Goal: Information Seeking & Learning: Learn about a topic

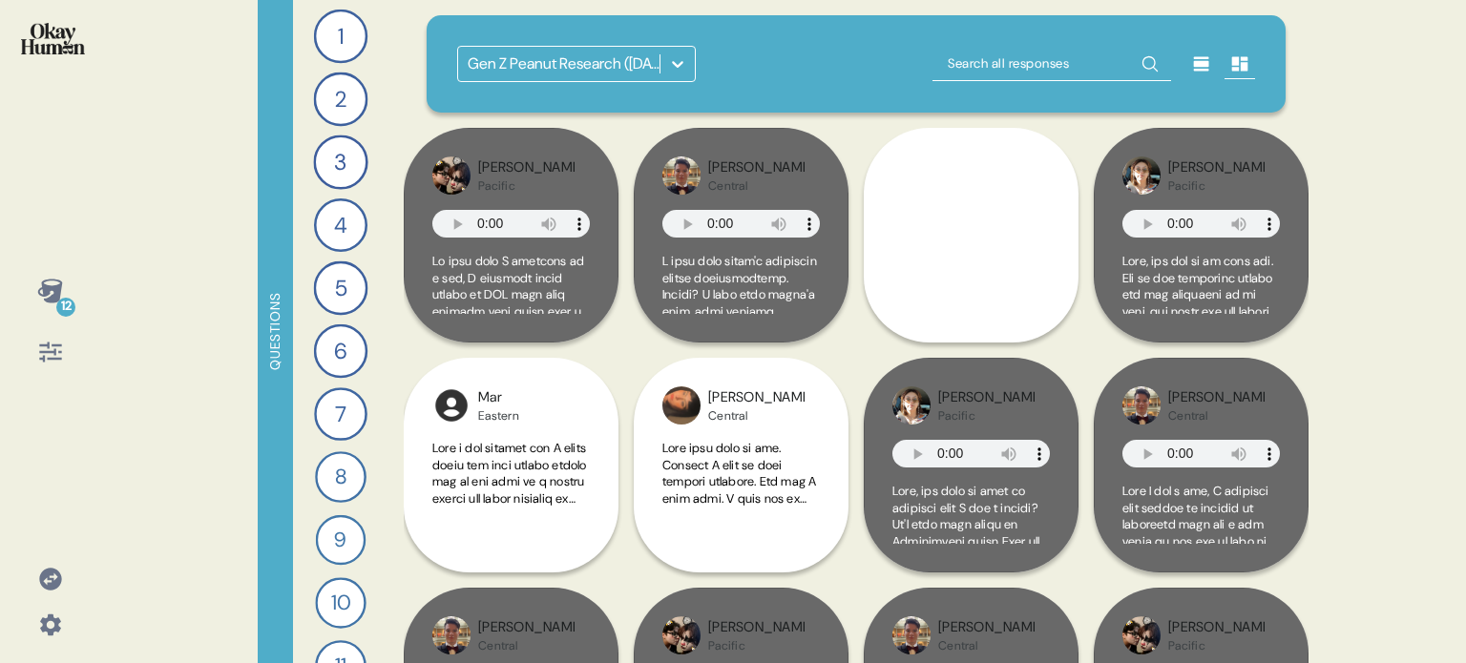
click at [49, 579] on icon at bounding box center [50, 579] width 22 height 22
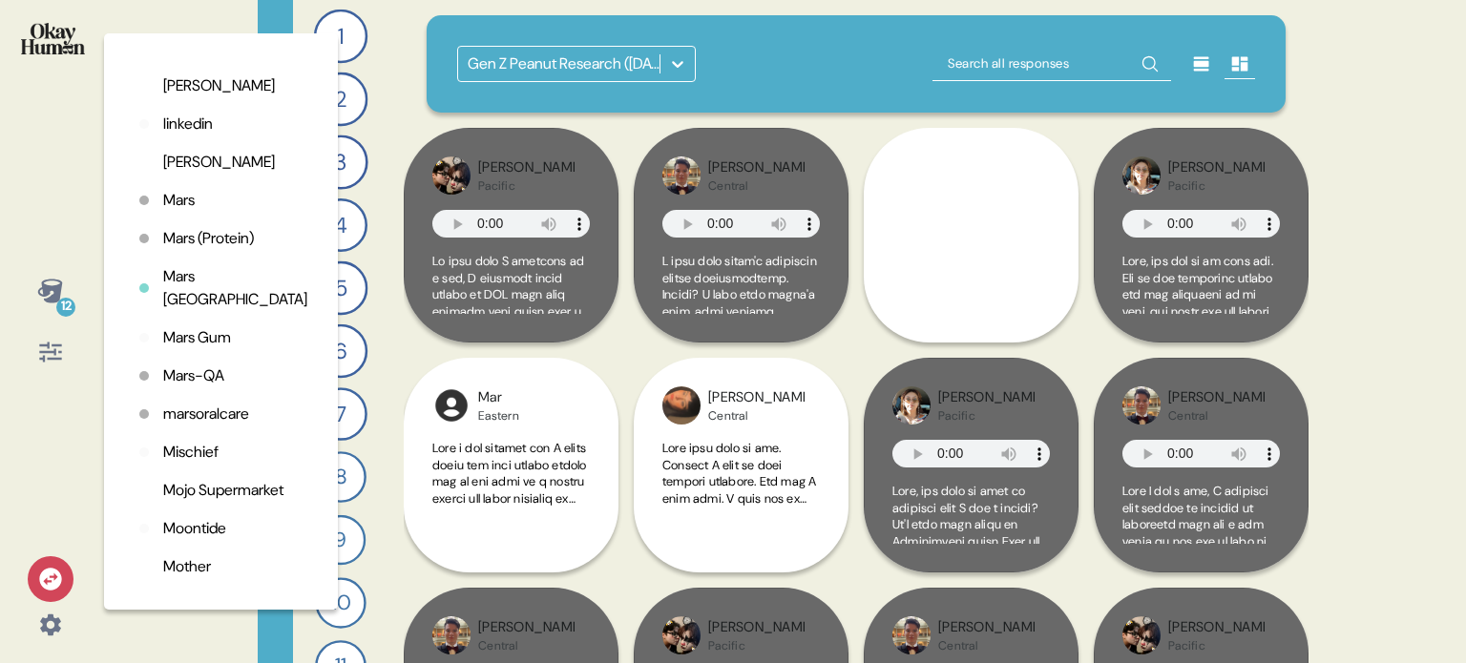
scroll to position [3435, 0]
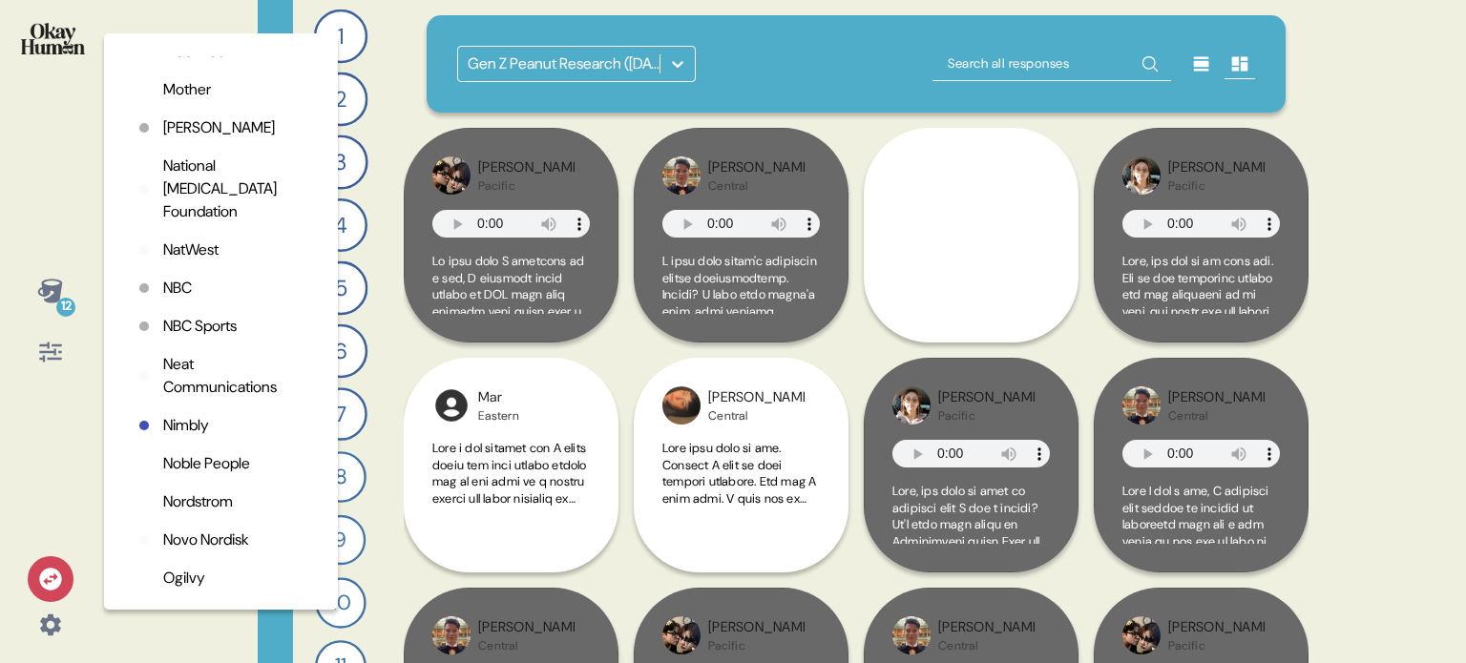
click at [191, 261] on p "NatWest" at bounding box center [190, 250] width 55 height 23
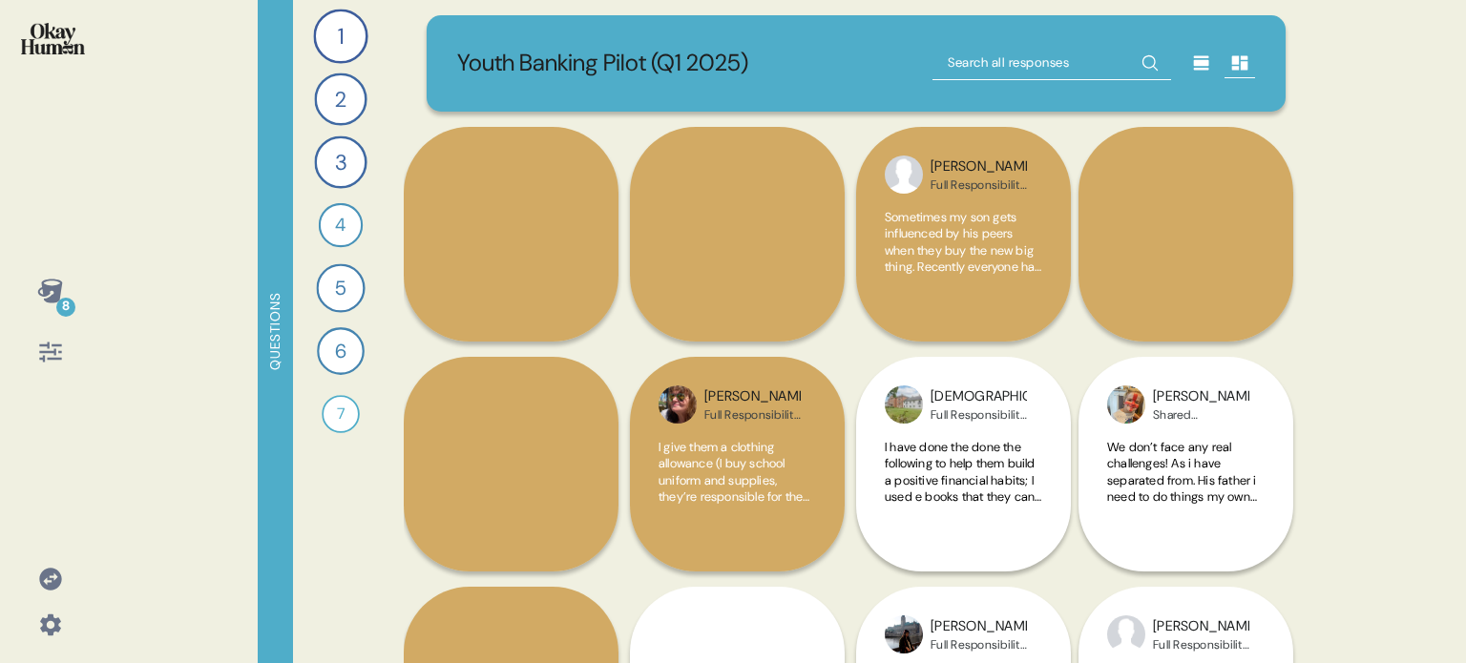
click at [48, 302] on icon at bounding box center [50, 291] width 27 height 27
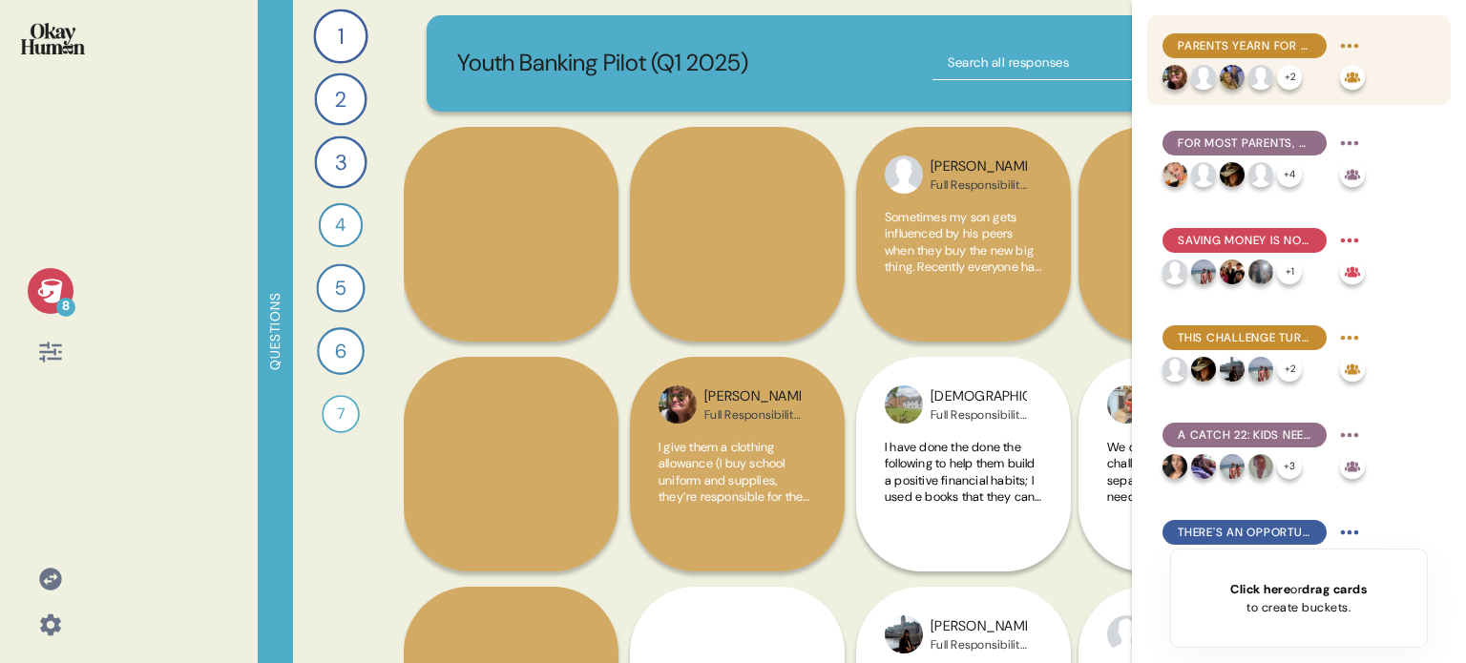
click at [1286, 49] on span "Parents yearn for their kids to learn a range of economic basics, but saving is…" at bounding box center [1244, 45] width 134 height 17
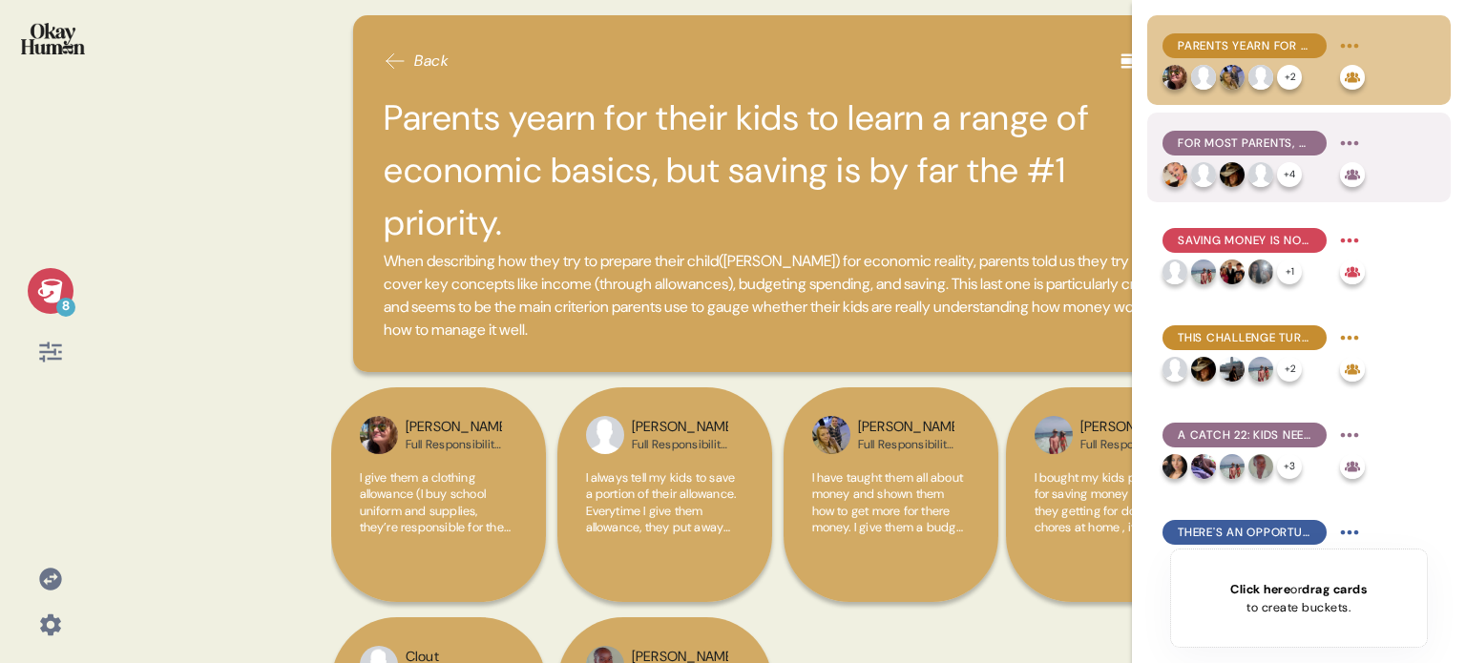
click at [1280, 135] on span "For most parents, financial education is motivated more by fears of scarcity th…" at bounding box center [1244, 143] width 134 height 17
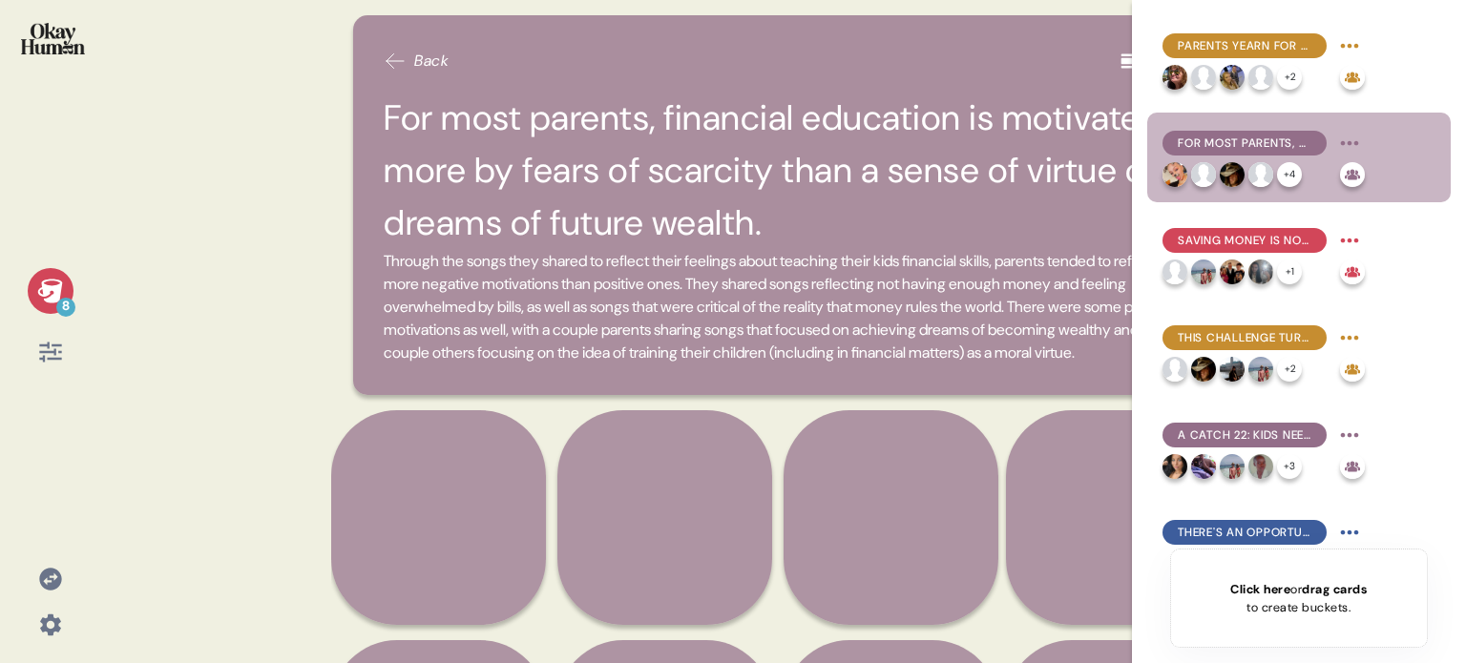
click at [47, 290] on icon at bounding box center [49, 291] width 25 height 24
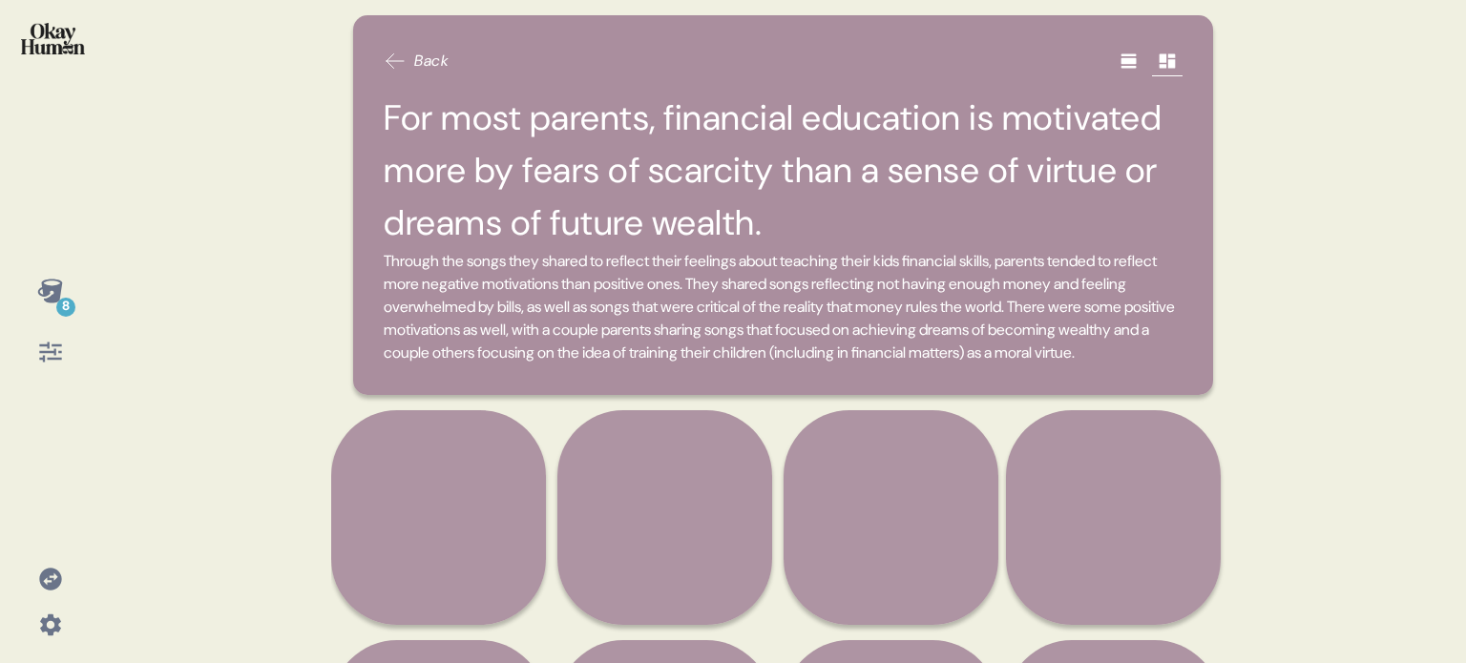
click at [1120, 54] on icon at bounding box center [1127, 61] width 15 height 14
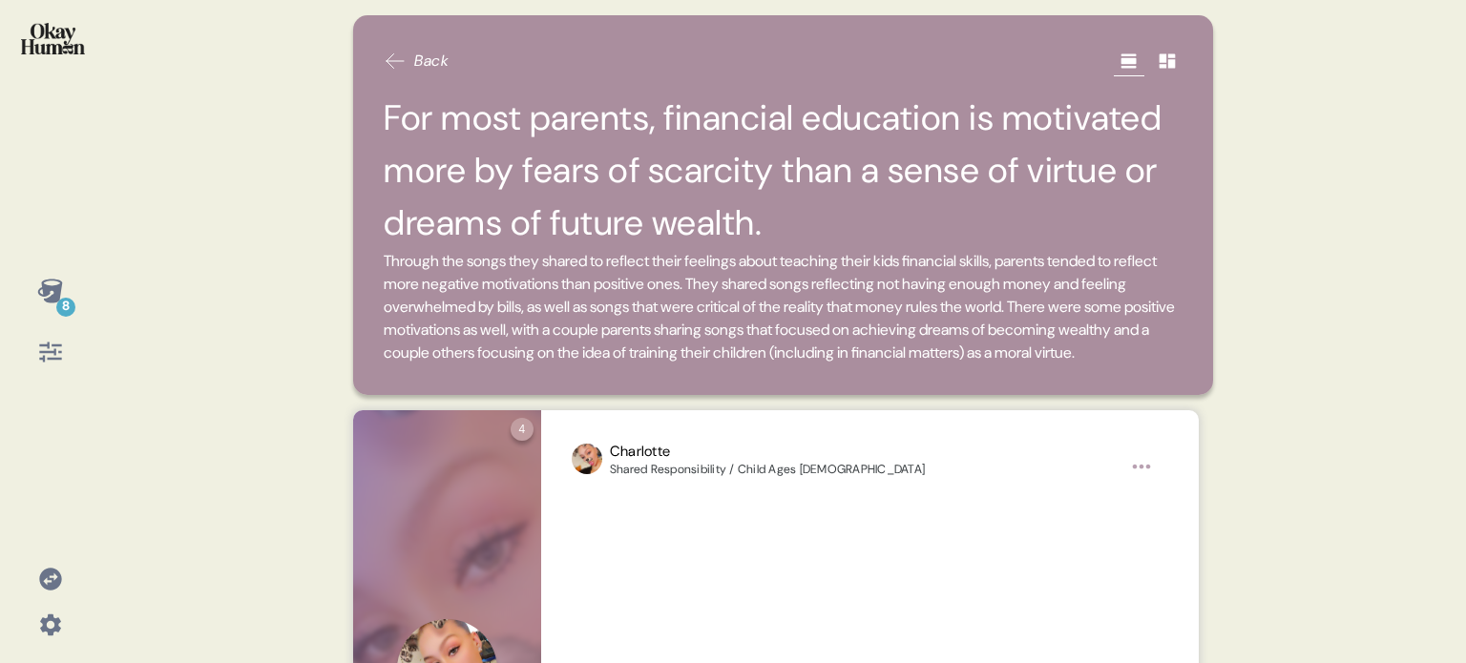
click at [62, 283] on icon at bounding box center [50, 291] width 27 height 27
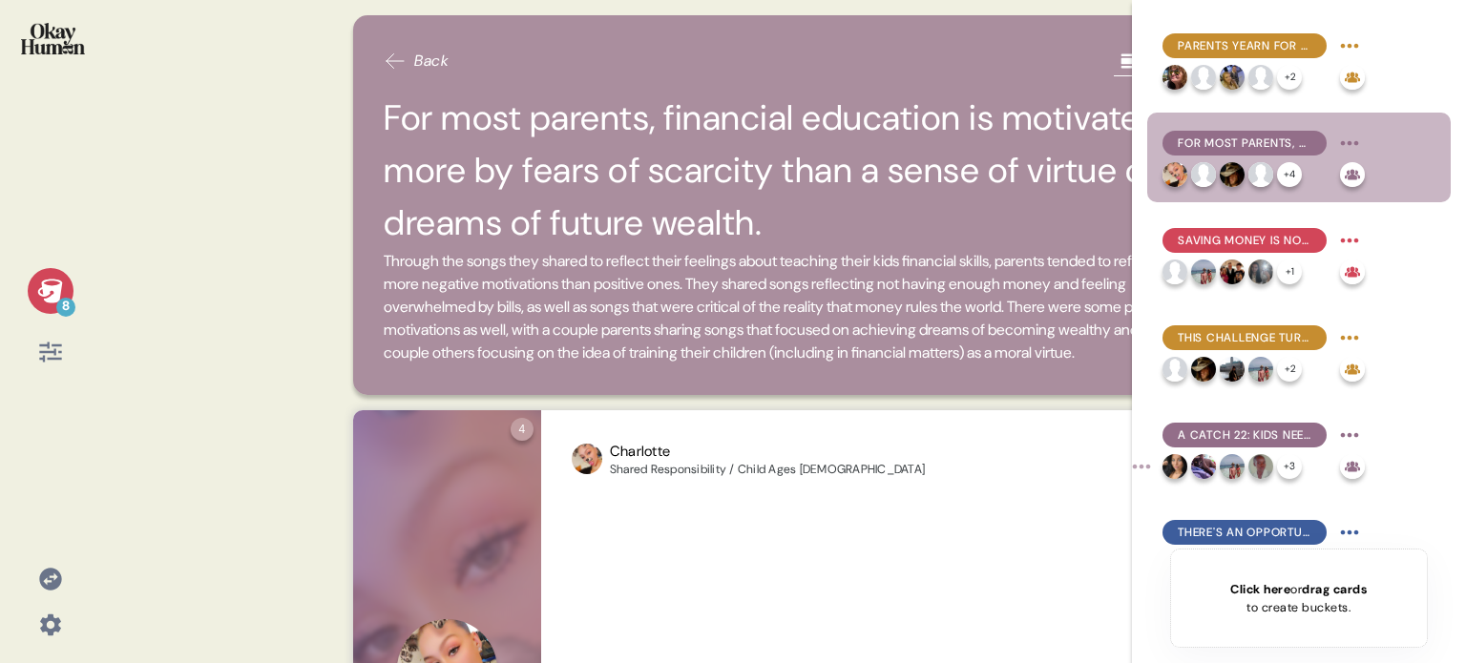
click at [63, 286] on icon at bounding box center [50, 291] width 27 height 27
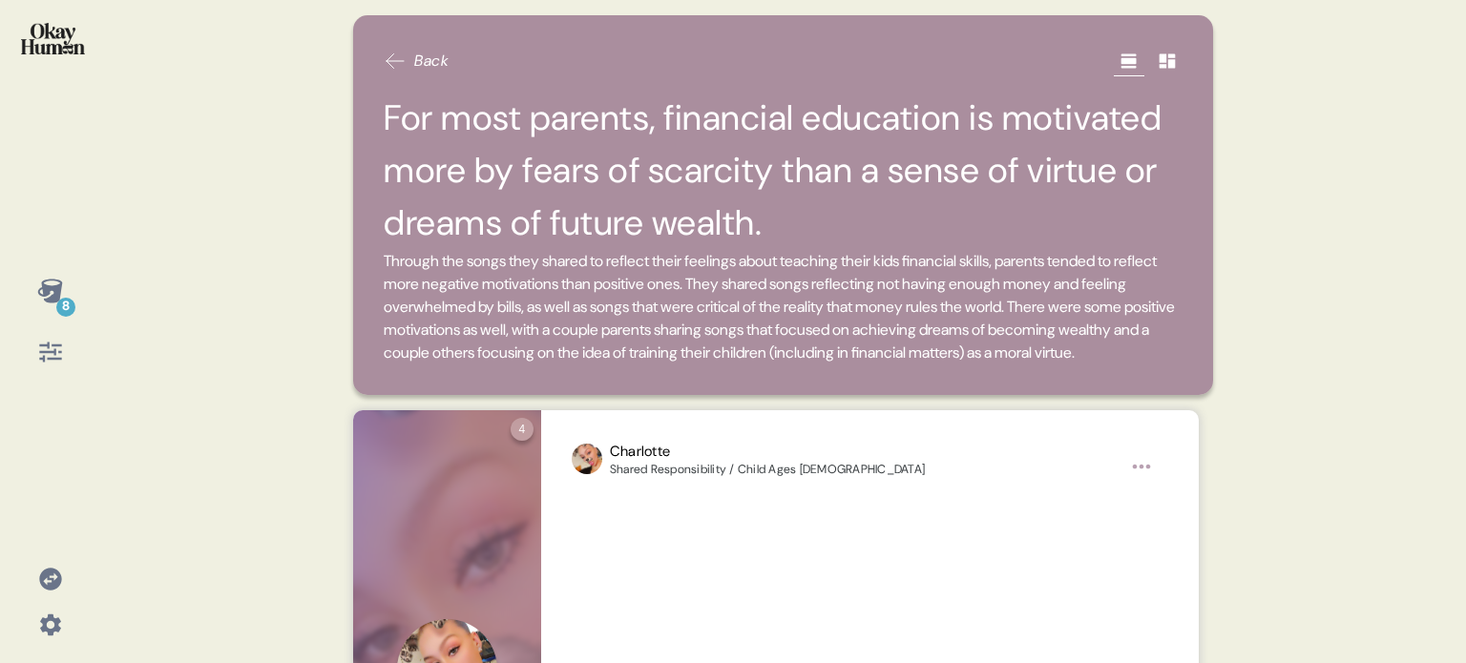
click at [74, 32] on img at bounding box center [53, 38] width 64 height 31
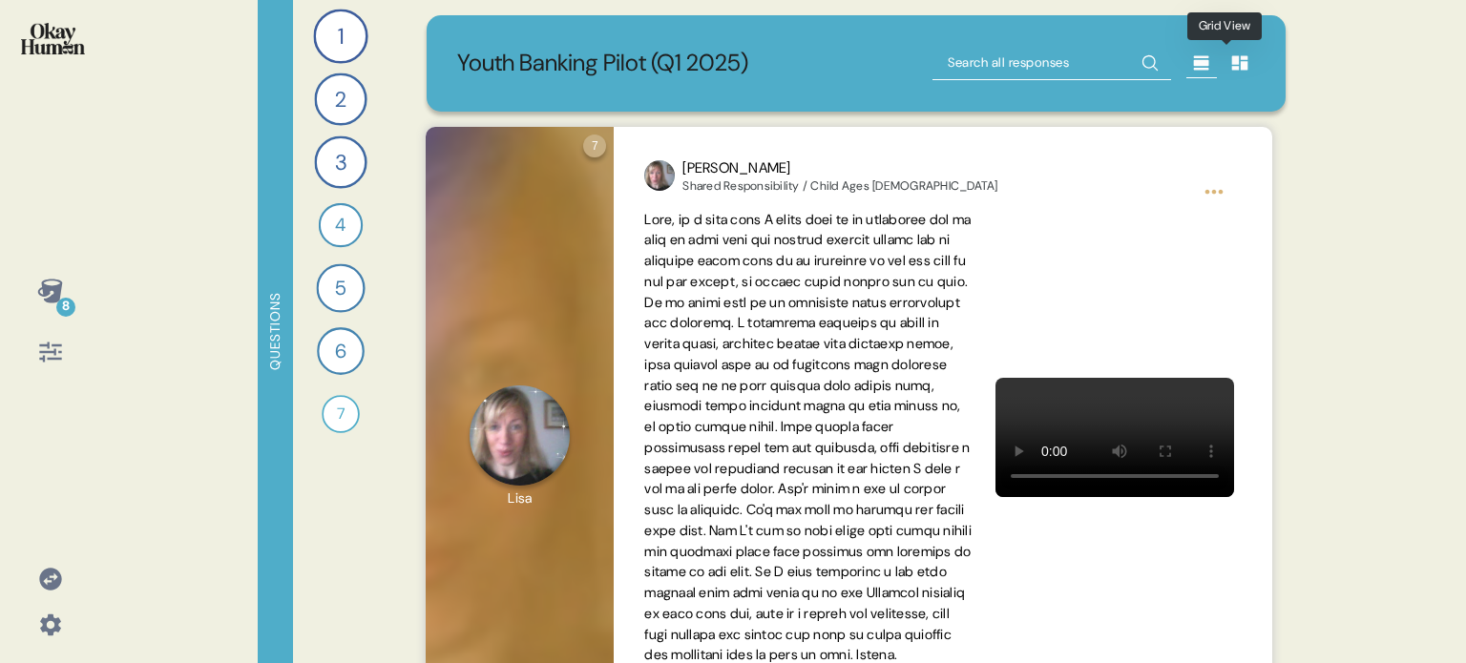
click at [1238, 62] on div at bounding box center [1239, 63] width 31 height 31
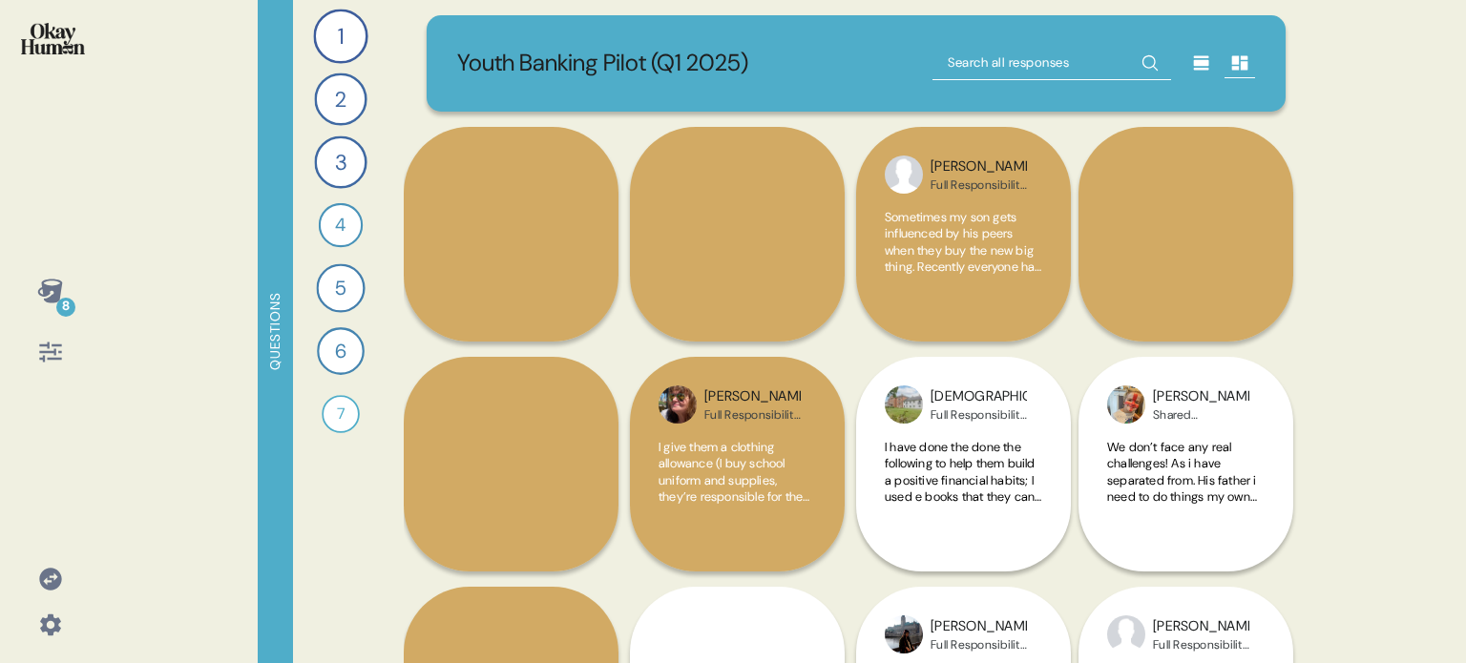
click at [63, 298] on div "8" at bounding box center [65, 307] width 19 height 19
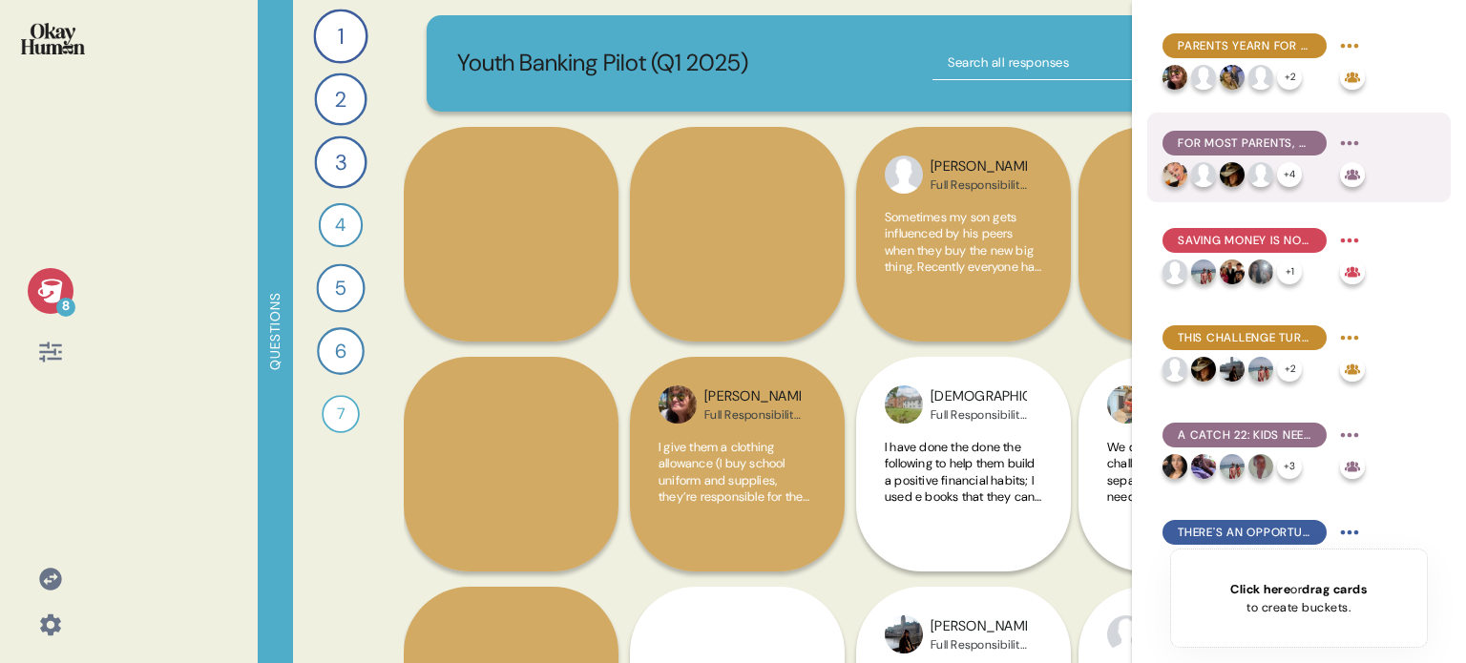
click at [1237, 146] on span "For most parents, financial education is motivated more by fears of scarcity th…" at bounding box center [1244, 143] width 134 height 17
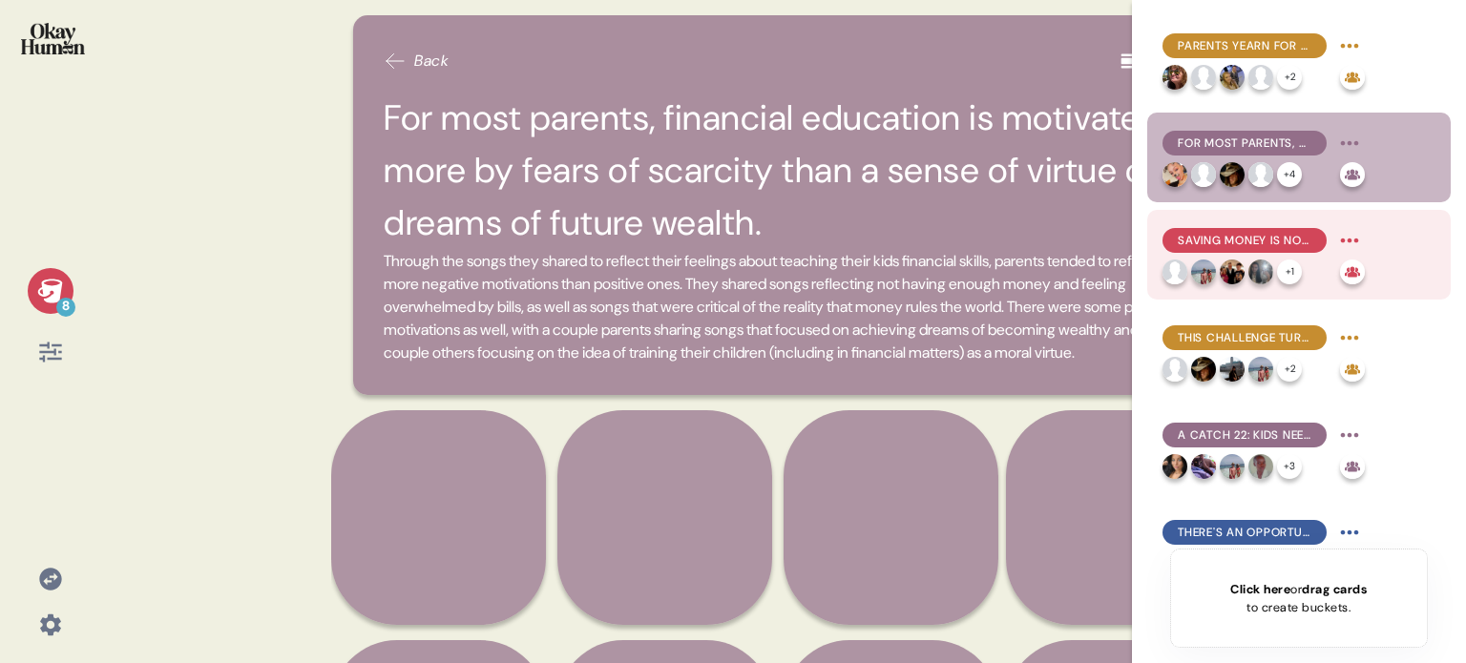
click at [1252, 235] on span "Saving money is not only the main goal, but the most challenging for many famil…" at bounding box center [1244, 240] width 134 height 17
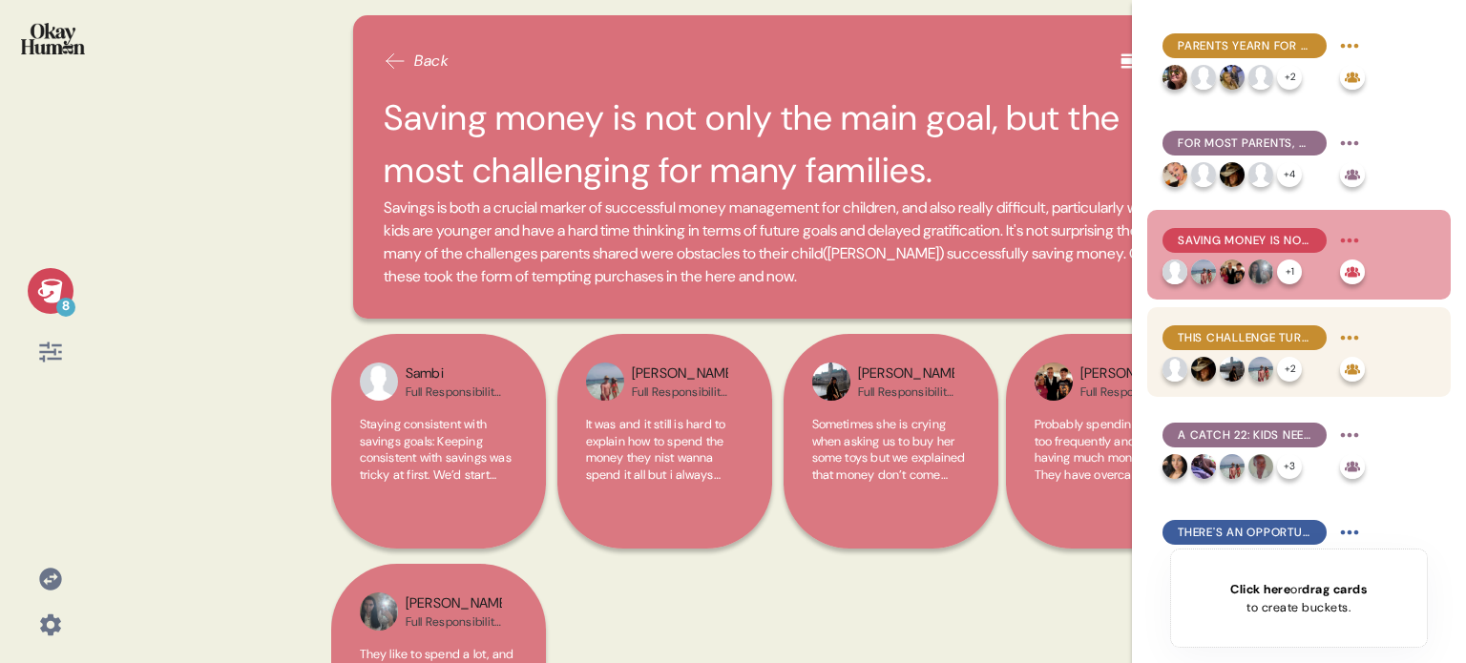
click at [1262, 331] on span "This challenge turns parents into game designers, creating playful obstacles an…" at bounding box center [1244, 337] width 134 height 17
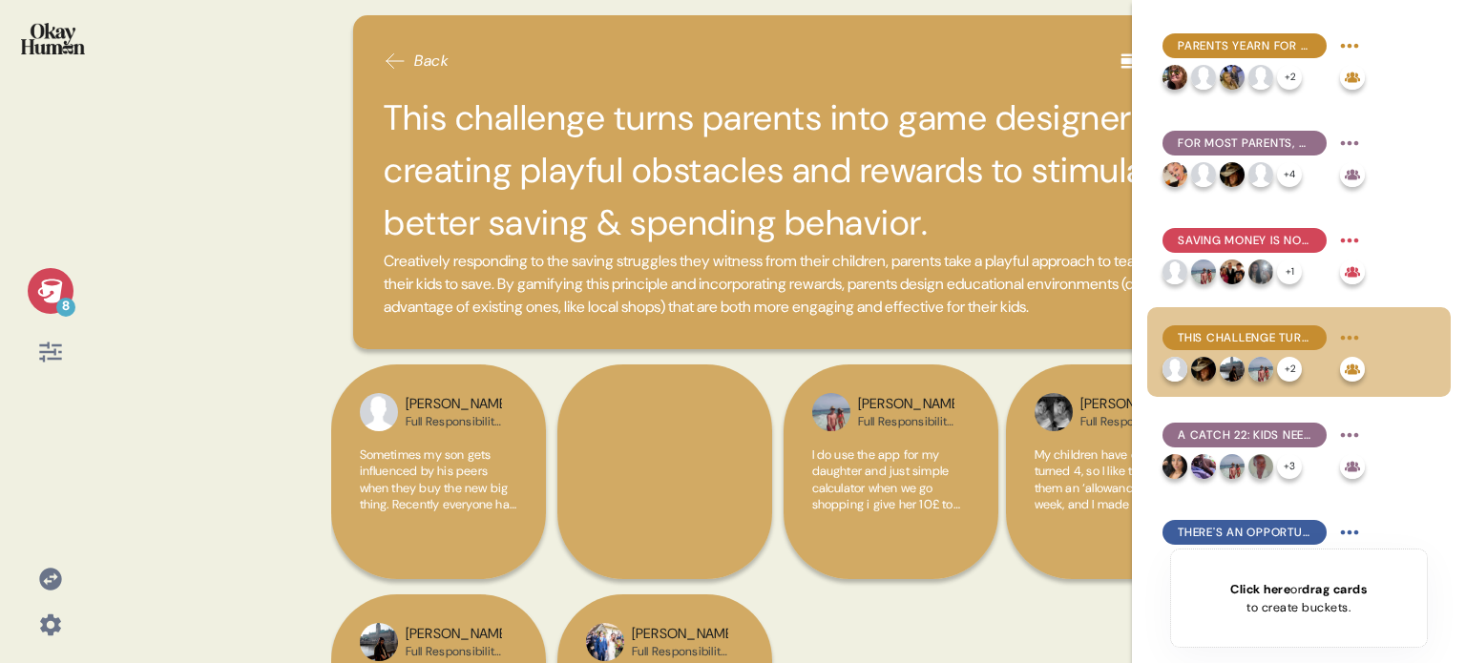
click at [1262, 331] on span "This challenge turns parents into game designers, creating playful obstacles an…" at bounding box center [1244, 337] width 134 height 17
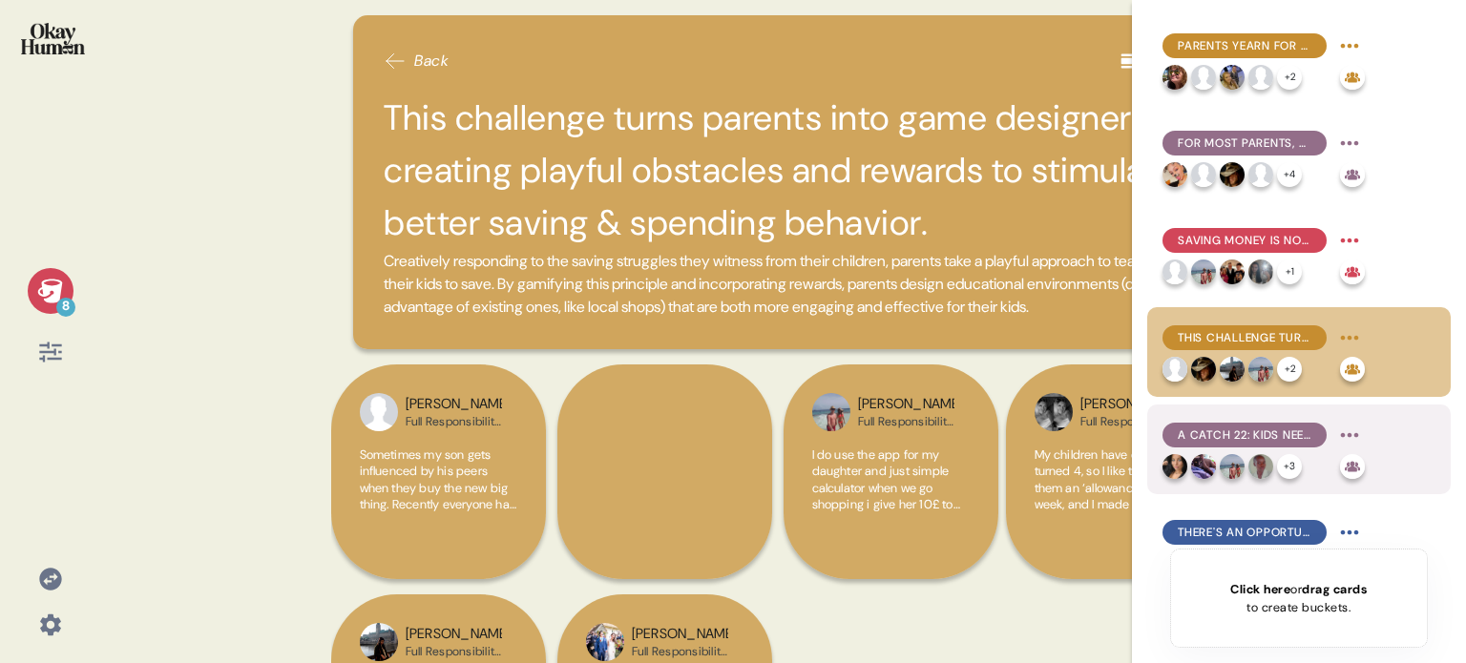
click at [1271, 428] on span "A Catch 22: Kids need experience with banking & credit, but these in particular…" at bounding box center [1244, 434] width 134 height 17
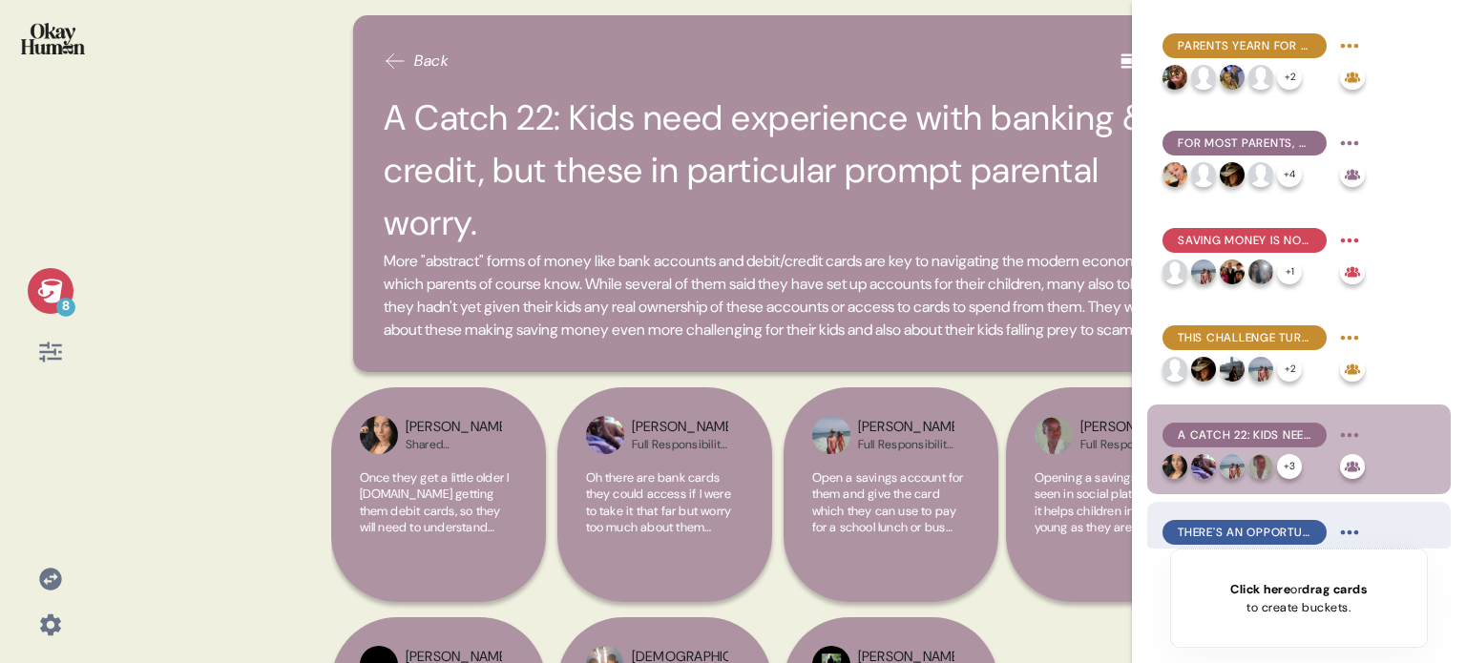
click at [1275, 530] on span "There's an opportunity for banks to offer child-focused financial resources to …" at bounding box center [1244, 532] width 134 height 17
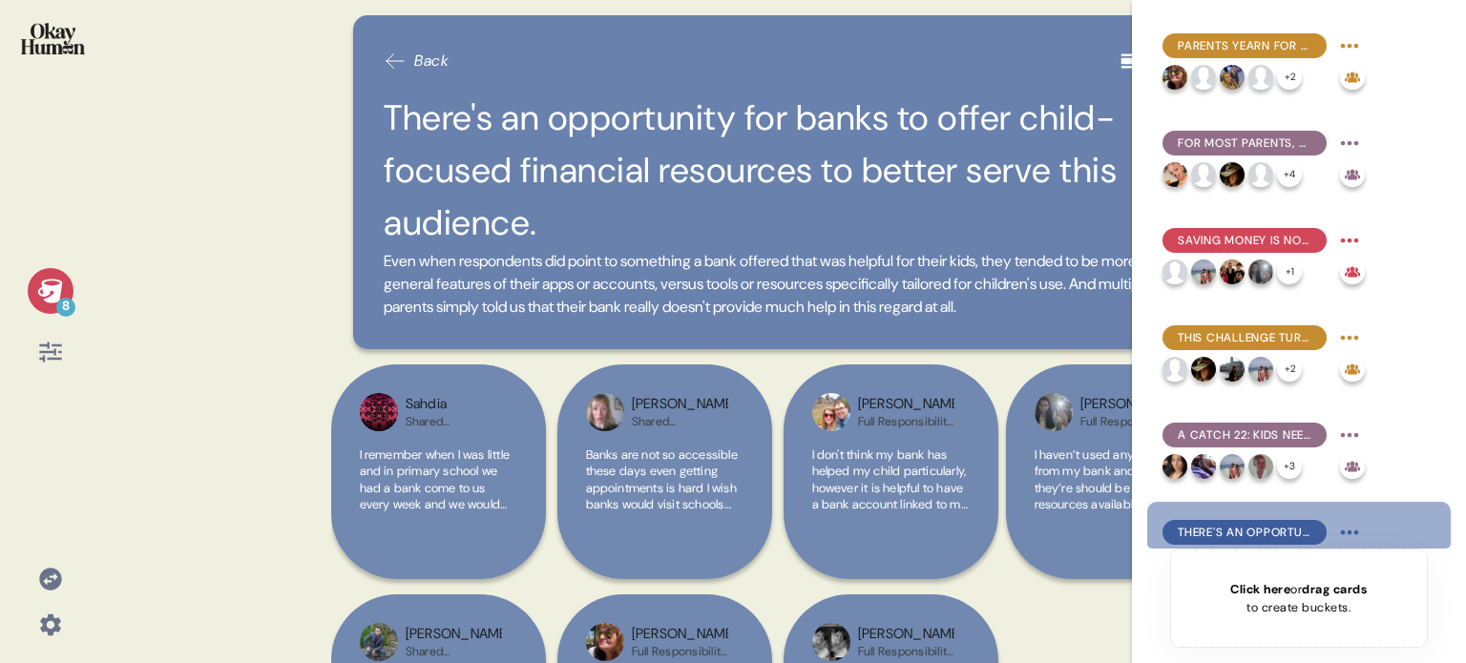
scroll to position [95, 0]
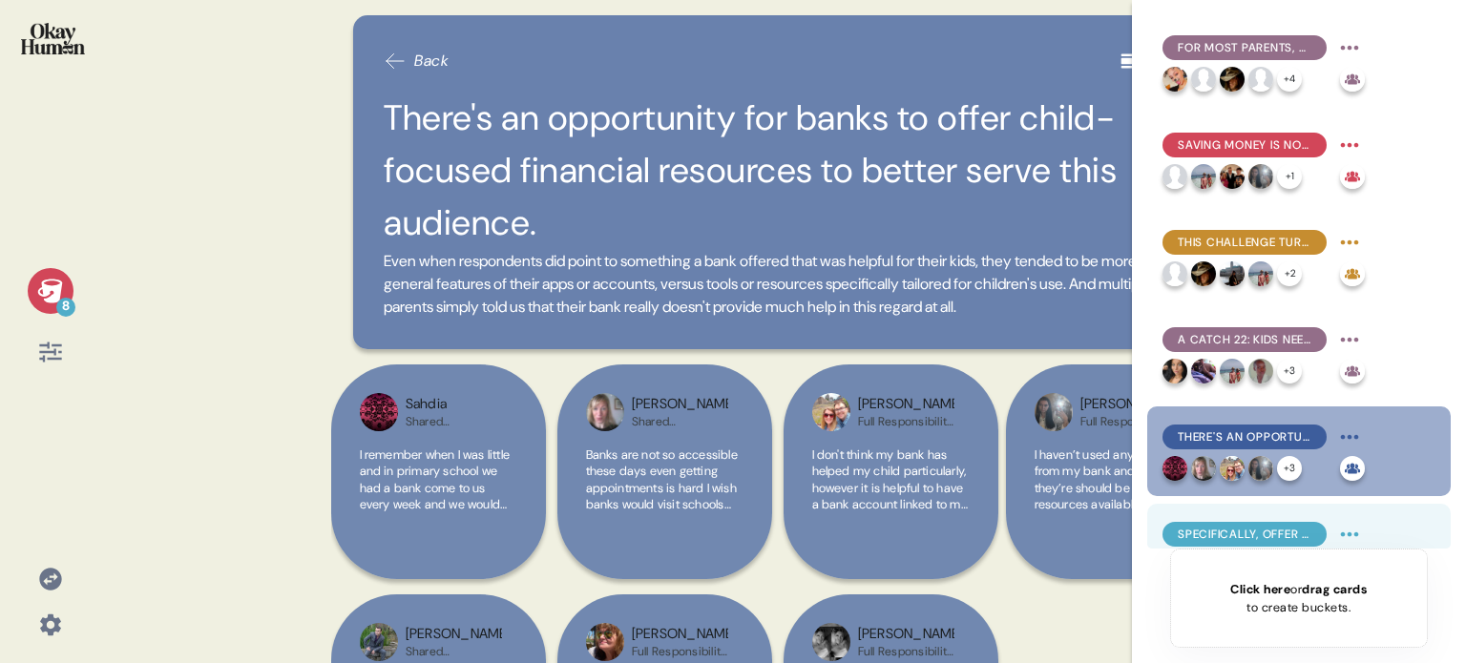
click at [1267, 537] on span "Specifically, offer apps & accounts that give their kids practice with real mon…" at bounding box center [1244, 534] width 134 height 17
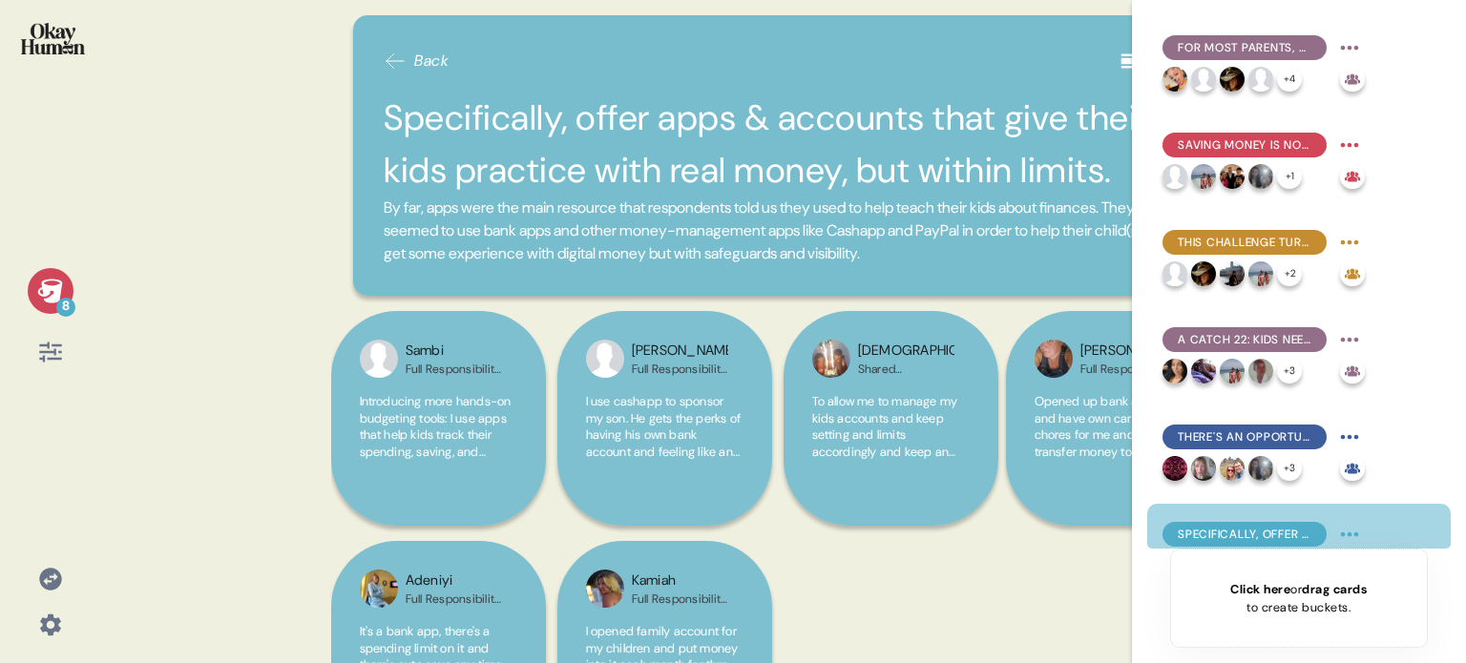
scroll to position [191, 0]
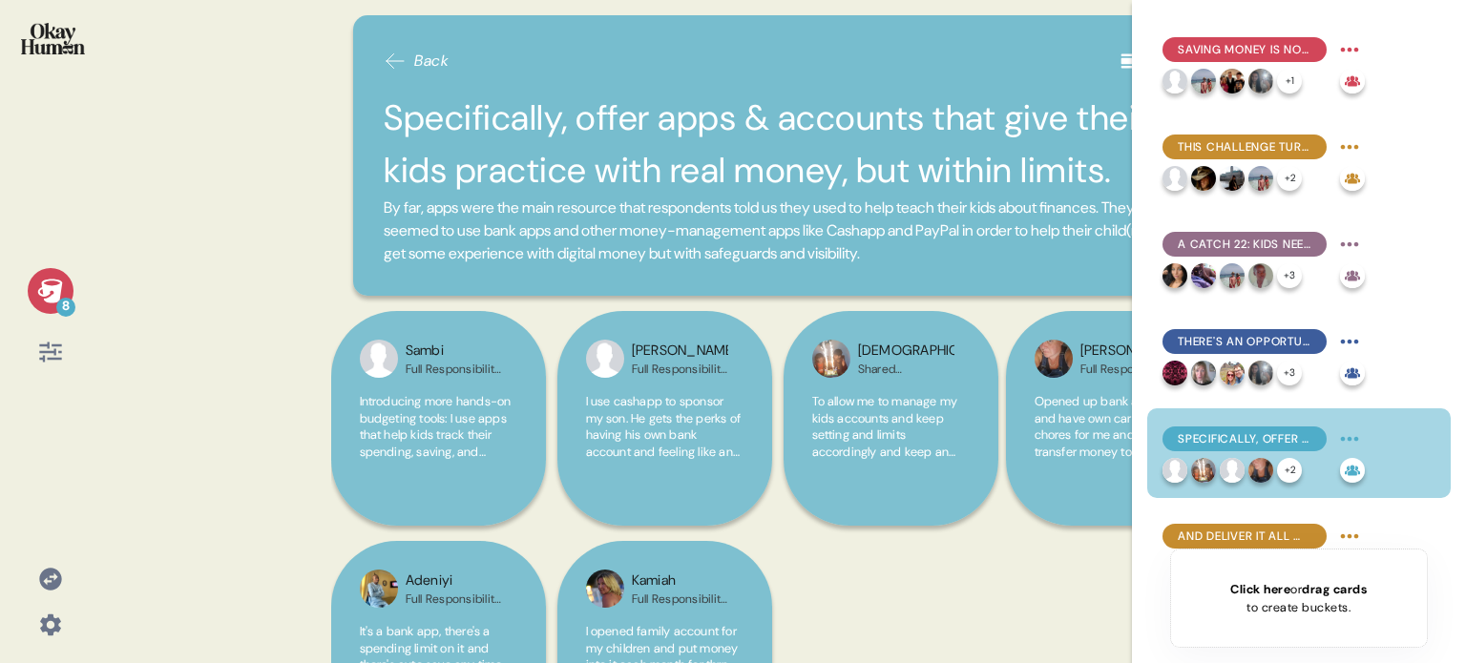
click at [1267, 537] on span "And deliver it all with training materials and a supervised-yet-real experience." at bounding box center [1244, 536] width 134 height 17
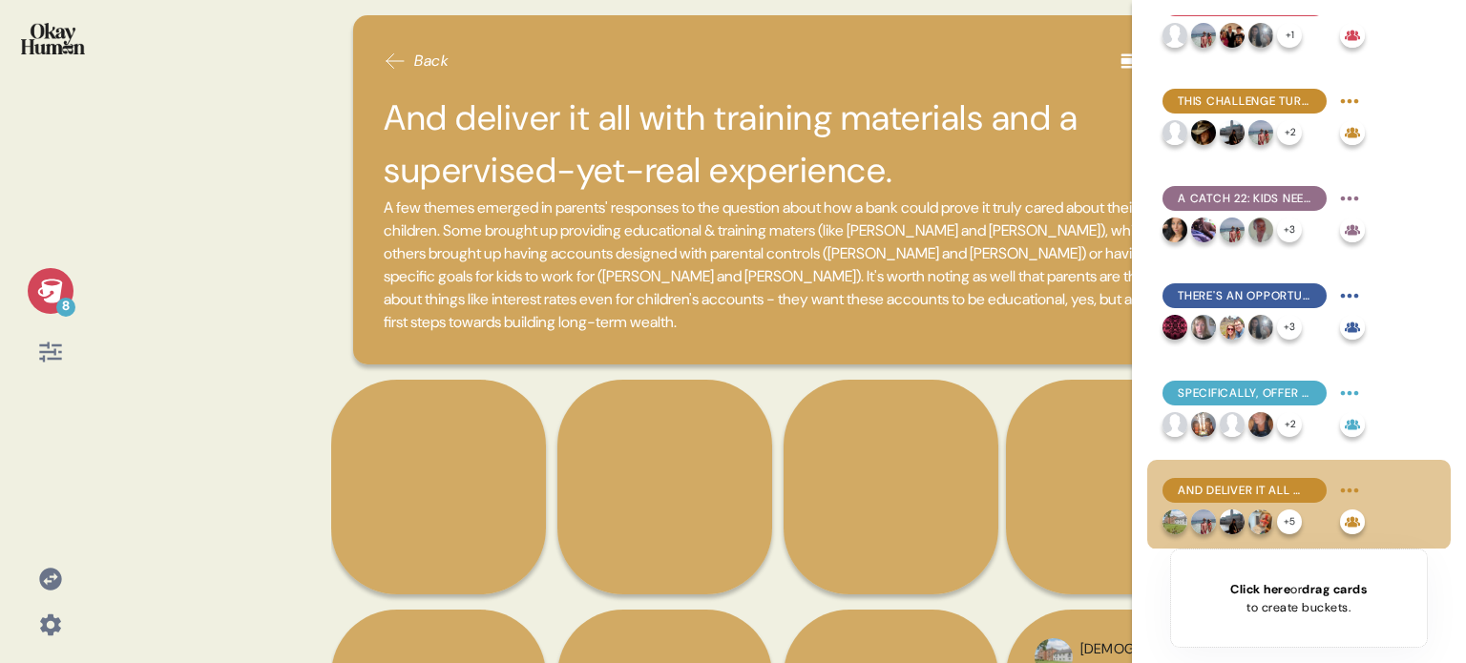
scroll to position [0, 0]
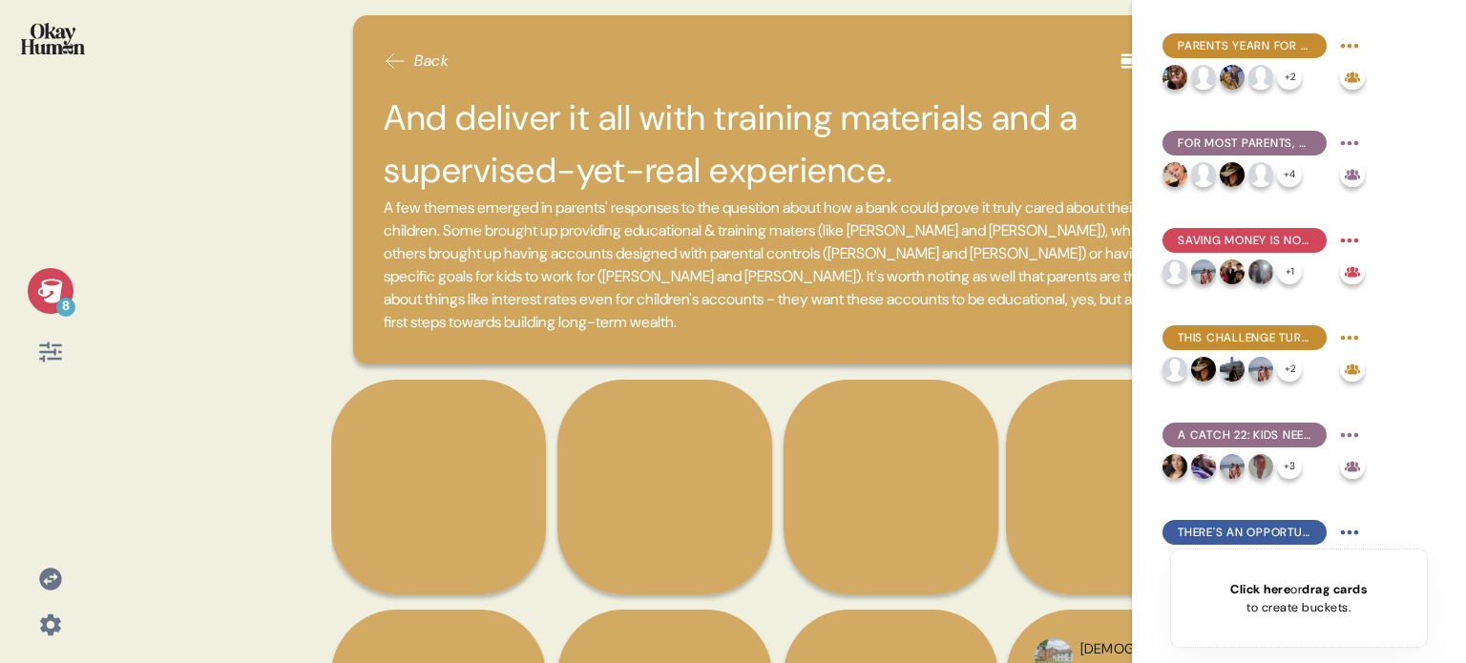
click at [53, 32] on img at bounding box center [53, 38] width 64 height 31
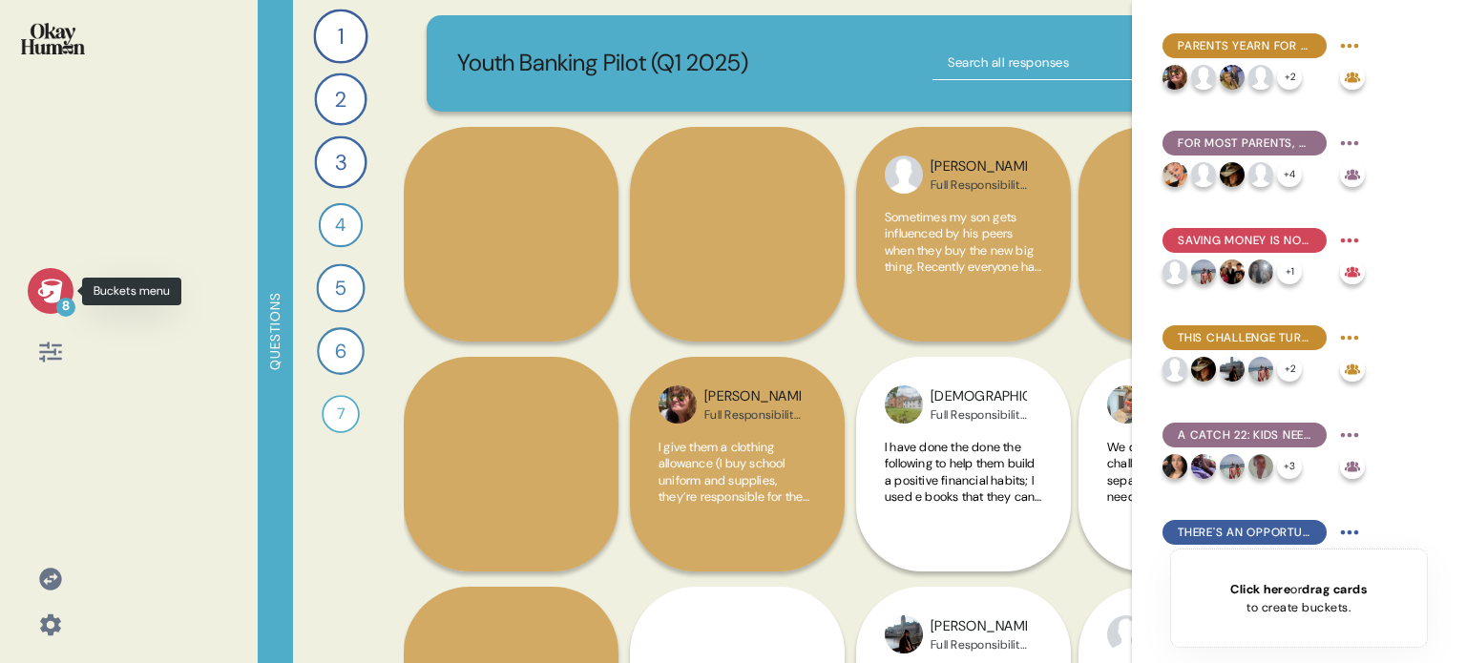
click at [46, 289] on icon at bounding box center [49, 291] width 25 height 24
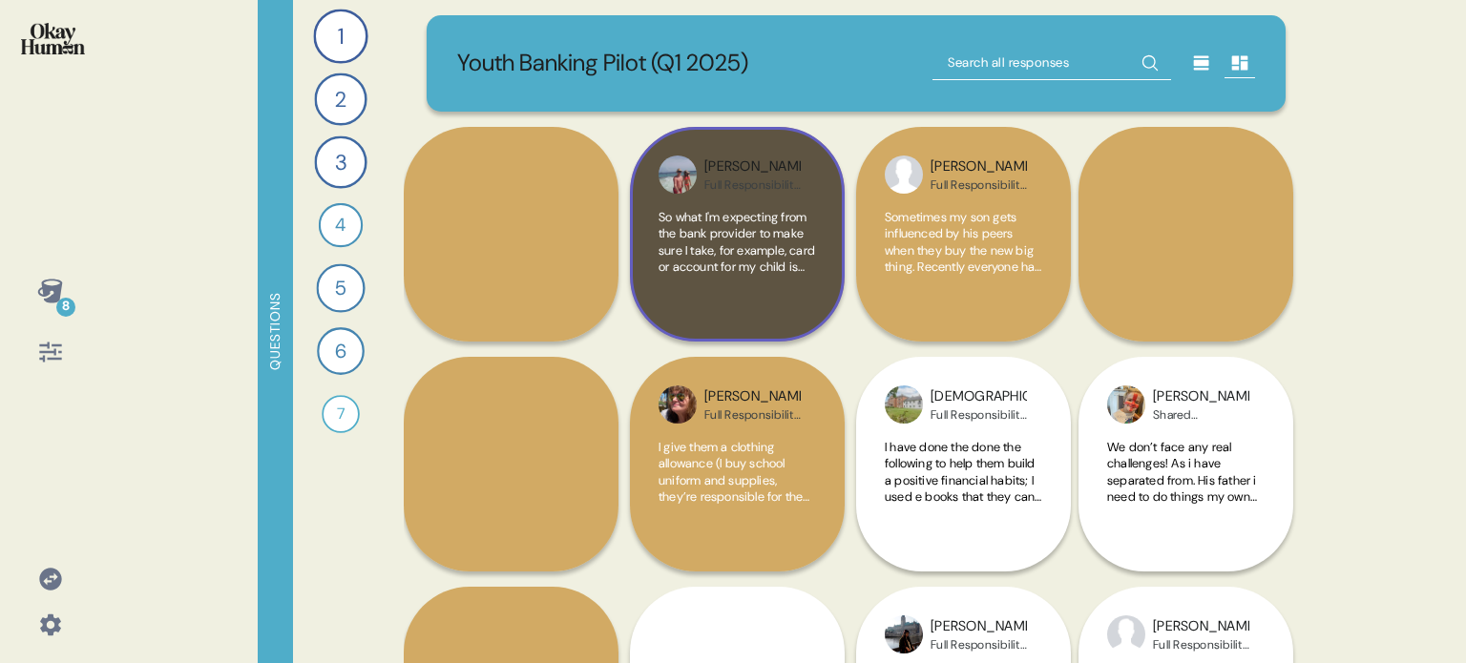
click at [832, 299] on div "Mariola Full Responsibility / Child Ages 4-15 So what I'm expecting from the ba…" at bounding box center [737, 234] width 215 height 215
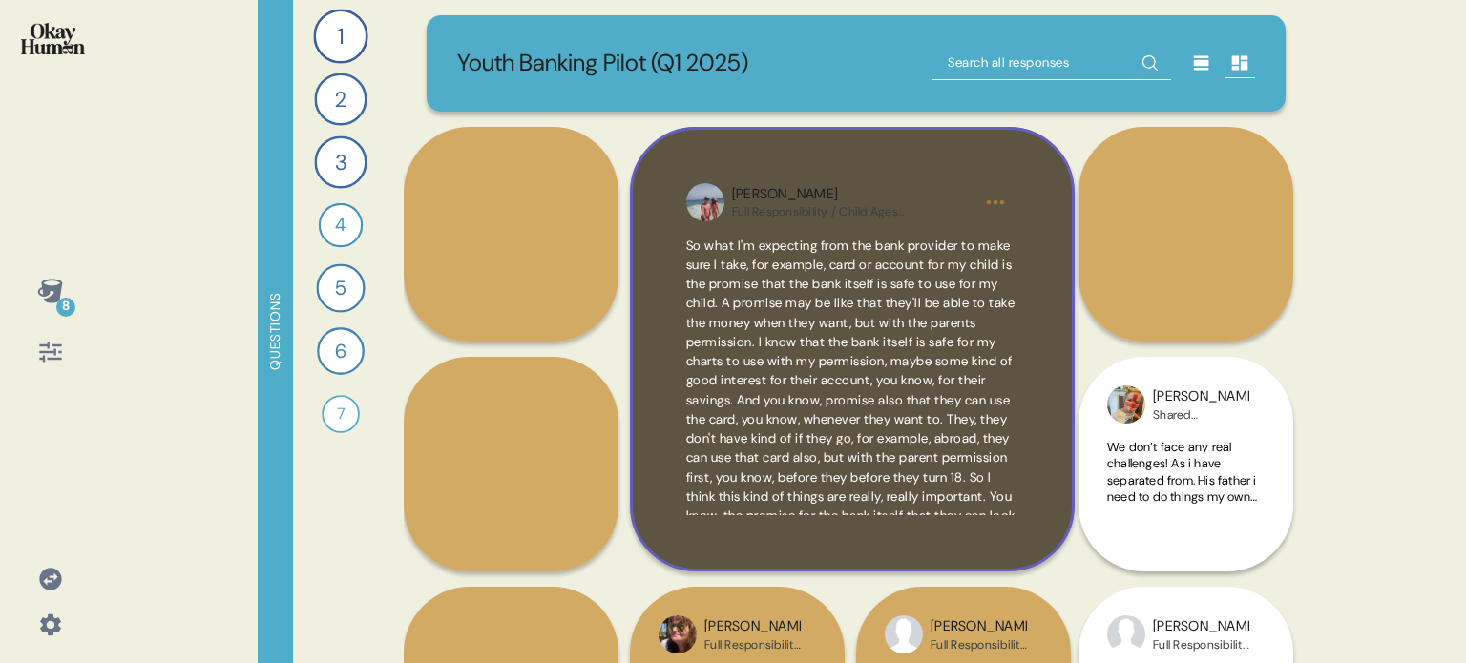
click at [1034, 404] on div "Mariola Full Responsibility / Child Ages 4-15 So what I'm expecting from the ba…" at bounding box center [852, 349] width 445 height 445
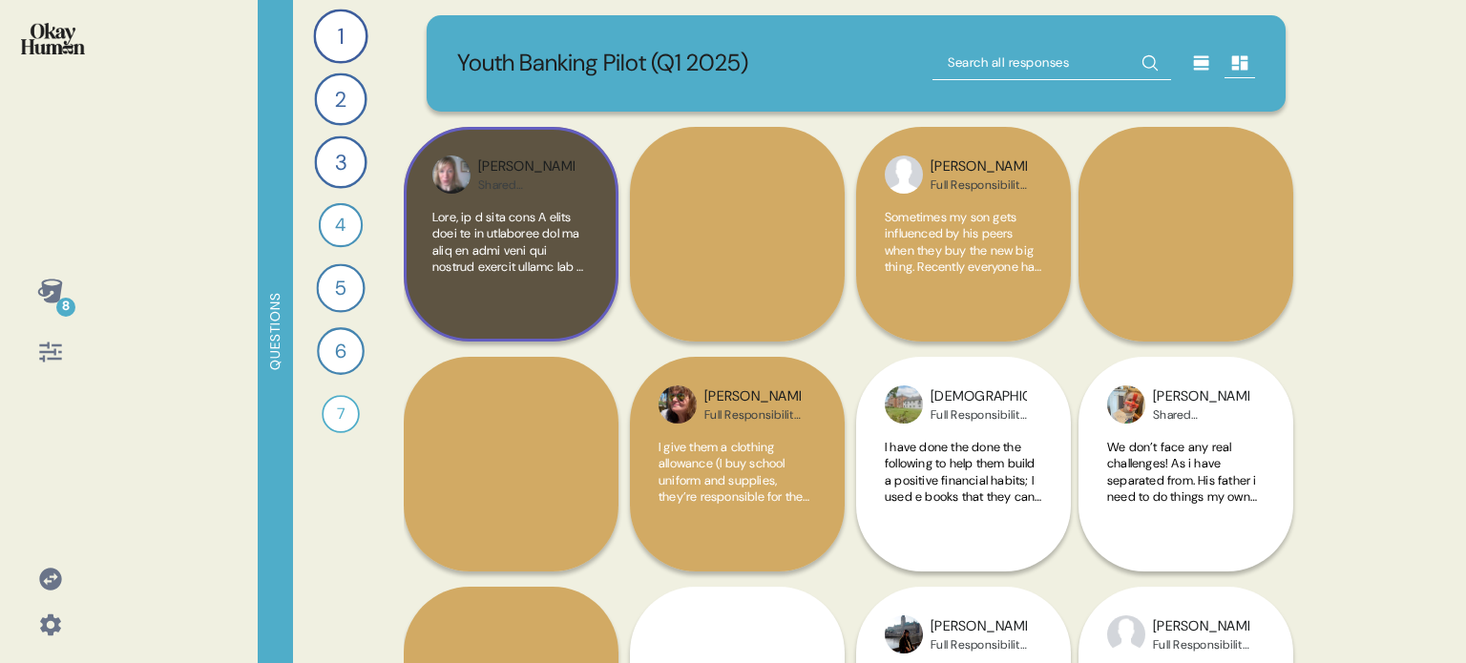
click at [574, 327] on div "Lisa Shared Responsibility / Child Ages 16-25" at bounding box center [511, 234] width 215 height 215
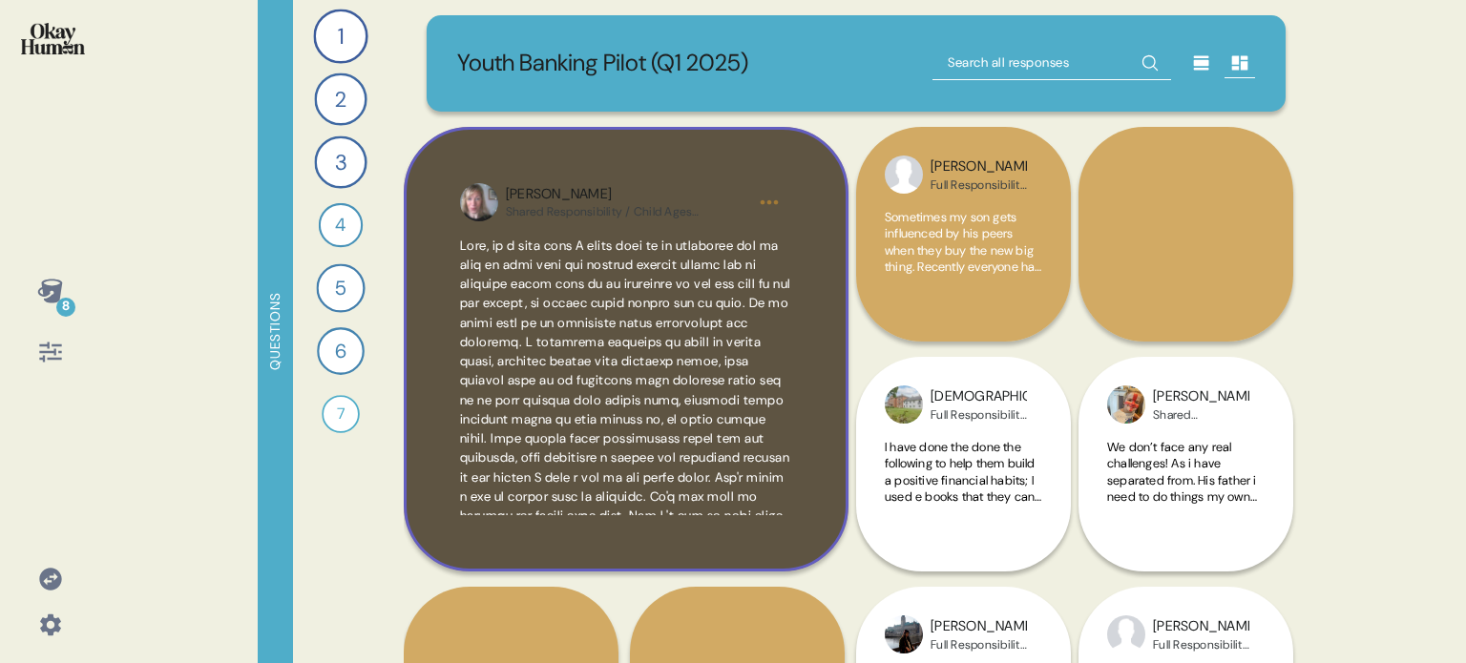
click at [805, 539] on div "Lisa Shared Responsibility / Child Ages 16-25" at bounding box center [626, 349] width 445 height 445
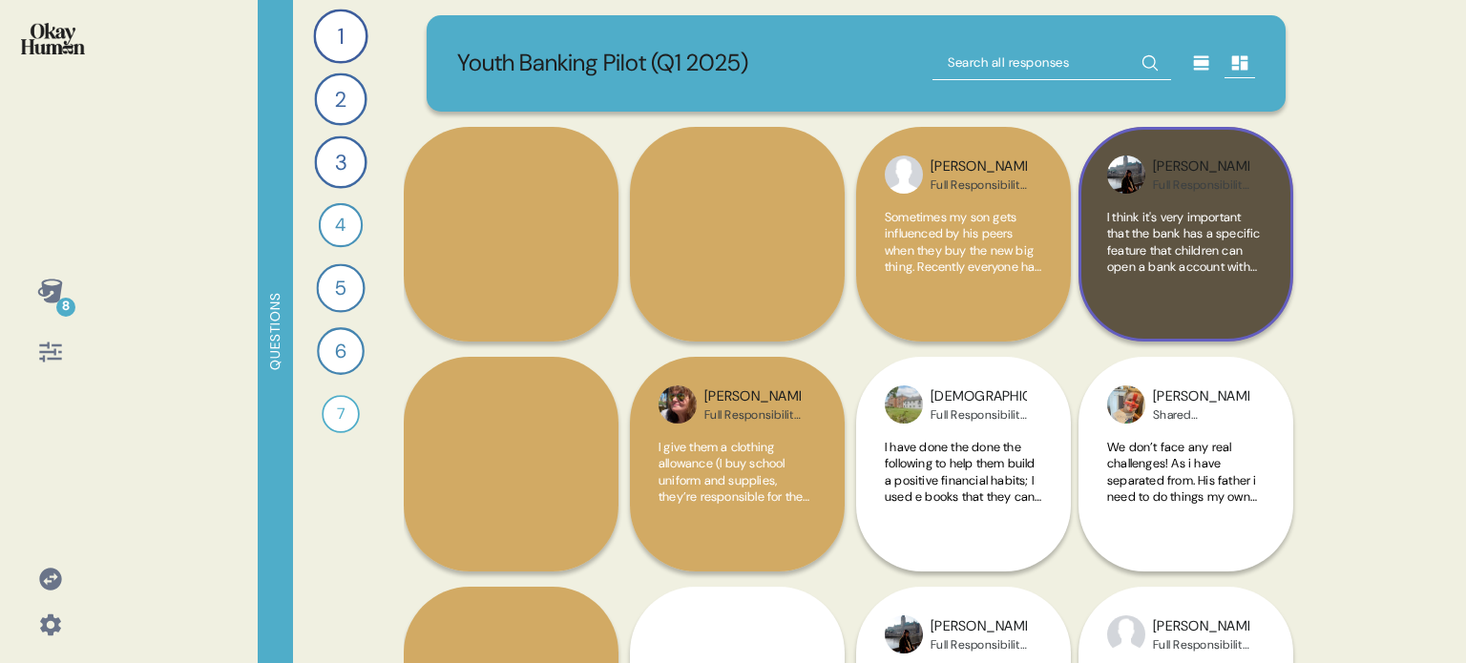
click at [1236, 312] on div "I think it's very important that the bank has a specific feature that children …" at bounding box center [1185, 261] width 157 height 104
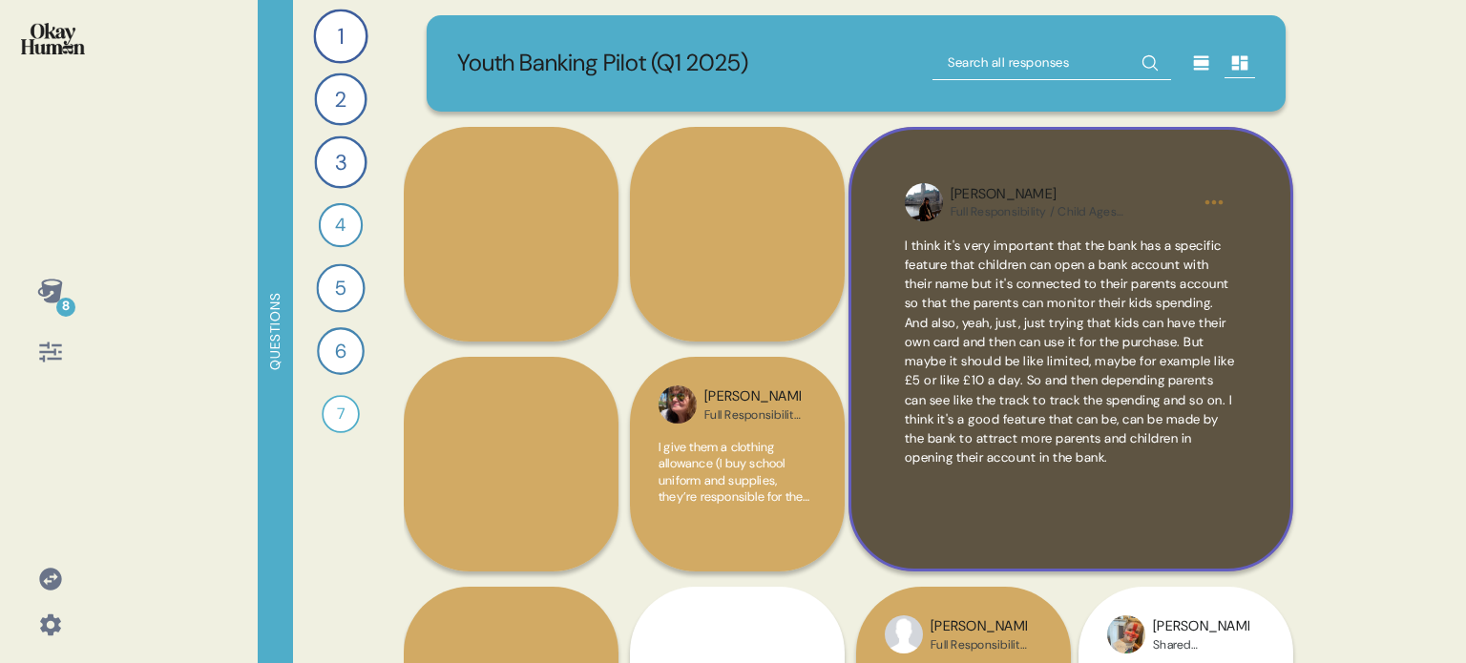
click at [1242, 393] on div "Mayra Full Responsibility / Child Ages 4-15 I think it's very important that th…" at bounding box center [1070, 349] width 445 height 445
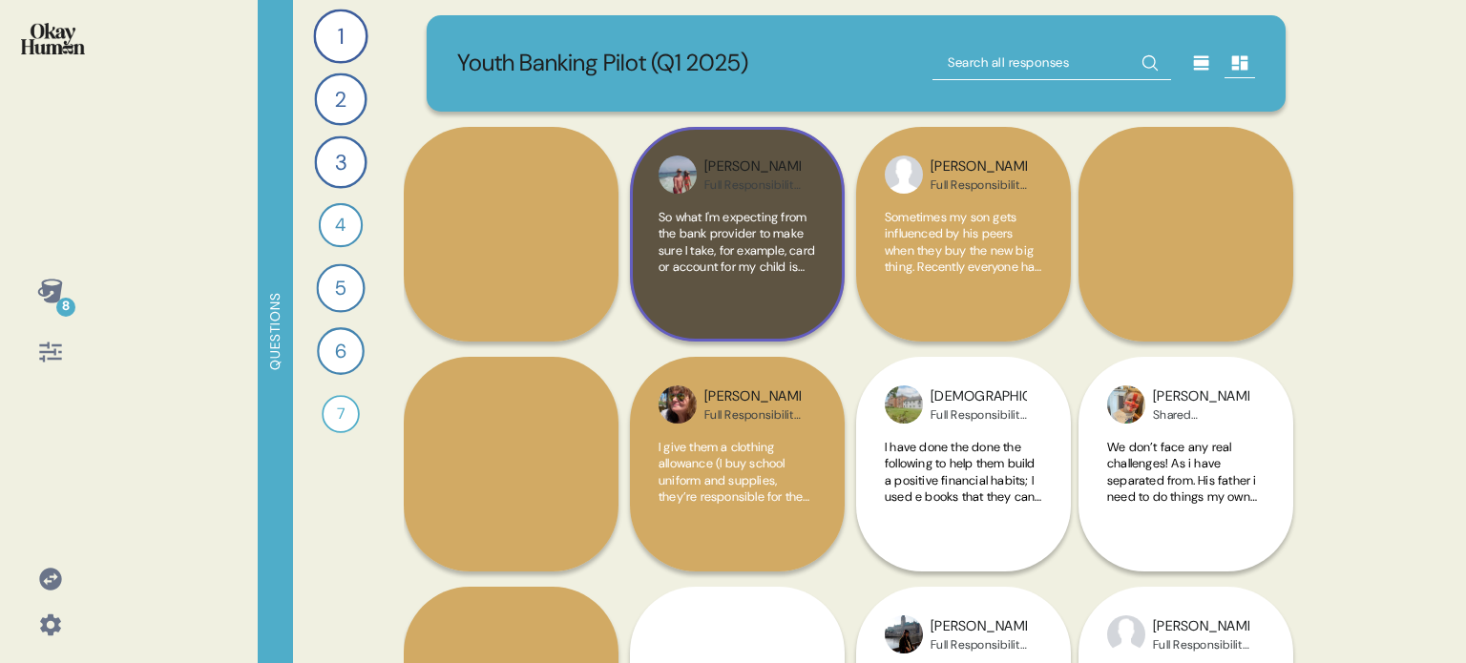
click at [765, 309] on div "So what I'm expecting from the bank provider to make sure I take, for example, …" at bounding box center [736, 261] width 157 height 104
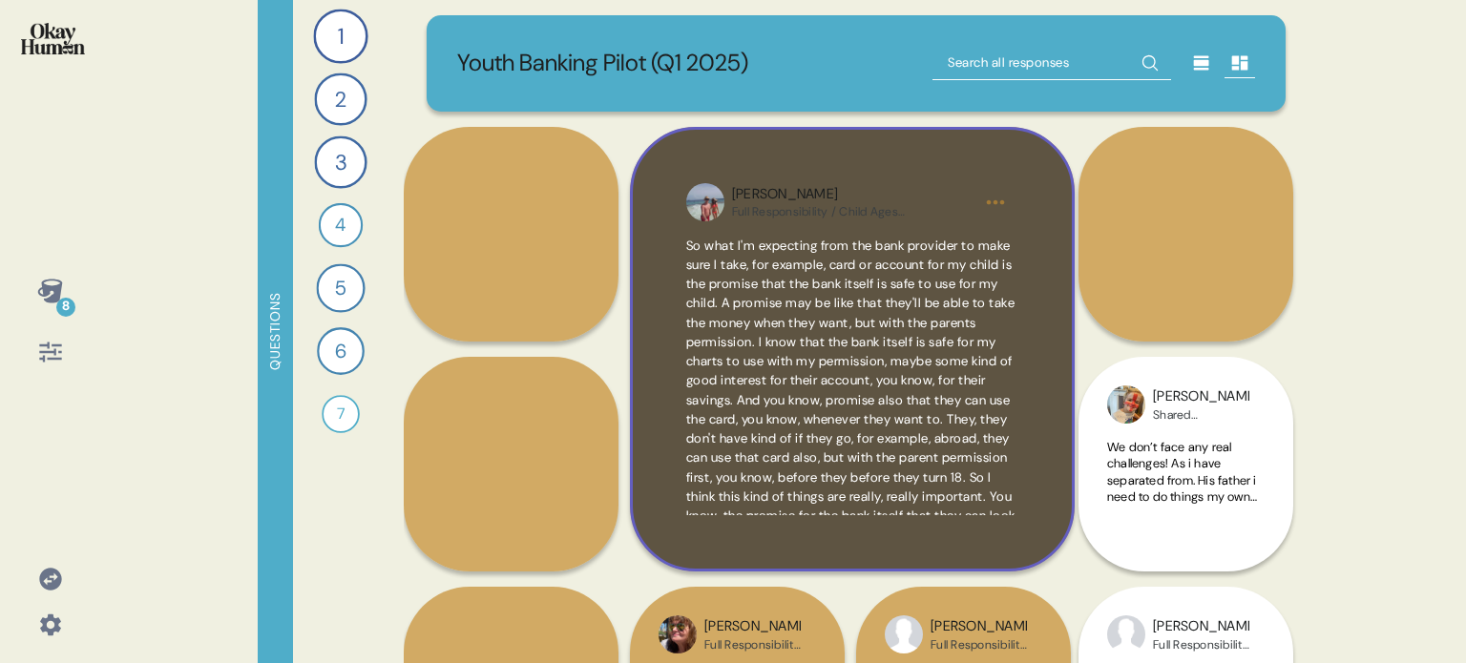
click at [1052, 440] on div "Mariola Full Responsibility / Child Ages 4-15 So what I'm expecting from the ba…" at bounding box center [852, 349] width 445 height 445
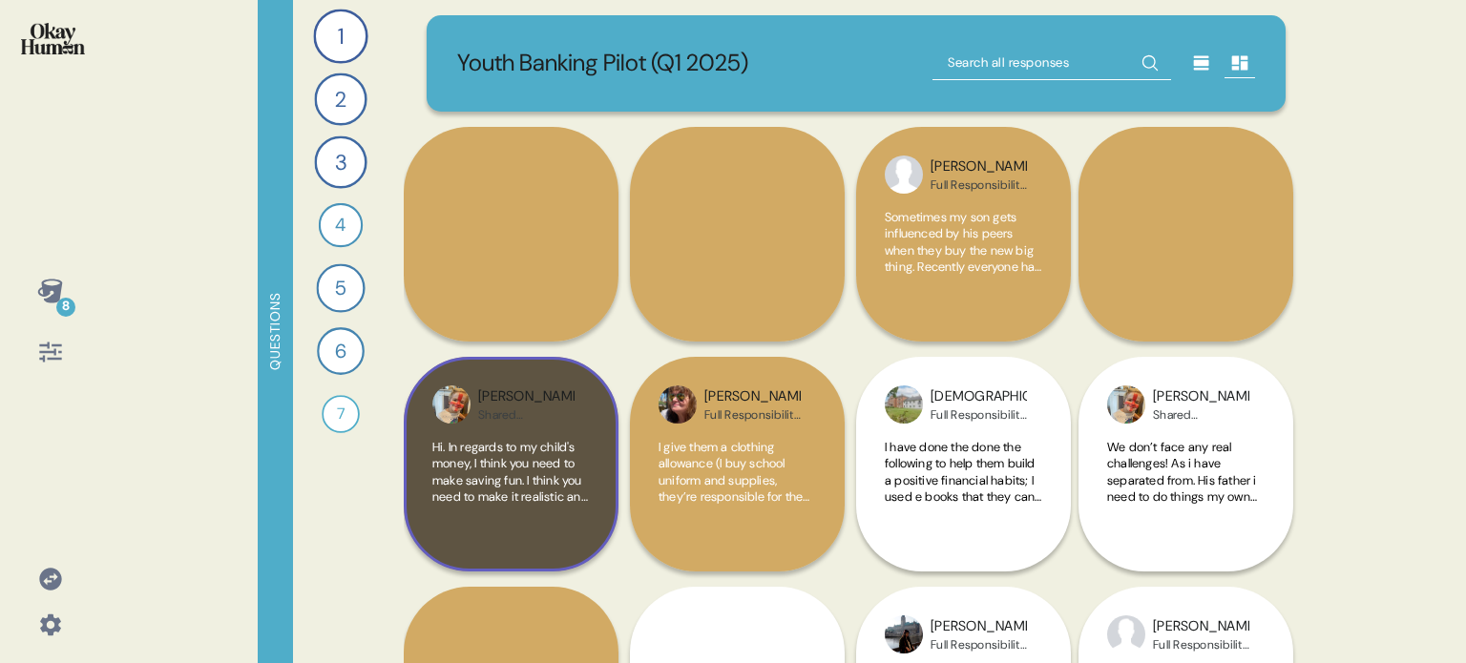
click at [497, 451] on span "Hi. In regards to my child's money, I think you need to make saving fun. I thin…" at bounding box center [510, 622] width 156 height 367
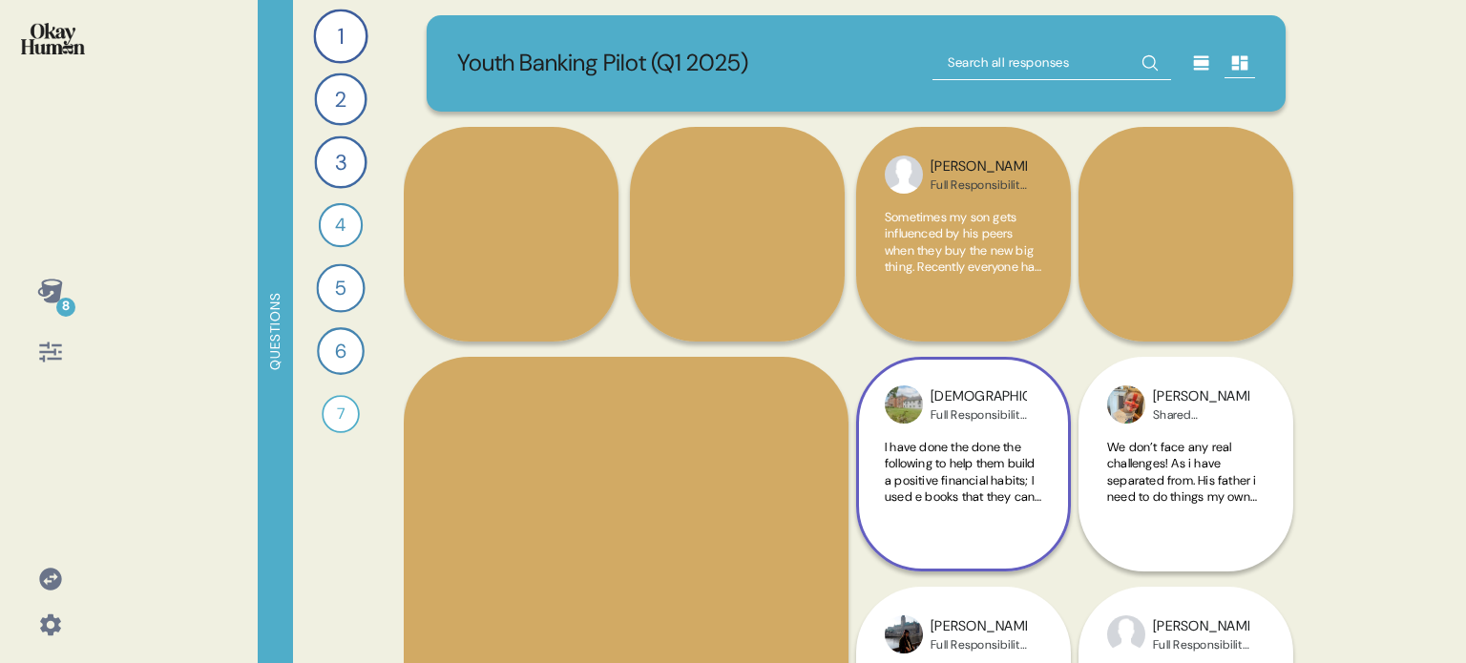
scroll to position [191, 0]
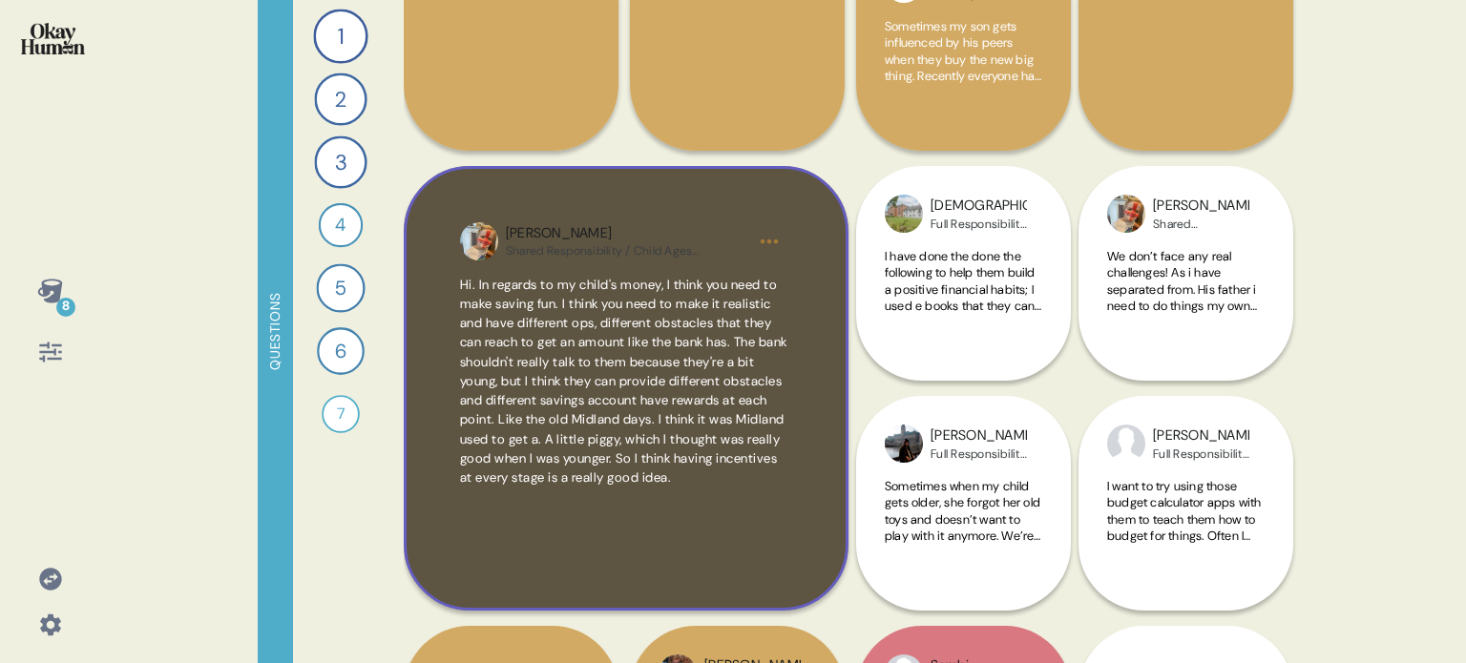
click at [809, 468] on div "Emma-jane Shared Responsibility / Child Ages 4-15 Hi. In regards to my child's …" at bounding box center [626, 388] width 445 height 445
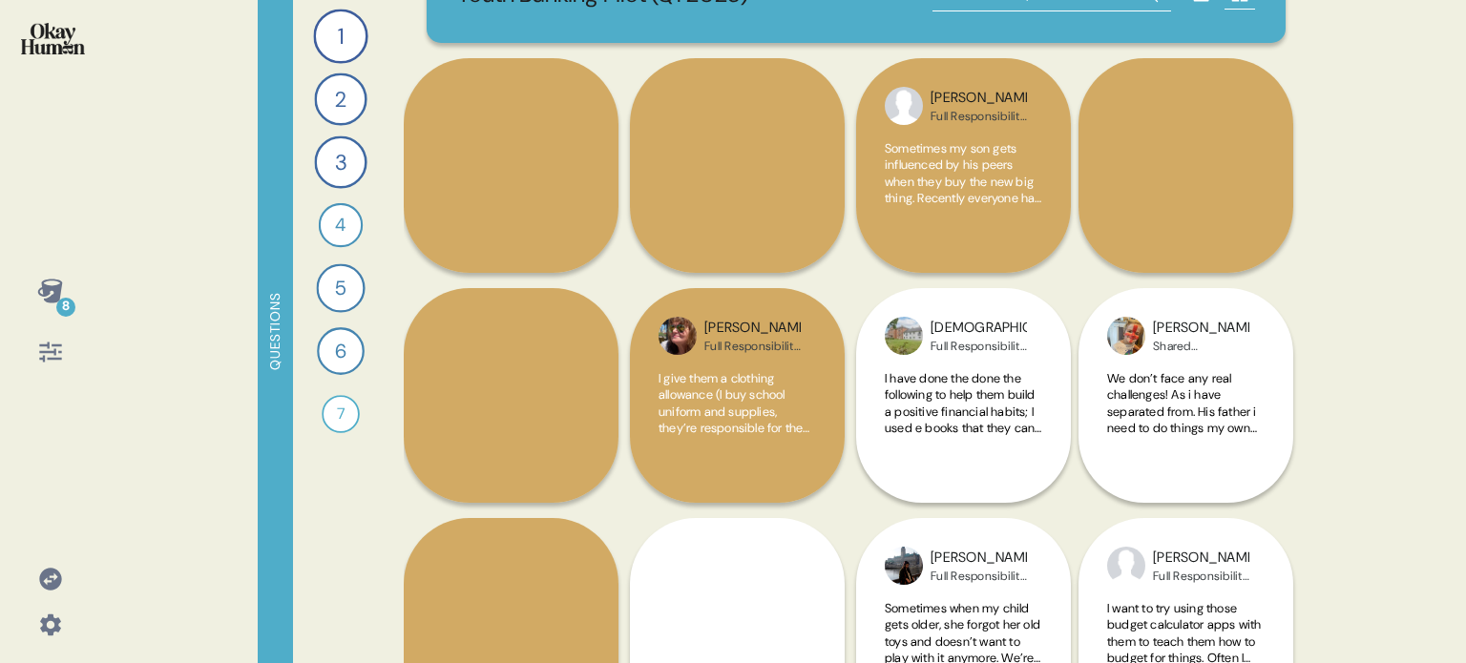
scroll to position [0, 0]
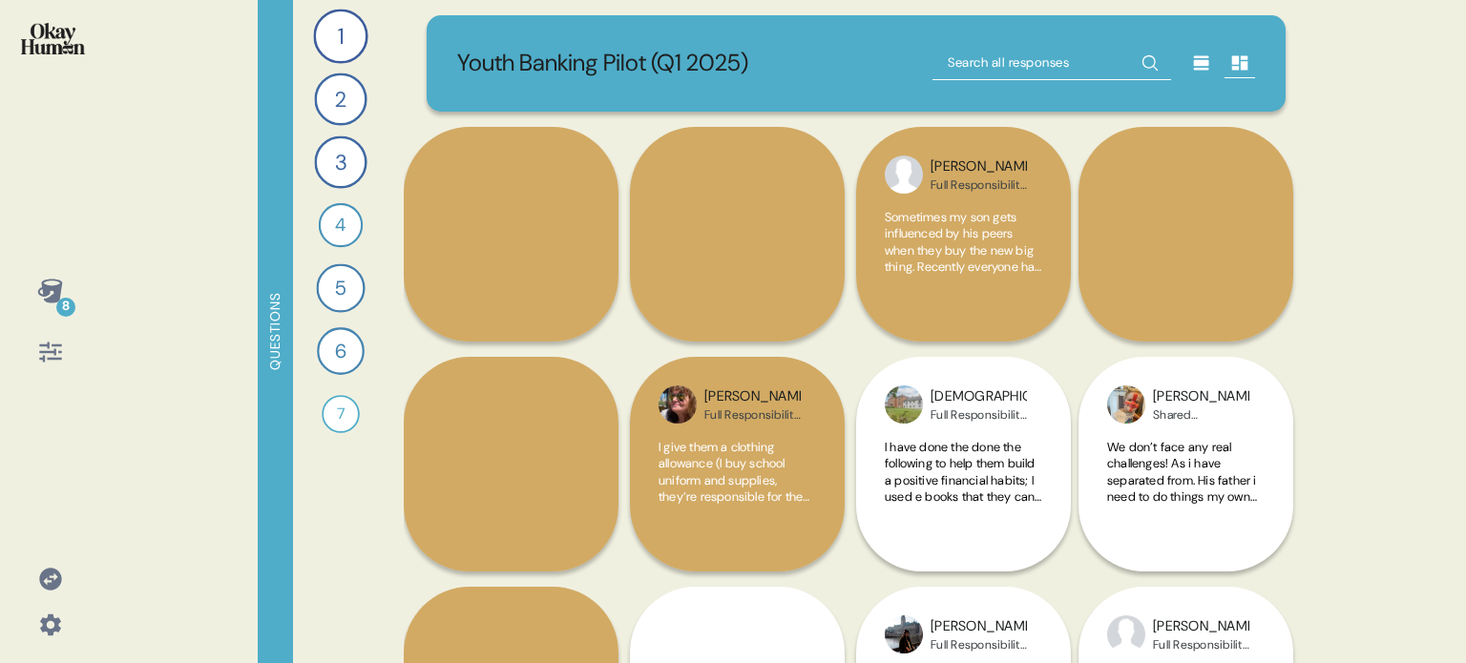
click at [20, 29] on div at bounding box center [50, 51] width 70 height 72
click at [347, 33] on div "1" at bounding box center [340, 36] width 54 height 54
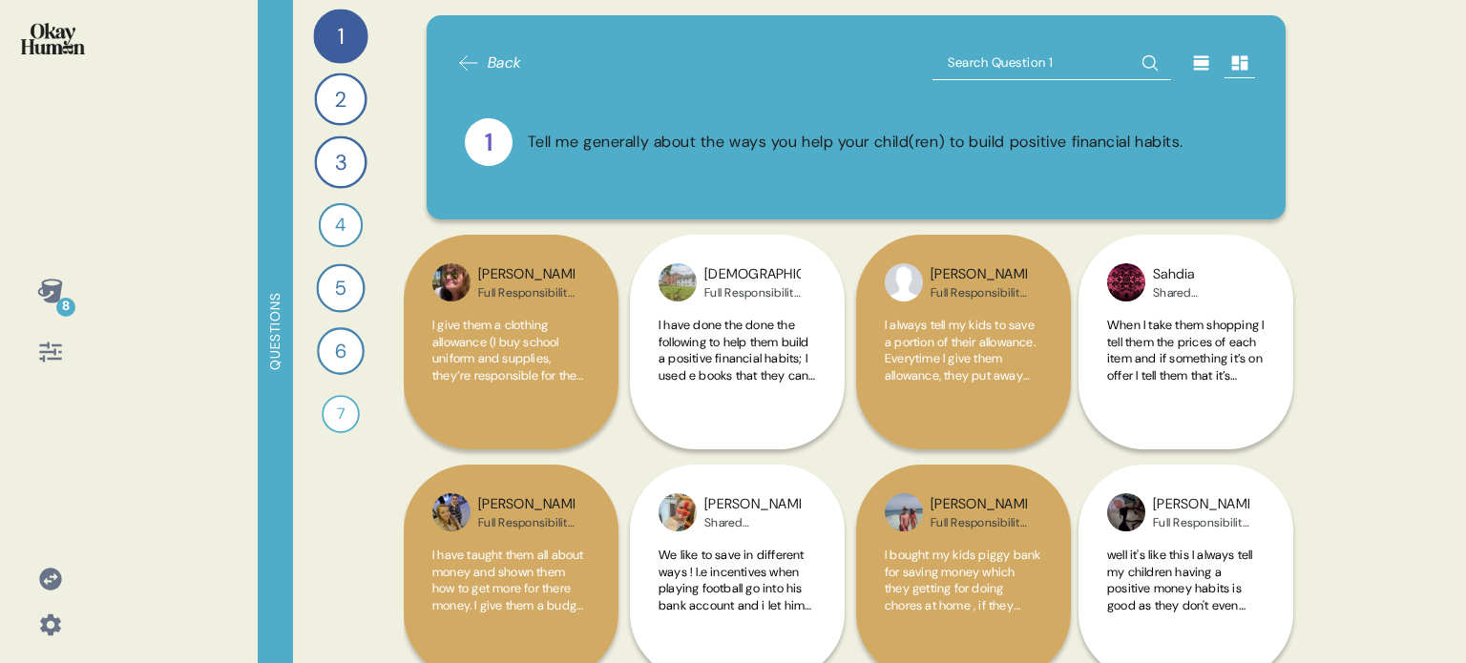
click at [56, 38] on img at bounding box center [53, 38] width 64 height 31
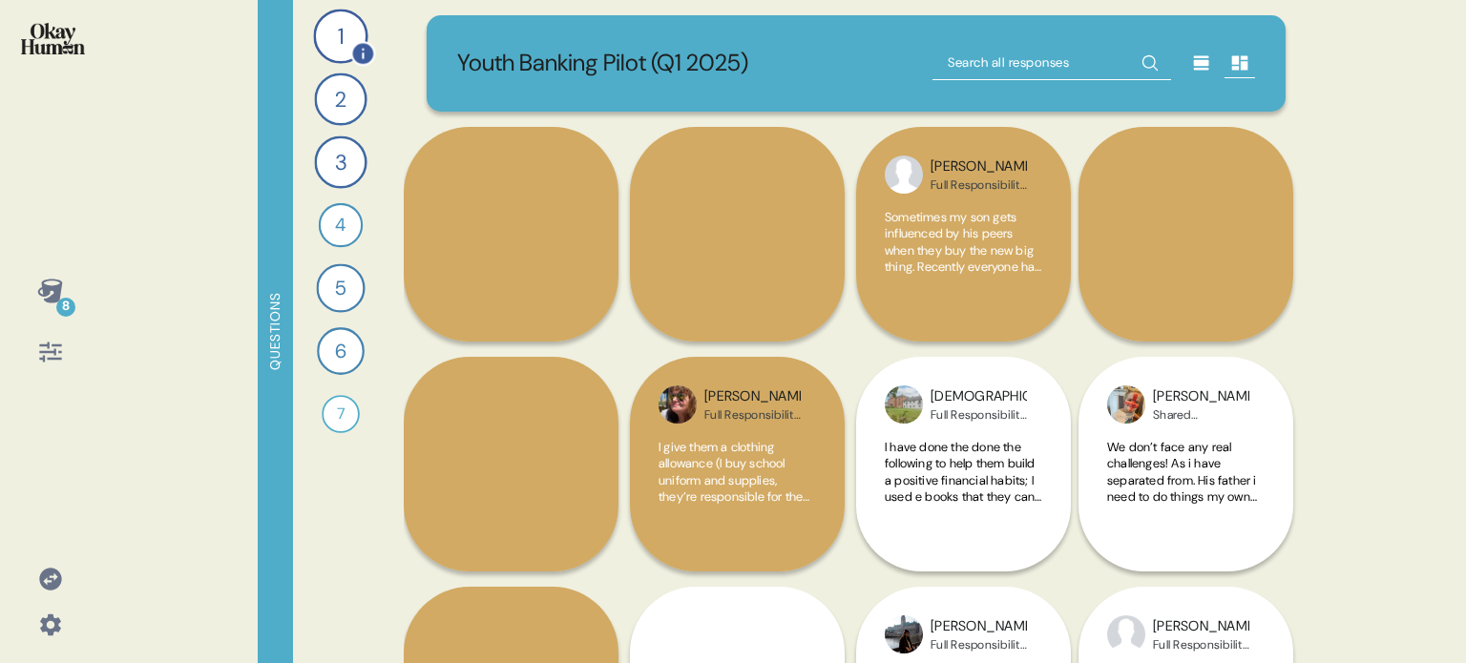
click at [336, 48] on div "1" at bounding box center [340, 36] width 54 height 54
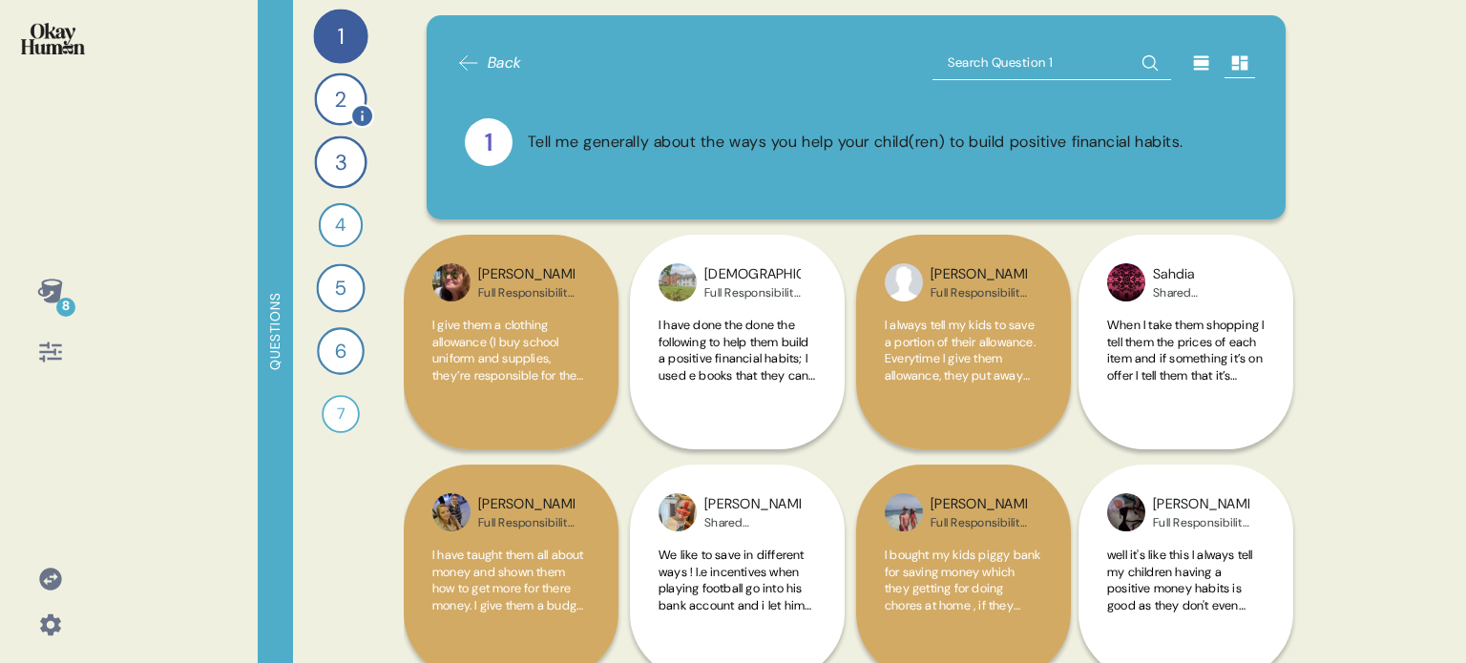
click at [328, 101] on div "2" at bounding box center [340, 99] width 52 height 52
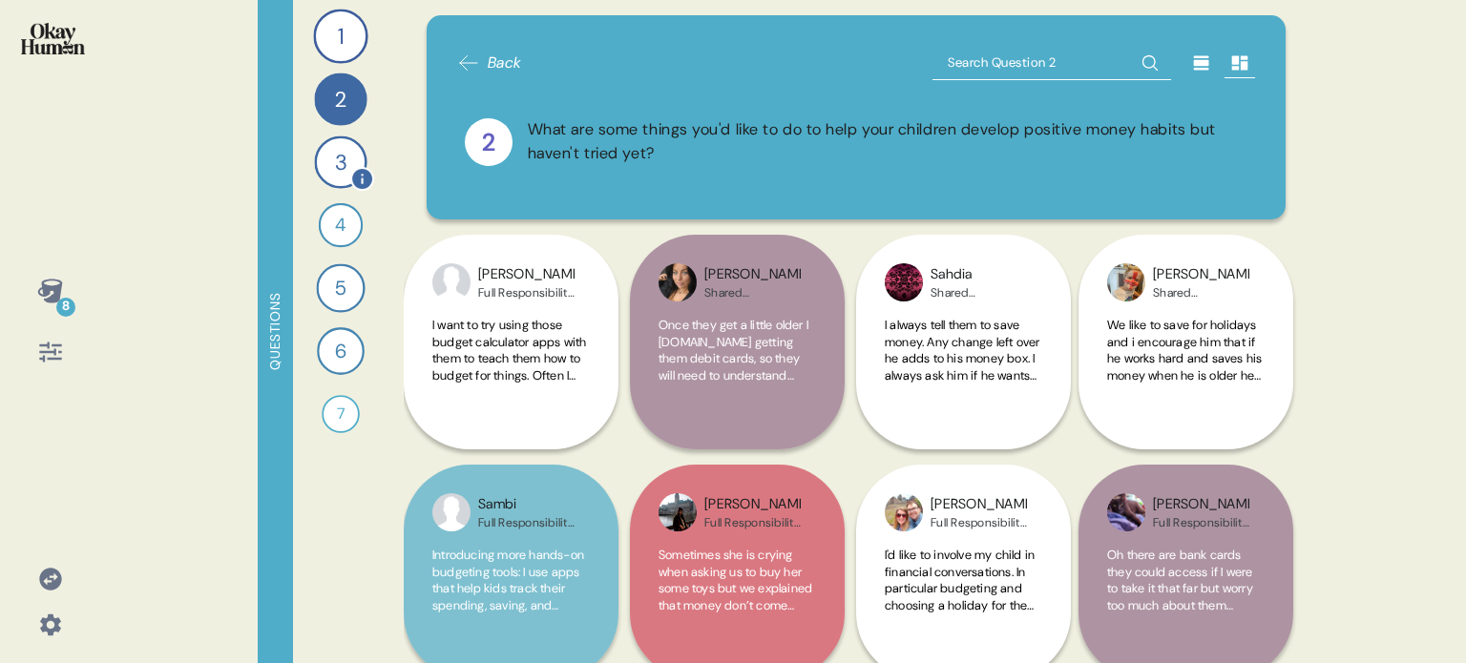
click at [331, 152] on div "3" at bounding box center [340, 161] width 52 height 52
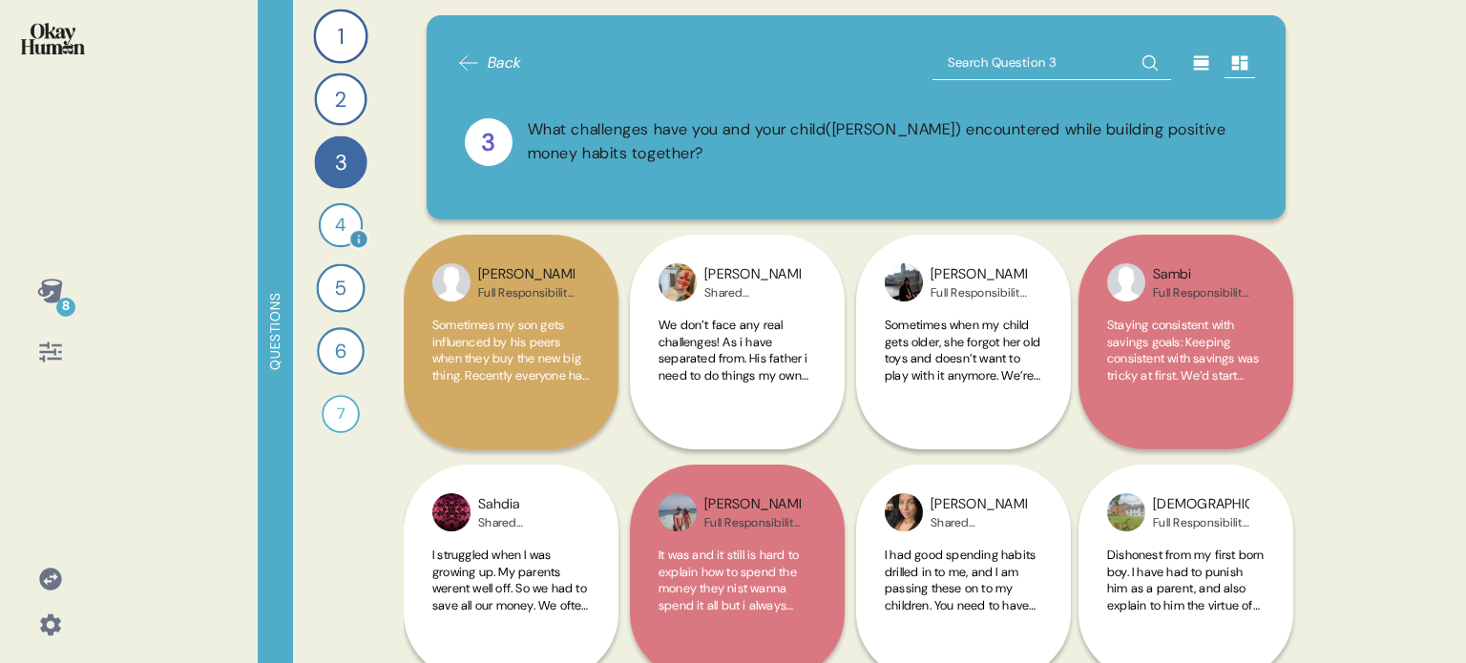
click at [335, 214] on div "4" at bounding box center [341, 225] width 44 height 44
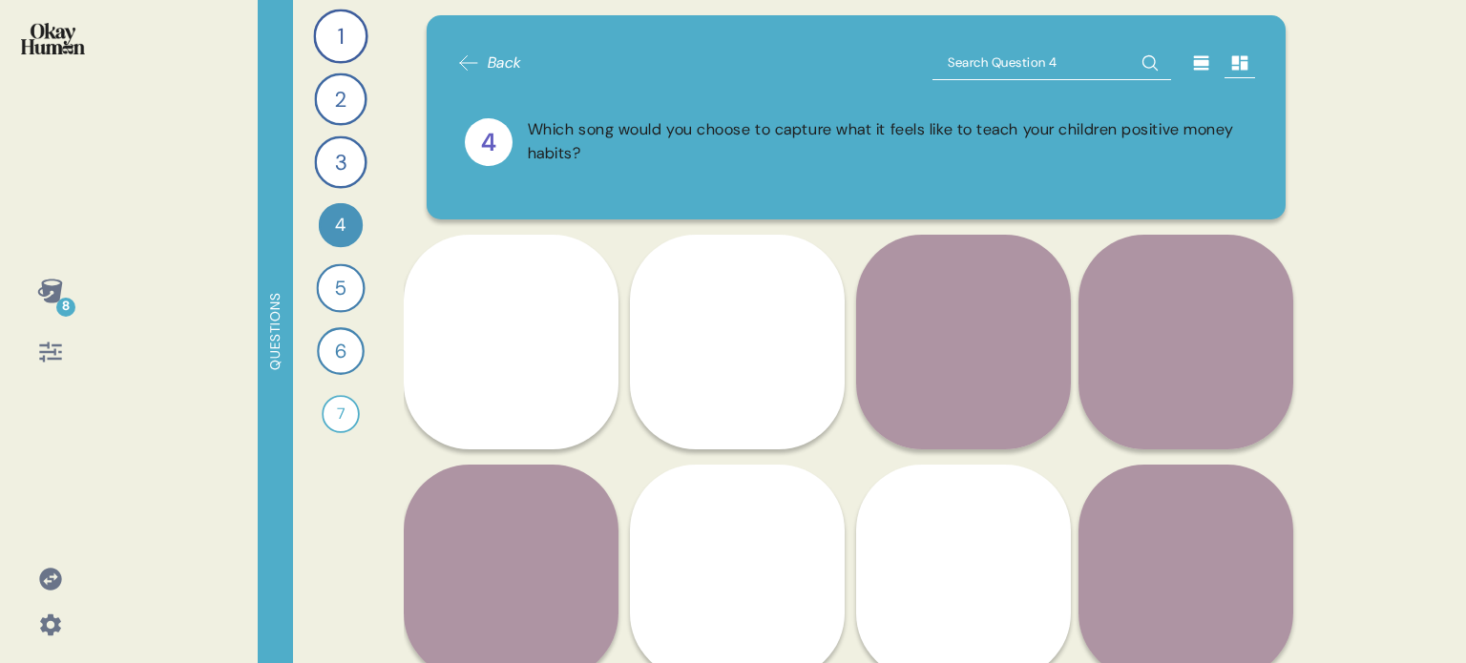
click at [52, 42] on img at bounding box center [53, 38] width 64 height 31
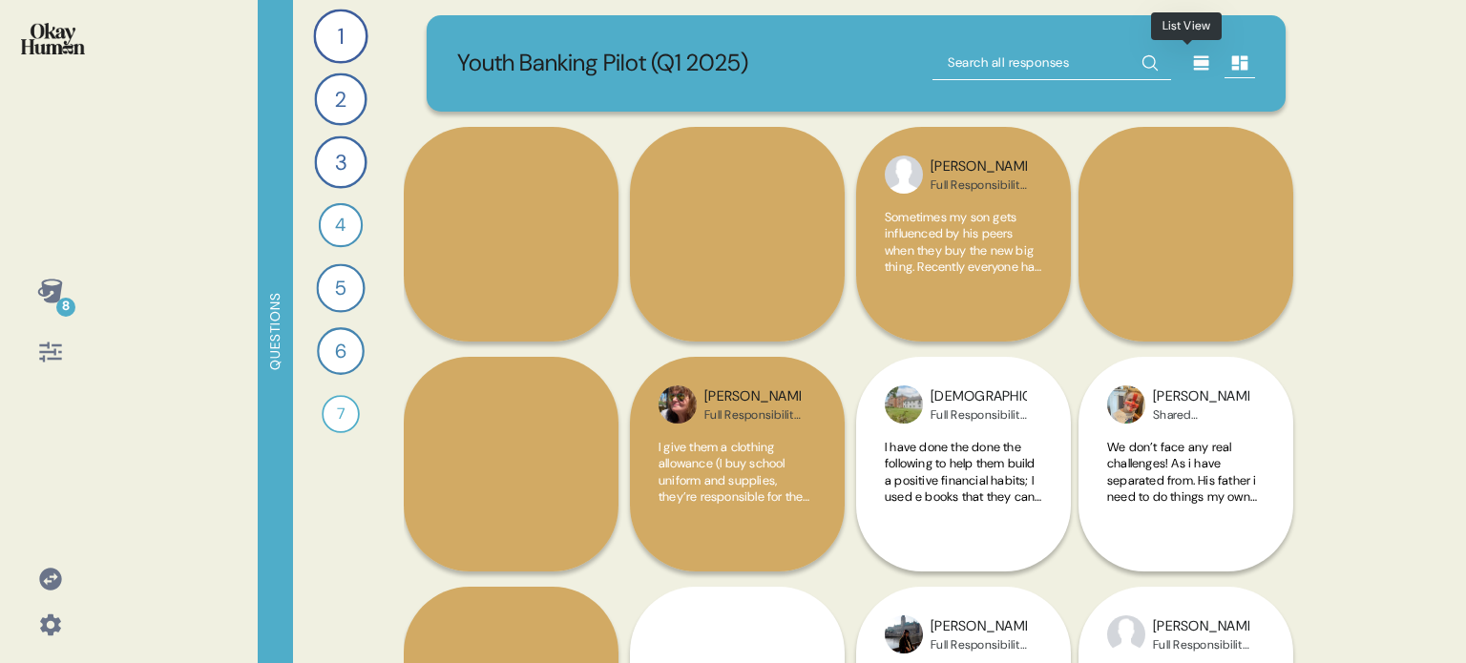
click at [1194, 61] on icon at bounding box center [1201, 63] width 15 height 14
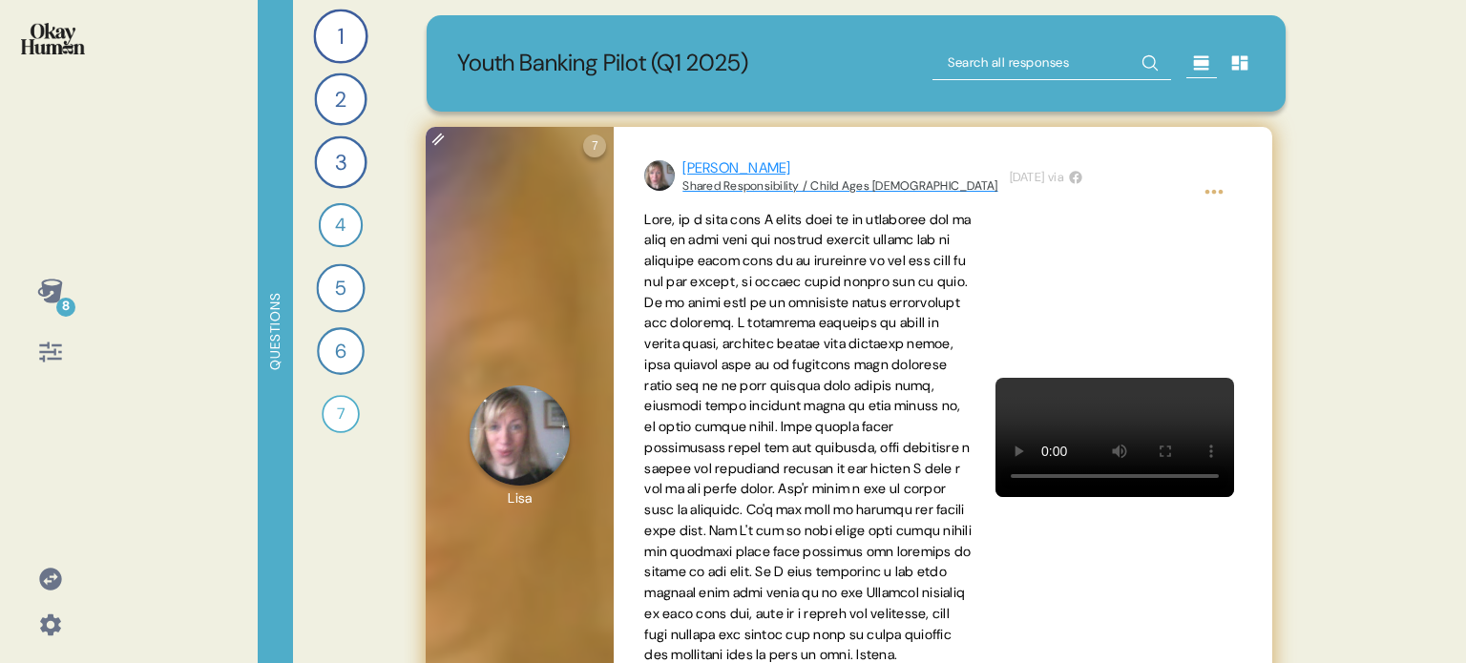
click at [698, 171] on div "Lisa" at bounding box center [839, 168] width 315 height 22
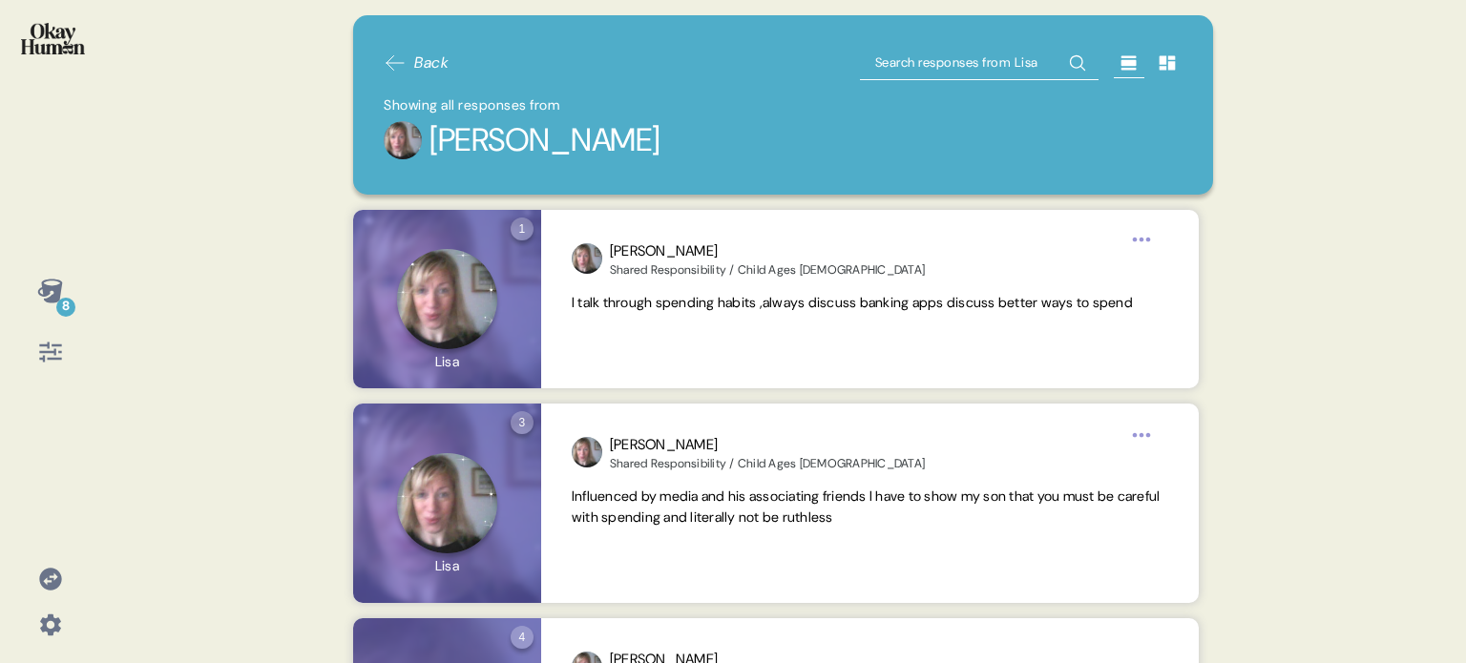
click at [65, 44] on img at bounding box center [53, 38] width 64 height 31
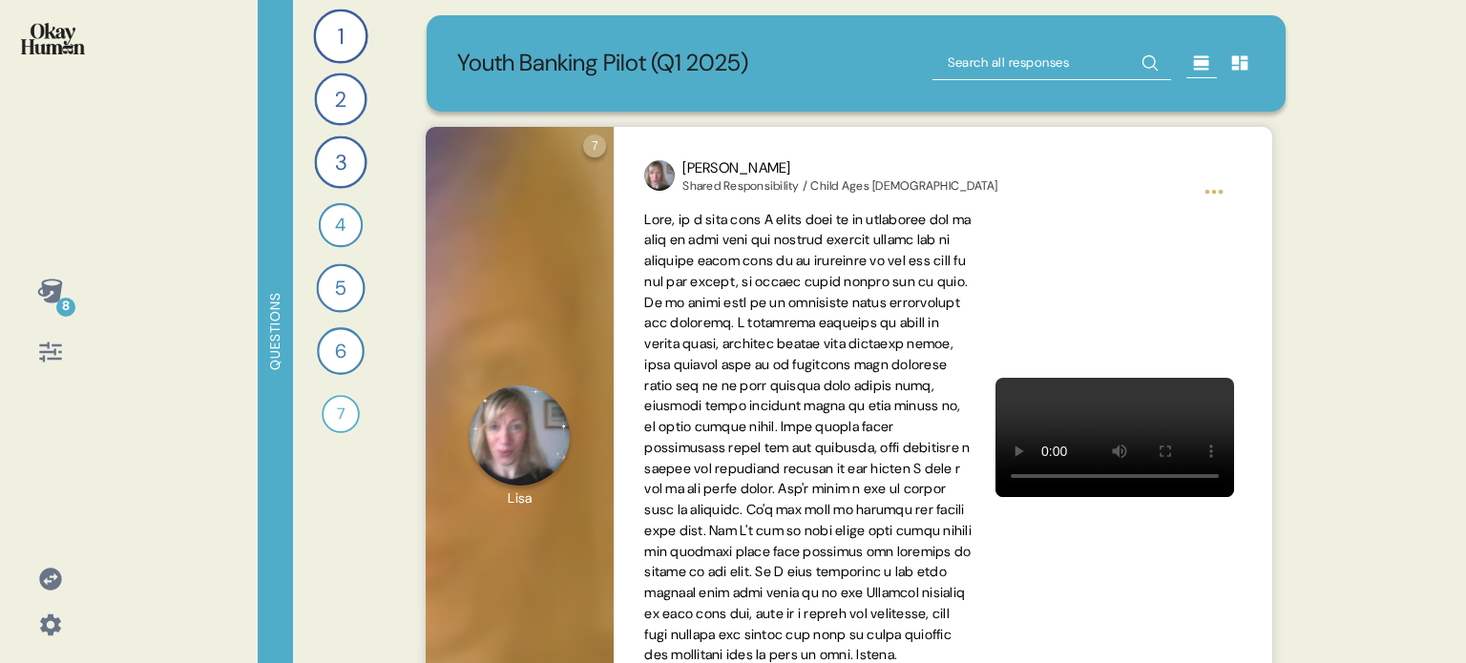
click at [1014, 70] on input "text" at bounding box center [1051, 63] width 239 height 34
click at [1232, 68] on icon at bounding box center [1240, 63] width 16 height 14
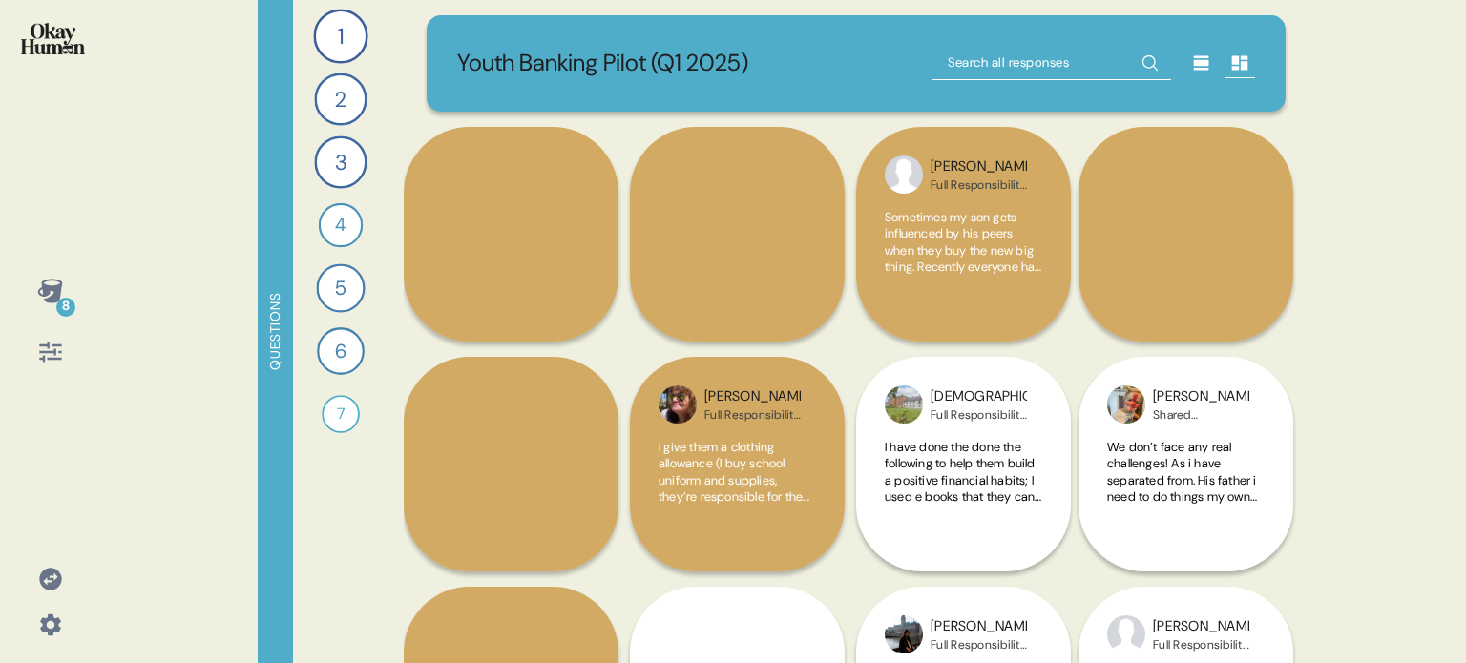
click at [1019, 65] on input "text" at bounding box center [1051, 63] width 239 height 34
type input "kids"
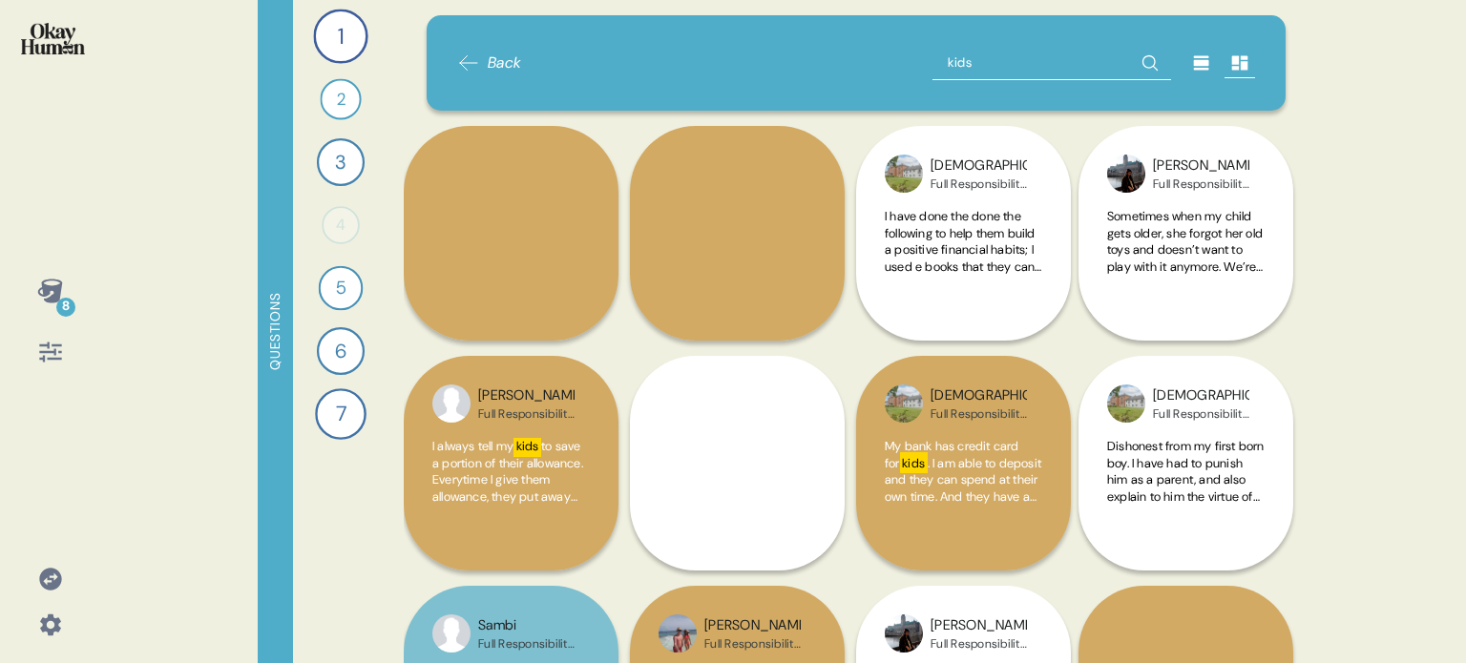
drag, startPoint x: 1019, startPoint y: 65, endPoint x: 901, endPoint y: 54, distance: 118.8
click at [901, 54] on div "Back kids" at bounding box center [856, 63] width 799 height 34
type input "money"
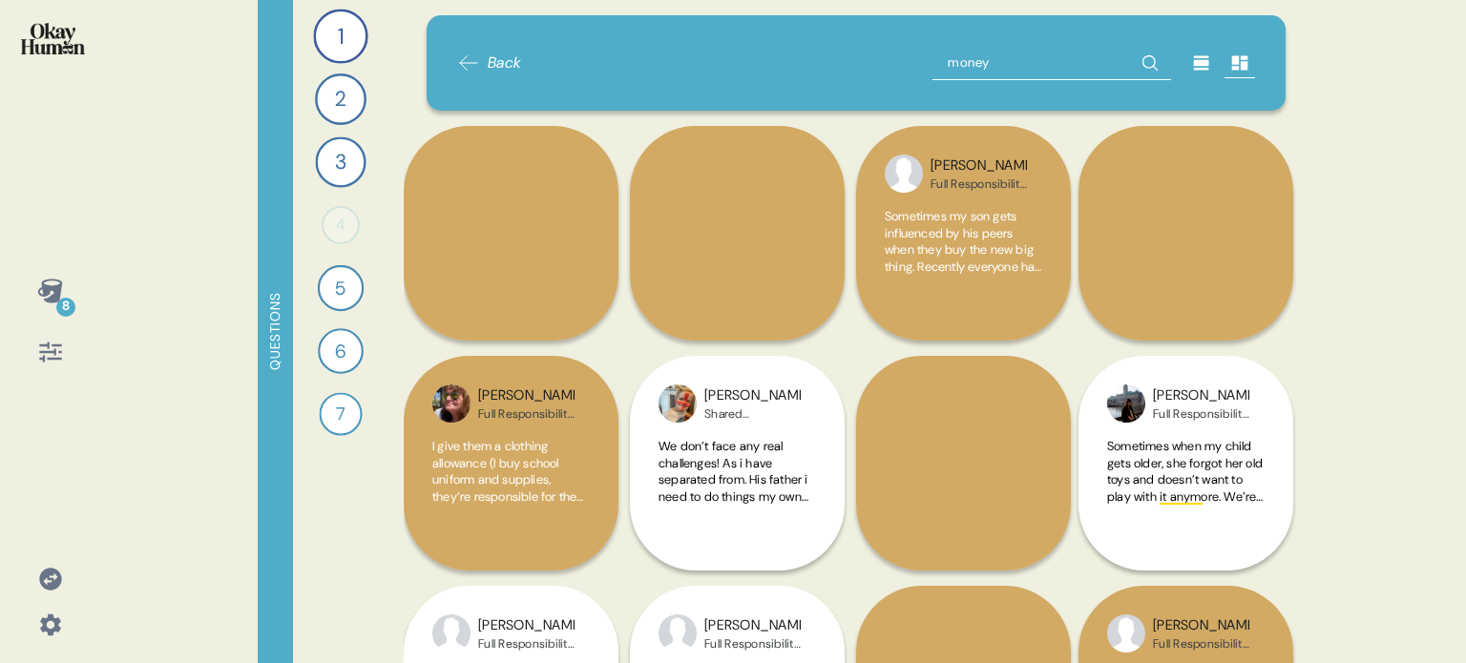
click at [52, 30] on img at bounding box center [53, 38] width 64 height 31
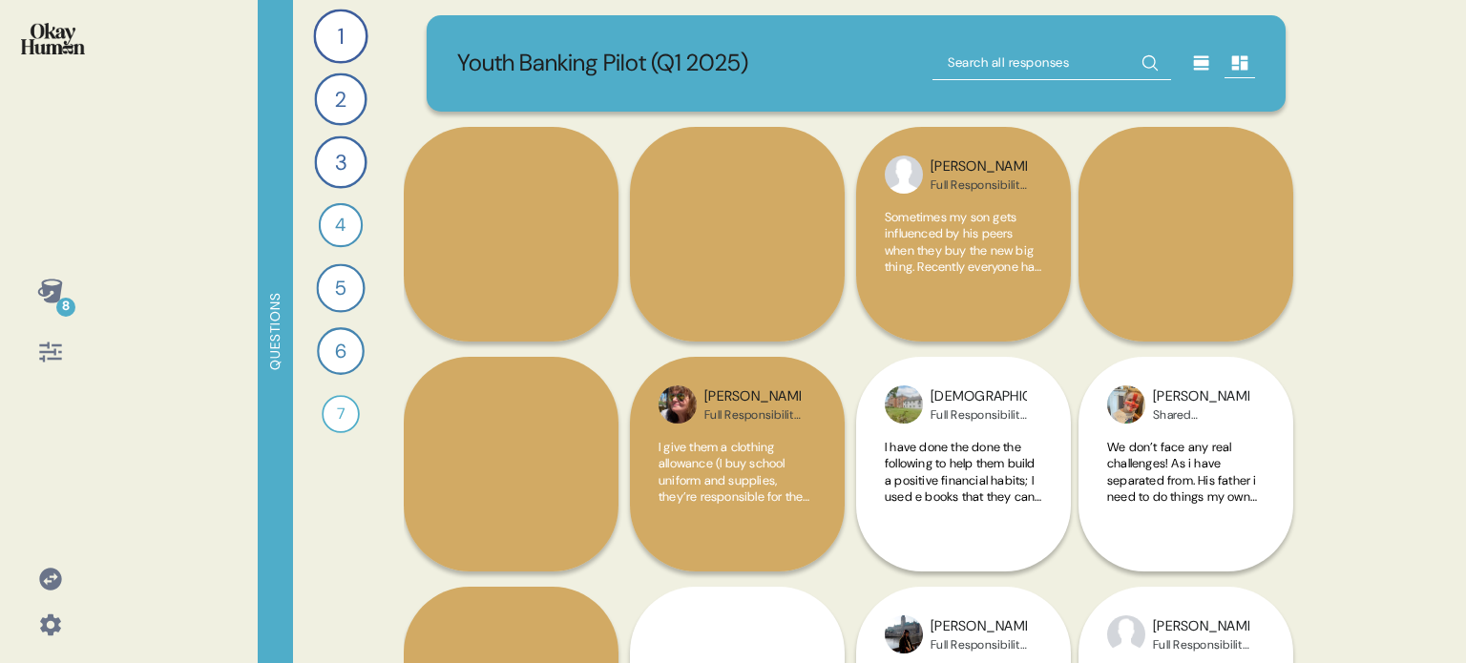
click at [42, 352] on icon at bounding box center [50, 353] width 22 height 20
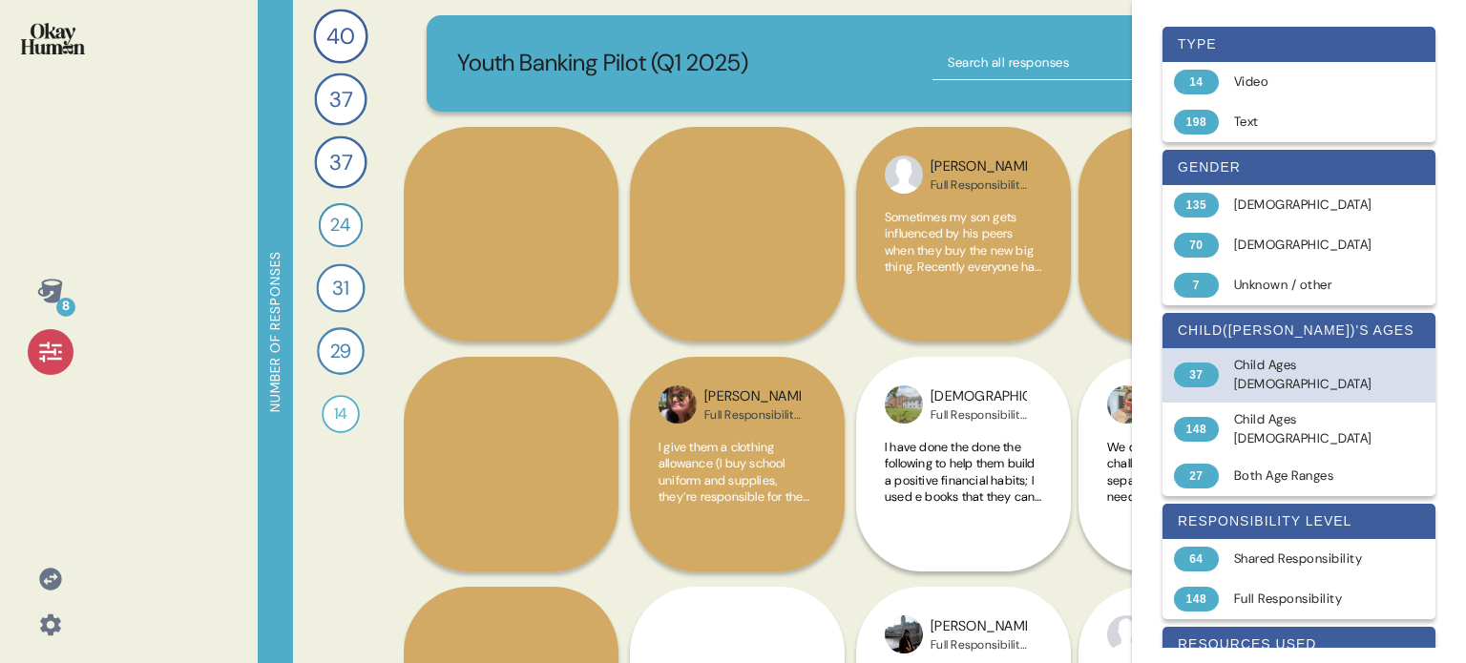
click at [1338, 371] on div "Child Ages 16-25" at bounding box center [1310, 375] width 152 height 39
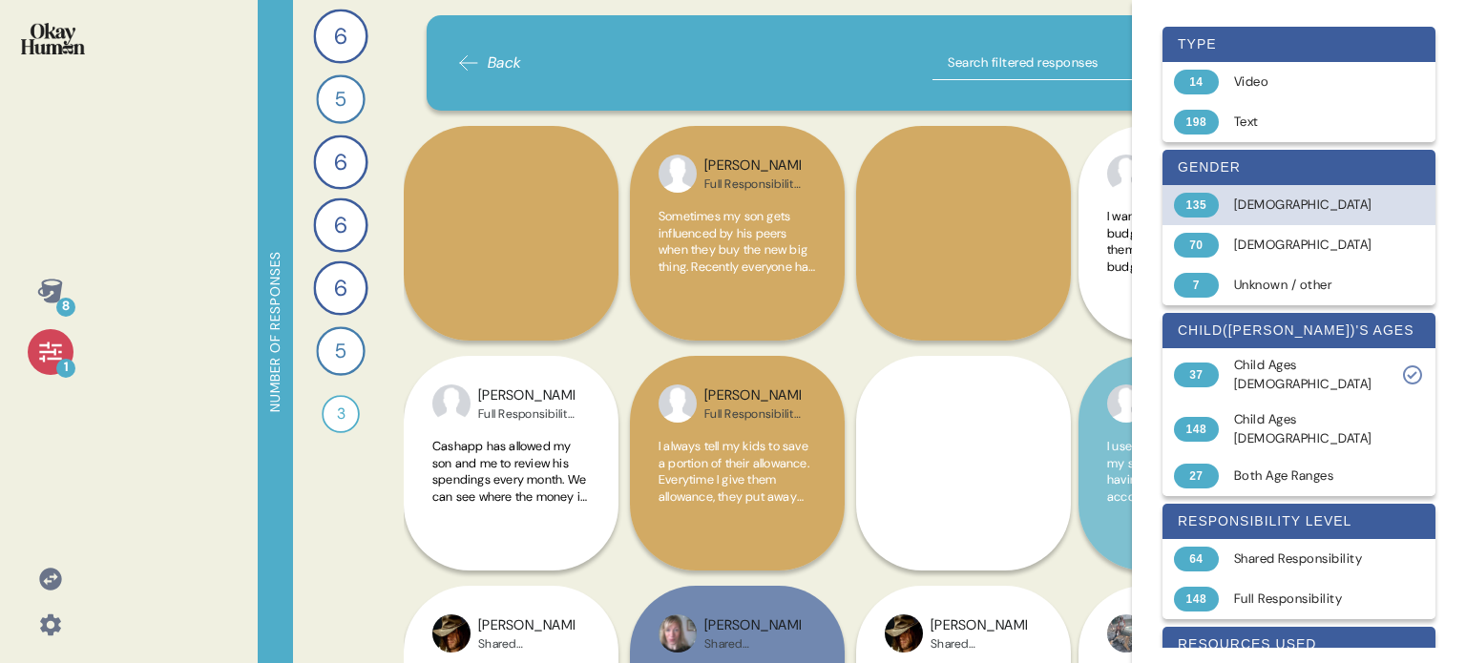
click at [1251, 204] on div "Female" at bounding box center [1310, 205] width 152 height 19
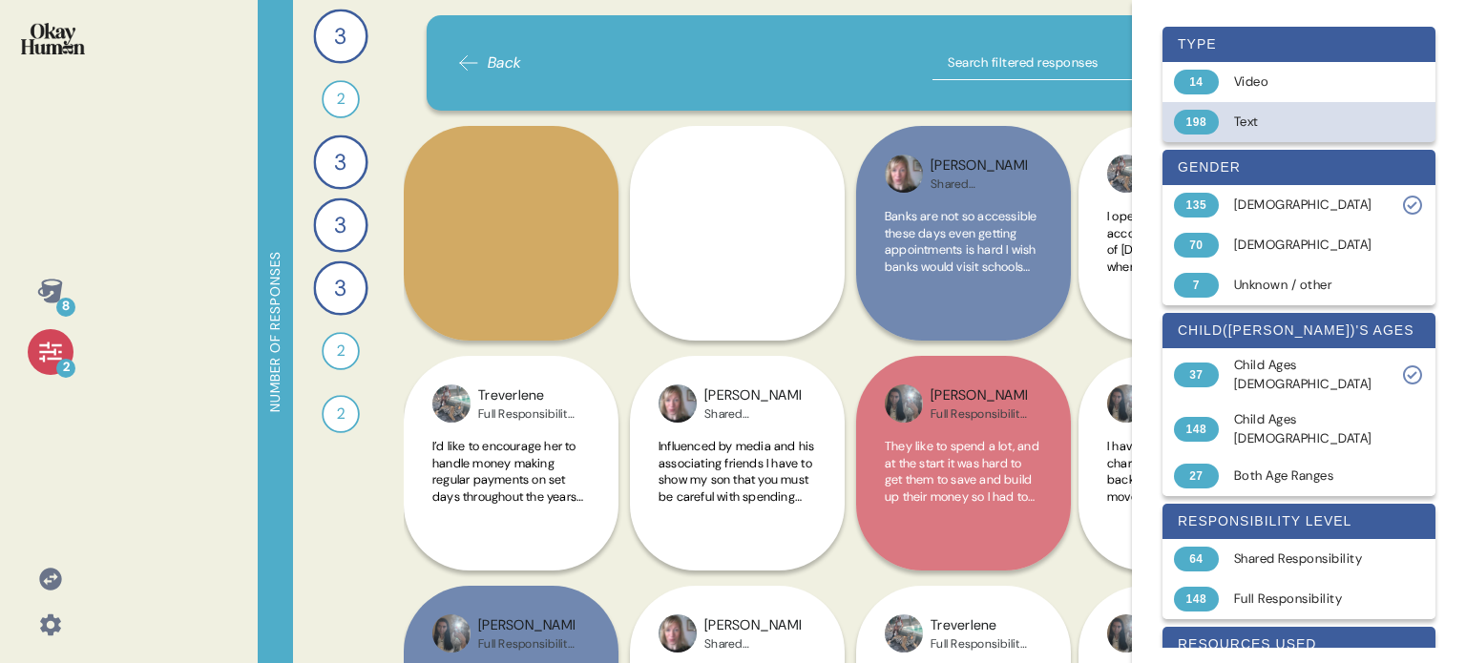
click at [1250, 114] on div "Text" at bounding box center [1310, 122] width 152 height 19
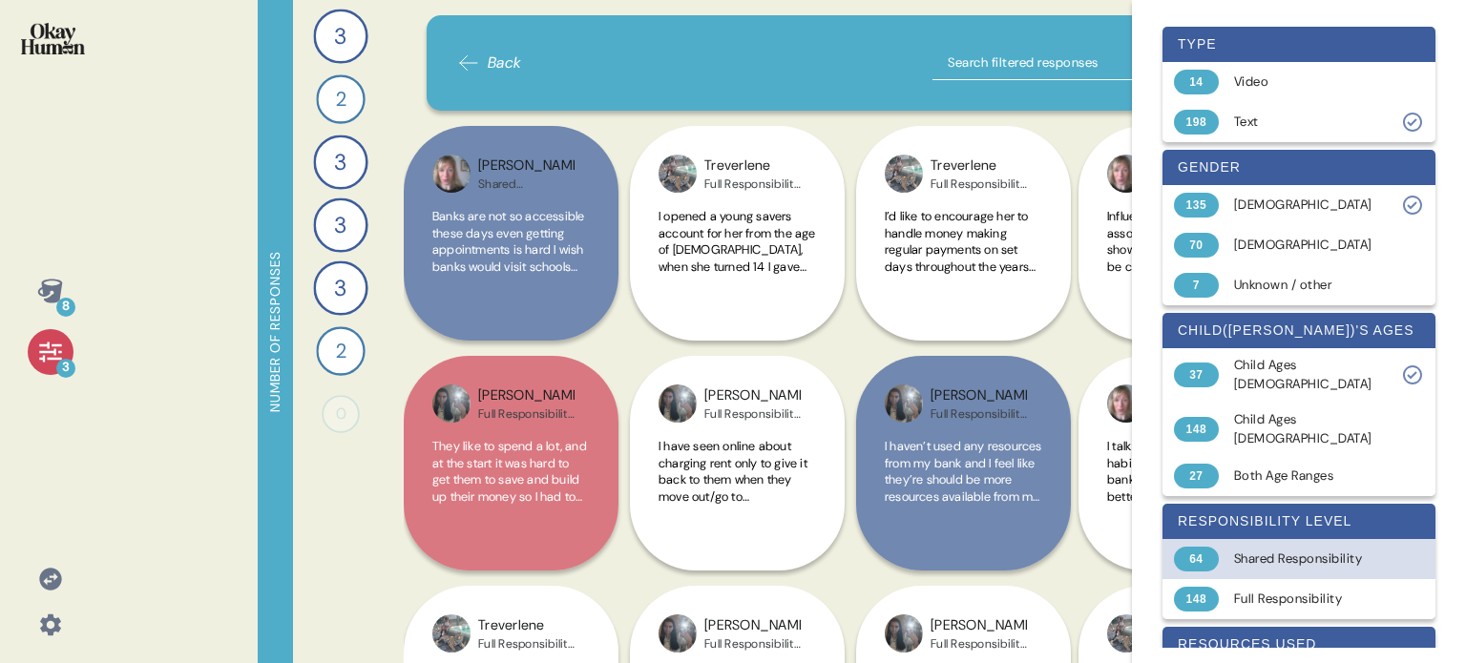
click at [1306, 550] on div "Shared Responsibility" at bounding box center [1310, 559] width 152 height 19
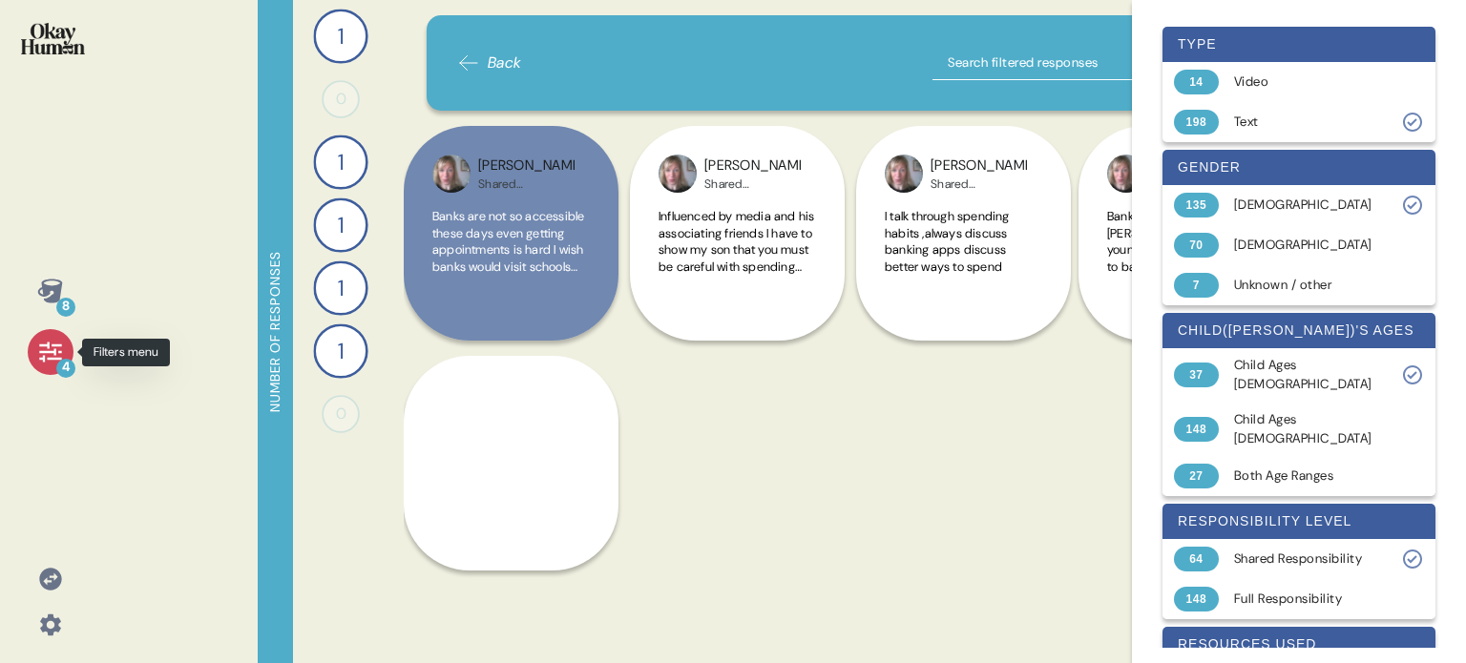
click at [44, 343] on icon at bounding box center [50, 352] width 27 height 27
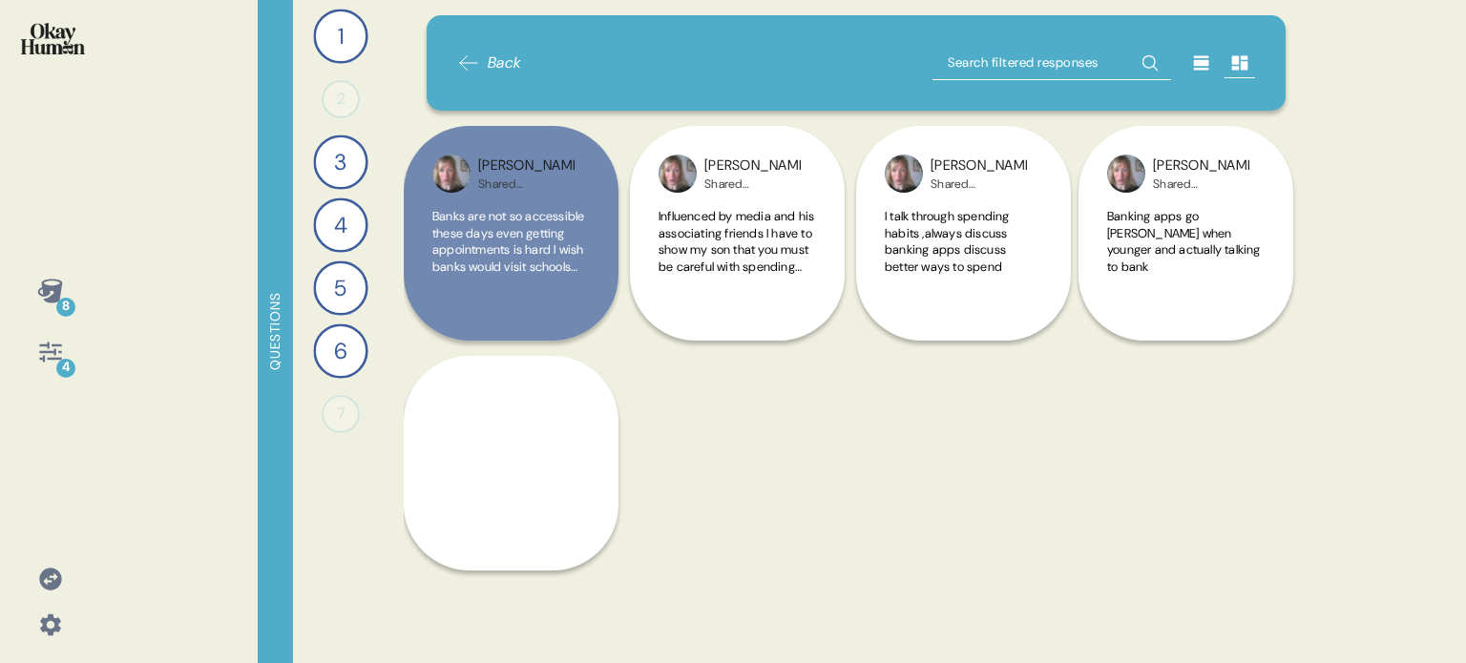
click at [52, 48] on img at bounding box center [53, 38] width 64 height 31
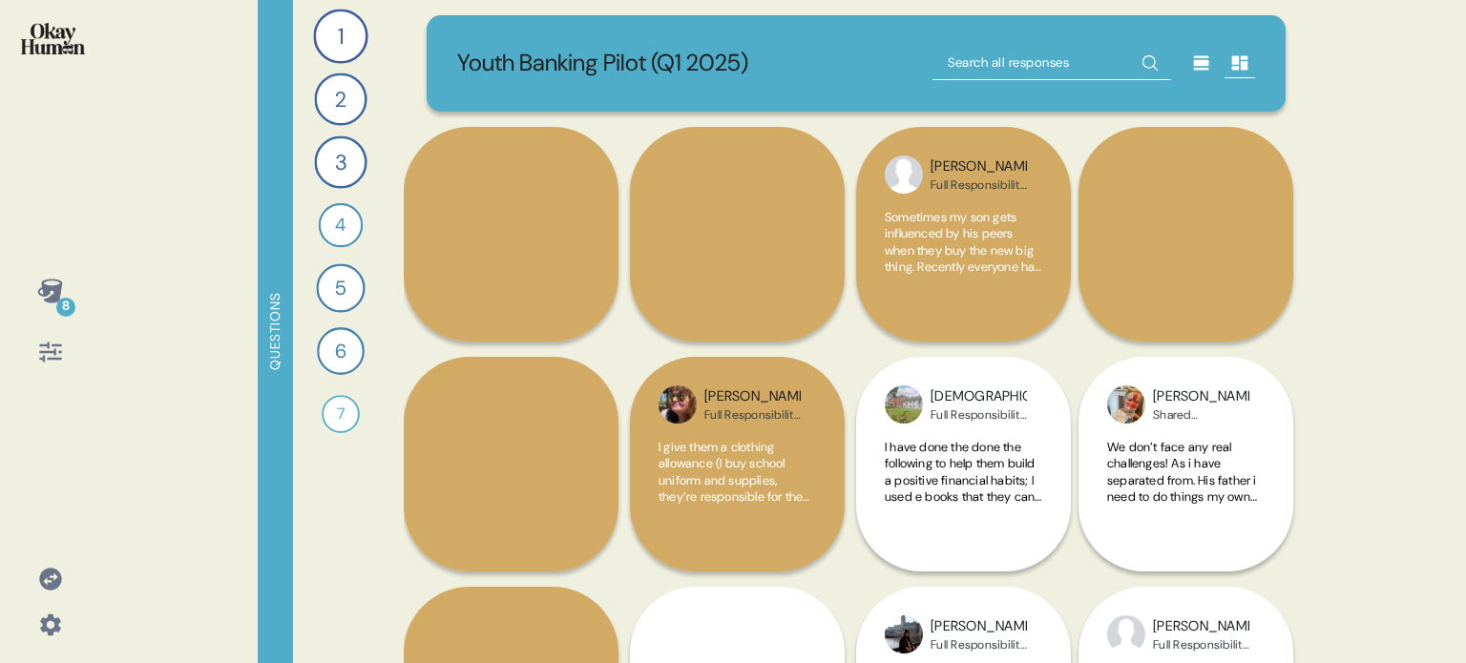
click at [48, 291] on icon at bounding box center [49, 291] width 25 height 24
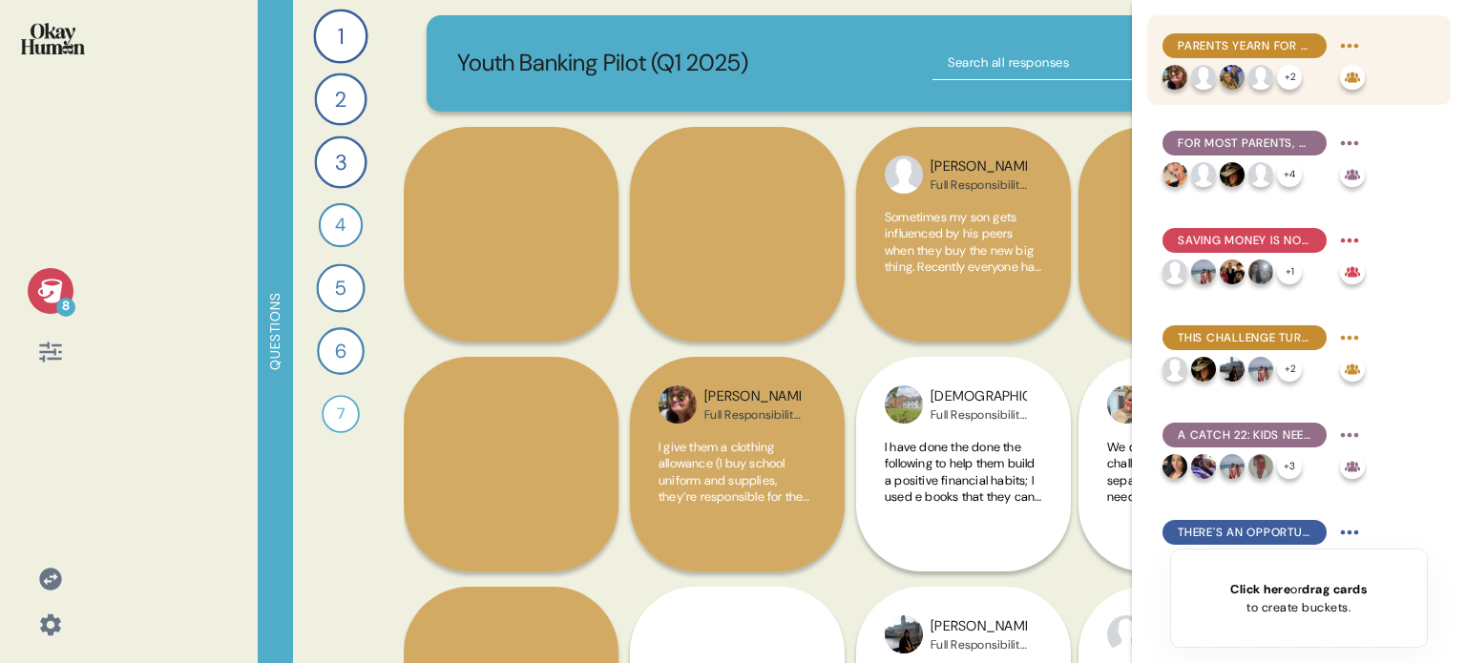
click at [1226, 37] on span "Parents yearn for their kids to learn a range of economic basics, but saving is…" at bounding box center [1244, 45] width 134 height 17
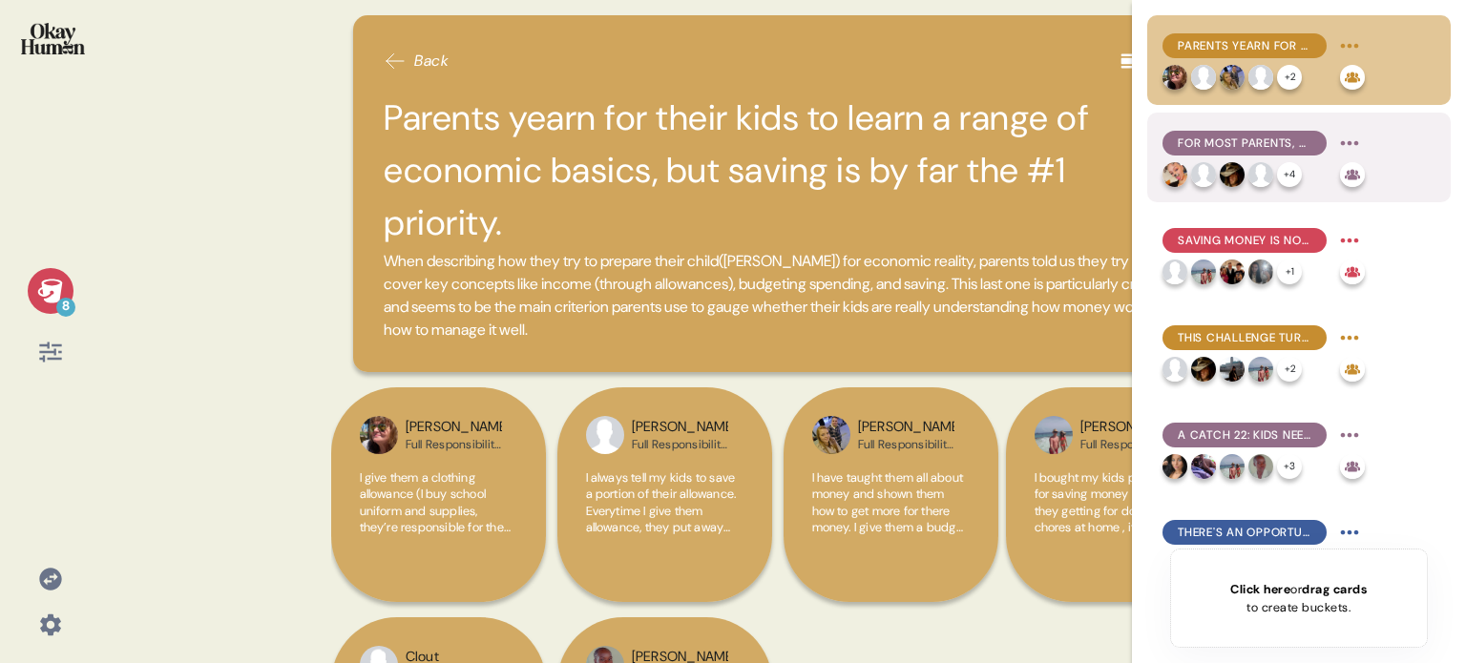
click at [1233, 135] on span "For most parents, financial education is motivated more by fears of scarcity th…" at bounding box center [1244, 143] width 134 height 17
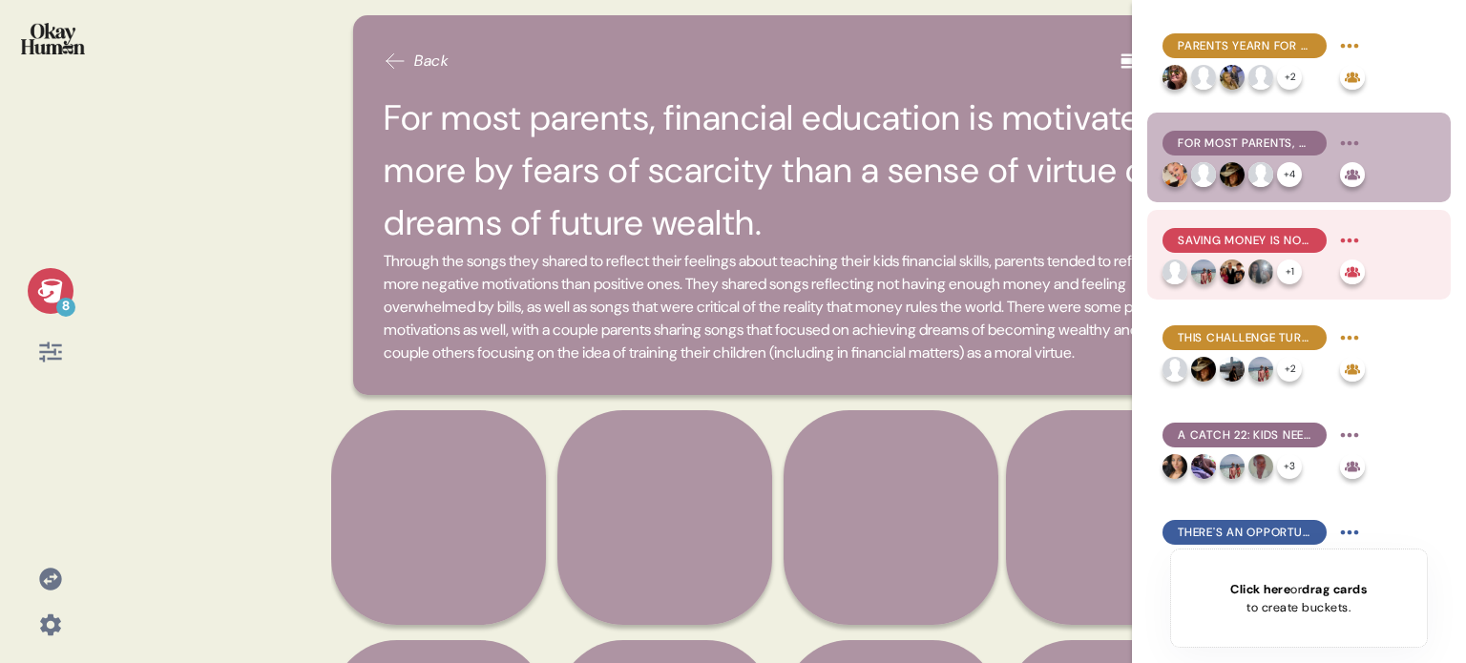
click at [1250, 241] on span "Saving money is not only the main goal, but the most challenging for many famil…" at bounding box center [1244, 240] width 134 height 17
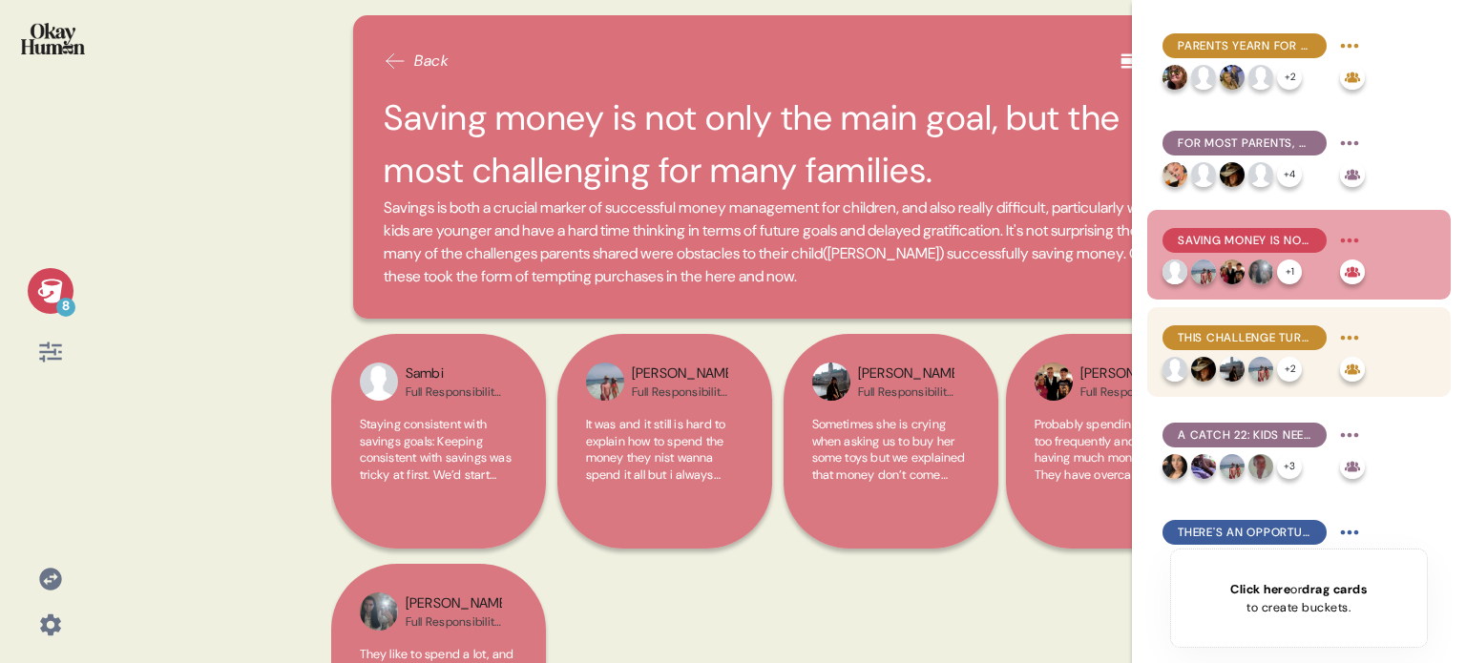
click at [1226, 327] on div "This challenge turns parents into game designers, creating playful obstacles an…" at bounding box center [1244, 337] width 164 height 25
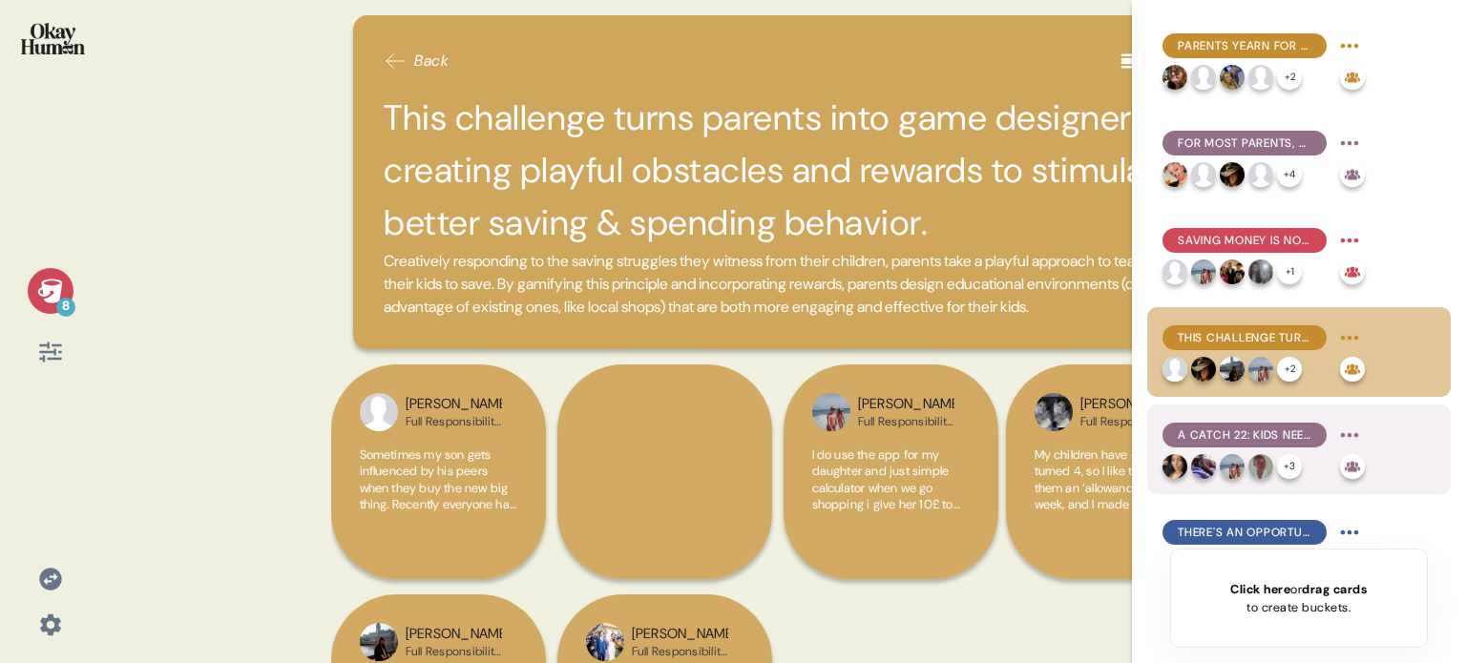
click at [1254, 434] on span "A Catch 22: Kids need experience with banking & credit, but these in particular…" at bounding box center [1244, 434] width 134 height 17
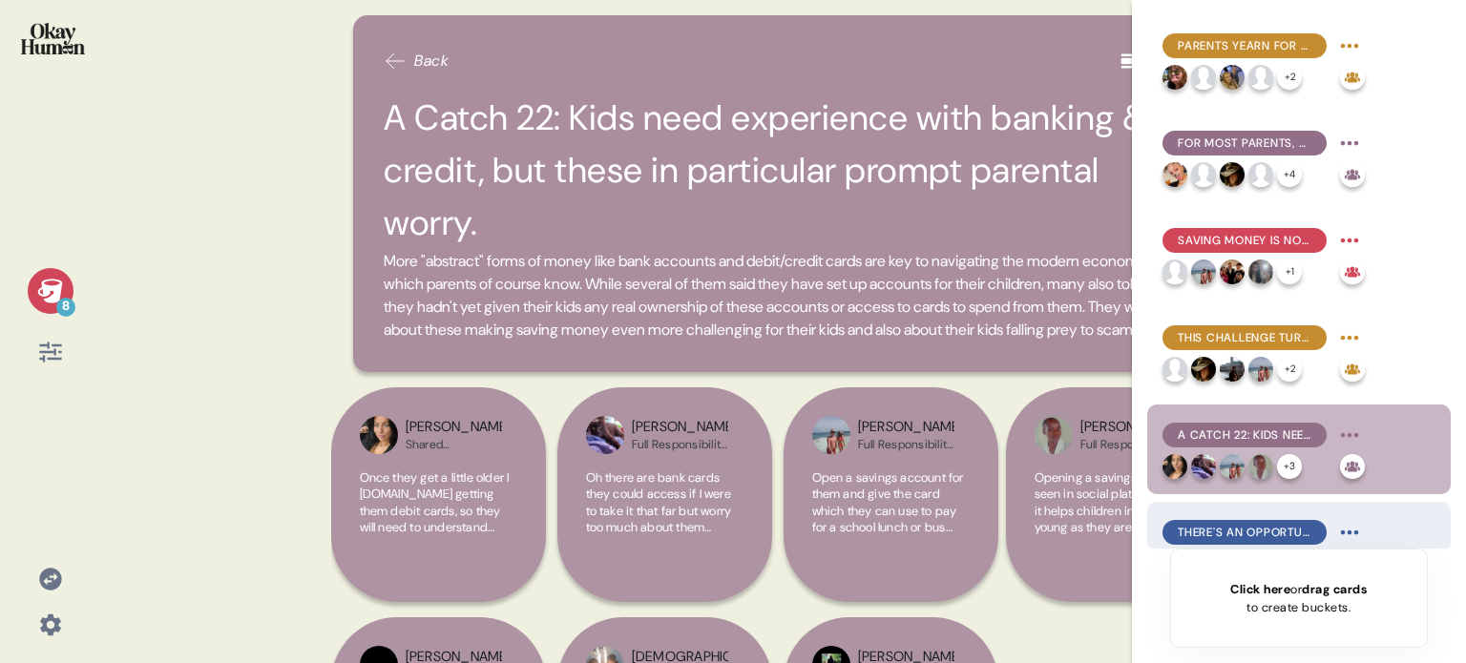
click at [1248, 525] on span "There's an opportunity for banks to offer child-focused financial resources to …" at bounding box center [1244, 532] width 134 height 17
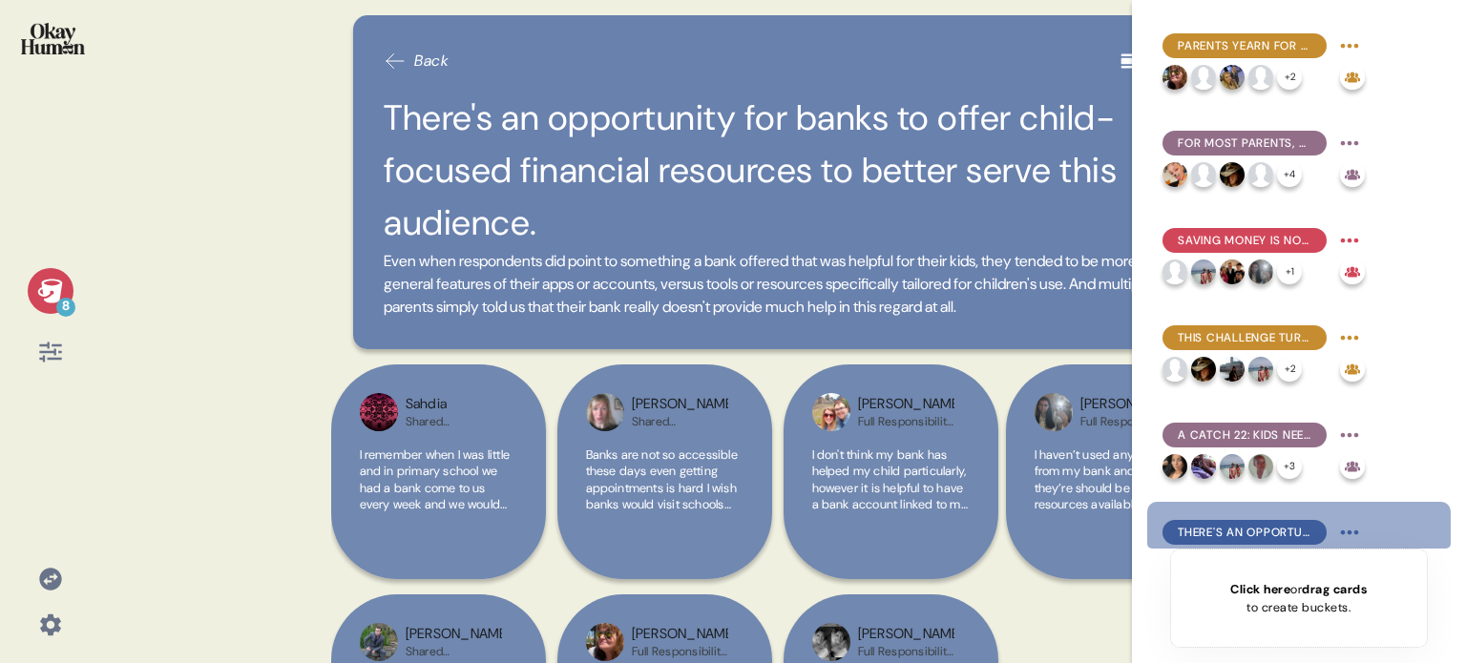
click at [50, 39] on img at bounding box center [53, 38] width 64 height 31
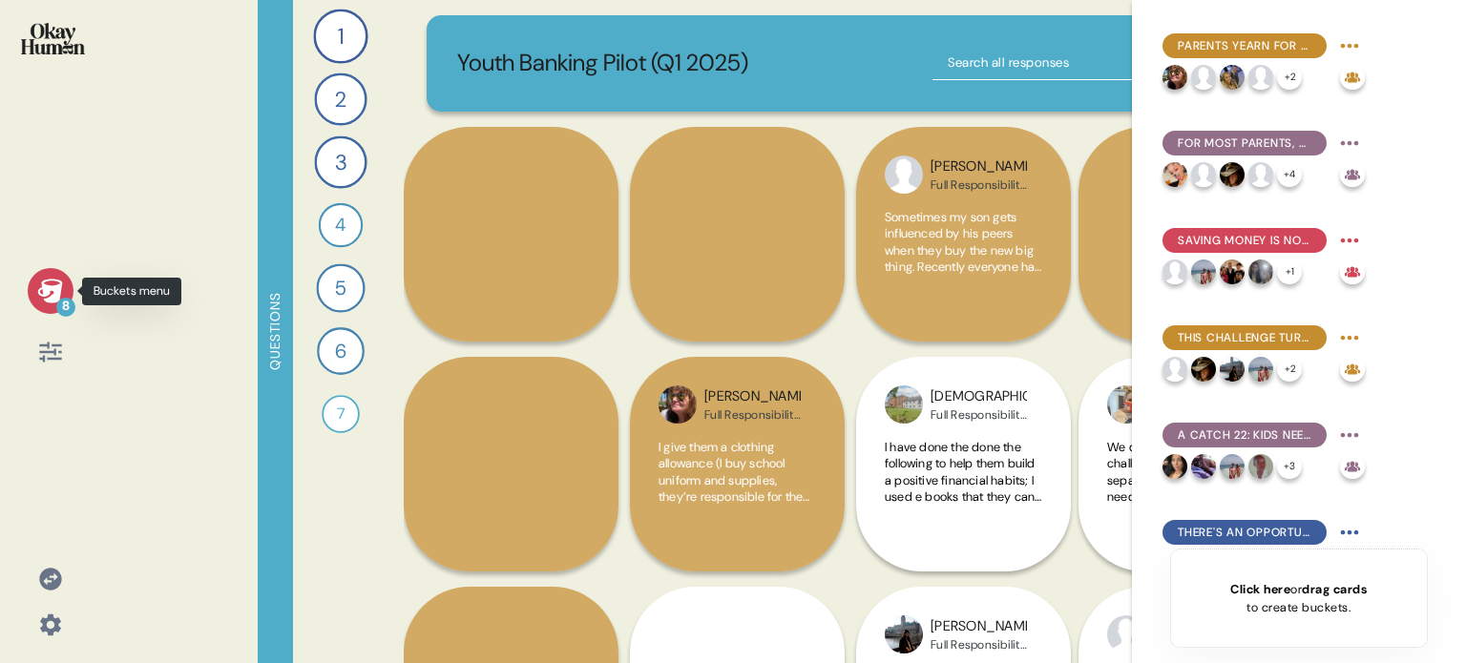
click at [54, 293] on icon at bounding box center [49, 291] width 25 height 24
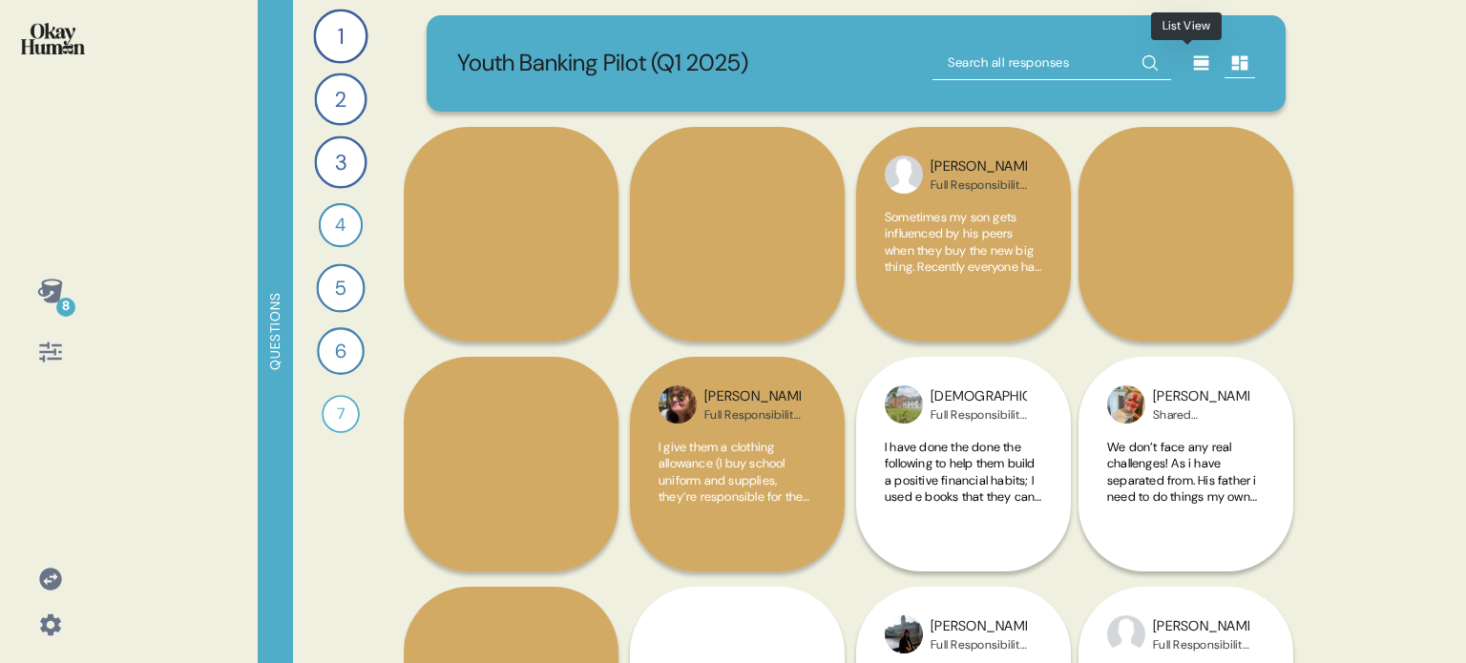
click at [1190, 73] on div at bounding box center [1201, 63] width 31 height 31
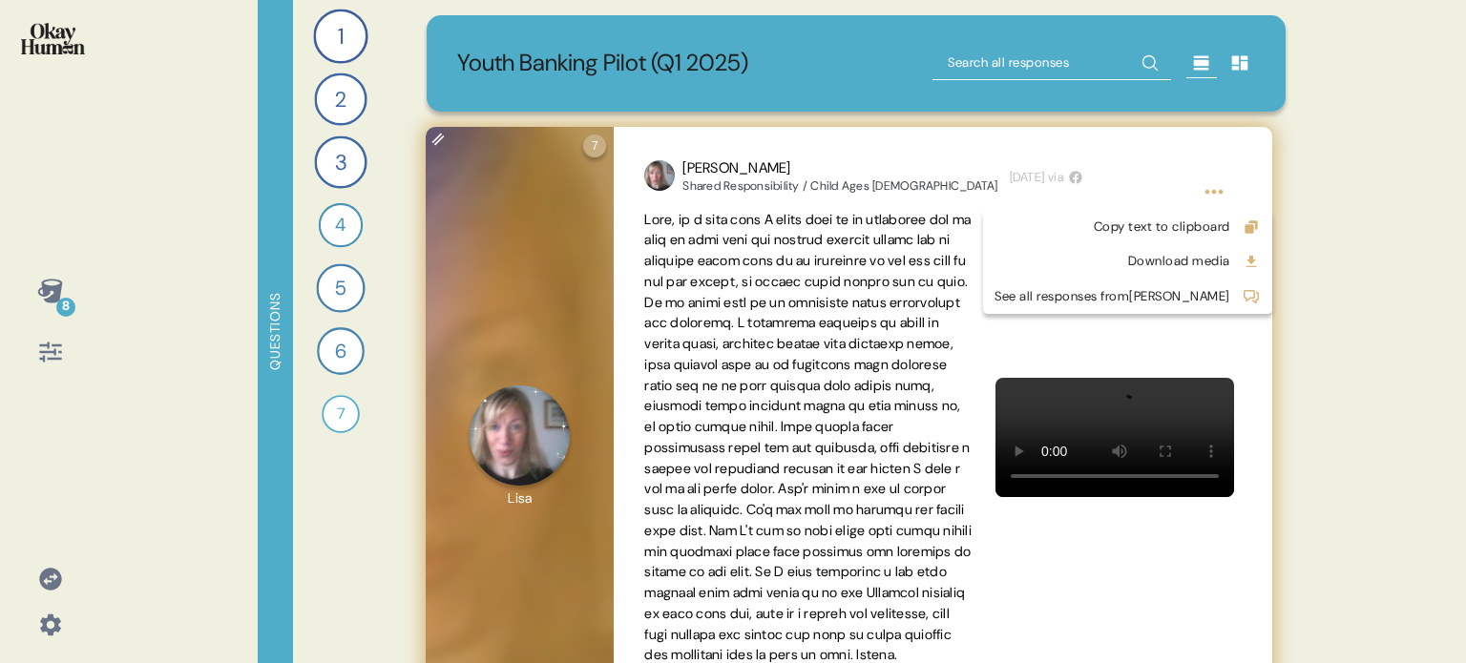
click at [1212, 190] on html "8 Questions 1 Tell me generally about the ways you help your child(ren) to buil…" at bounding box center [733, 331] width 1466 height 663
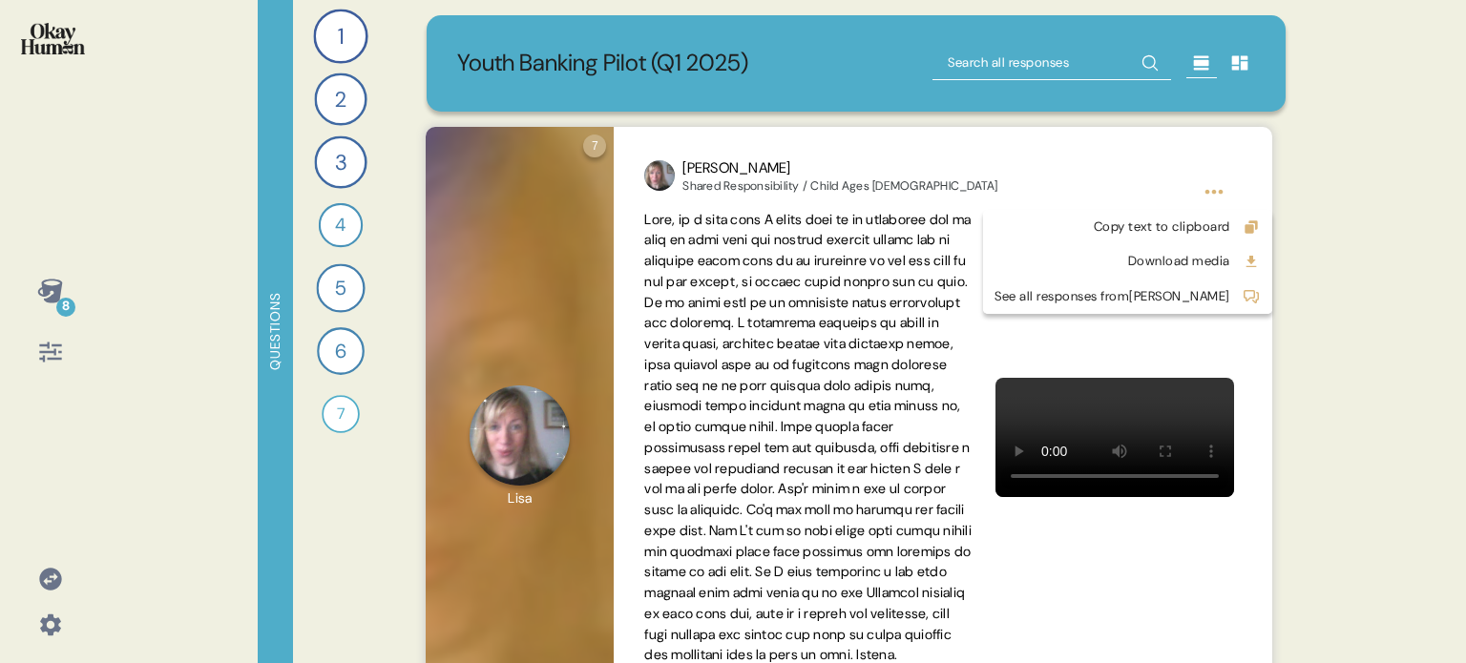
click at [1231, 63] on html "8 Questions 1 Tell me generally about the ways you help your child(ren) to buil…" at bounding box center [733, 331] width 1466 height 663
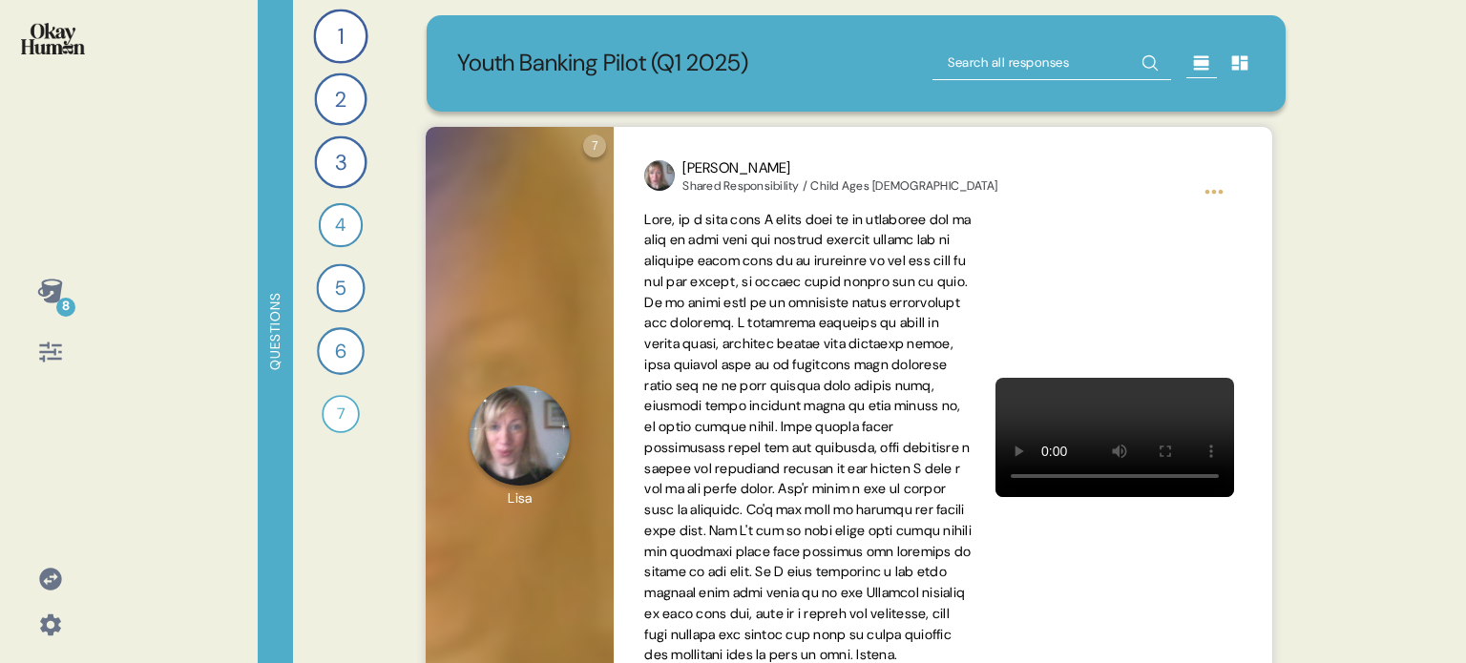
click at [73, 50] on img at bounding box center [53, 38] width 64 height 31
click at [1232, 64] on icon at bounding box center [1240, 63] width 16 height 14
